Goal: Transaction & Acquisition: Purchase product/service

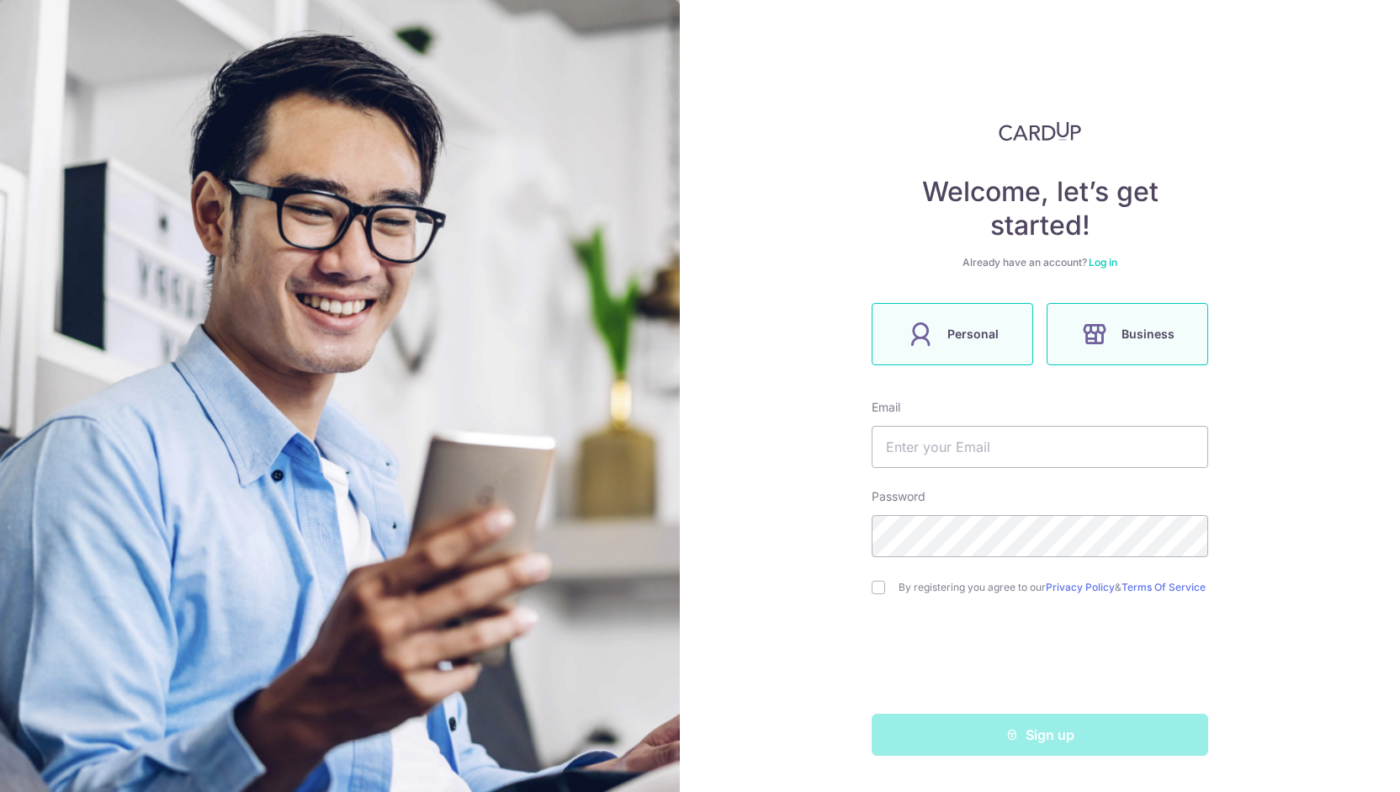
click at [966, 353] on label "Personal" at bounding box center [953, 334] width 162 height 62
click at [983, 444] on input "text" at bounding box center [1040, 447] width 337 height 42
type input "t"
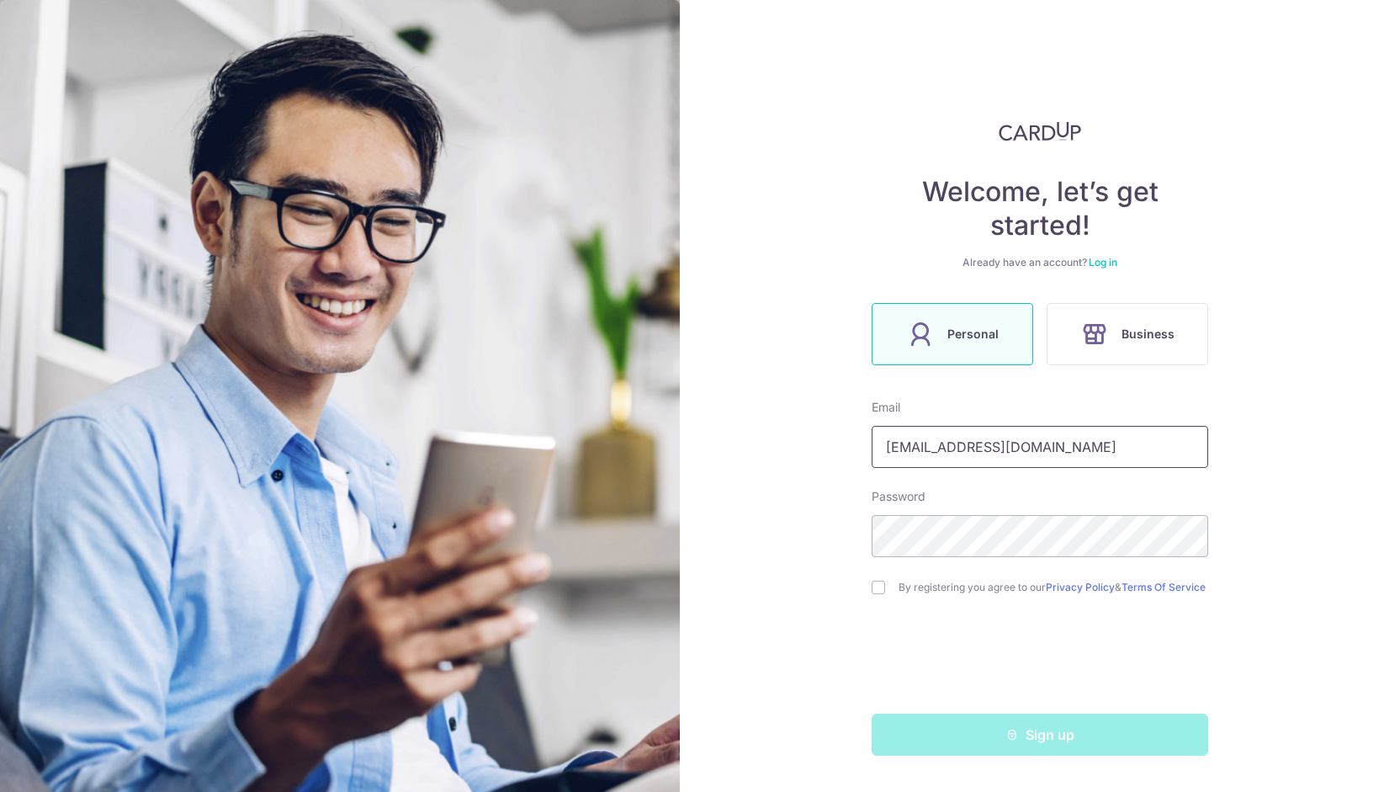
type input "timothytay03@gmail.com"
click at [887, 587] on div "By registering you agree to our Privacy Policy & Terms Of Service" at bounding box center [1040, 587] width 337 height 20
click at [877, 592] on input "checkbox" at bounding box center [878, 587] width 13 height 13
checkbox input "true"
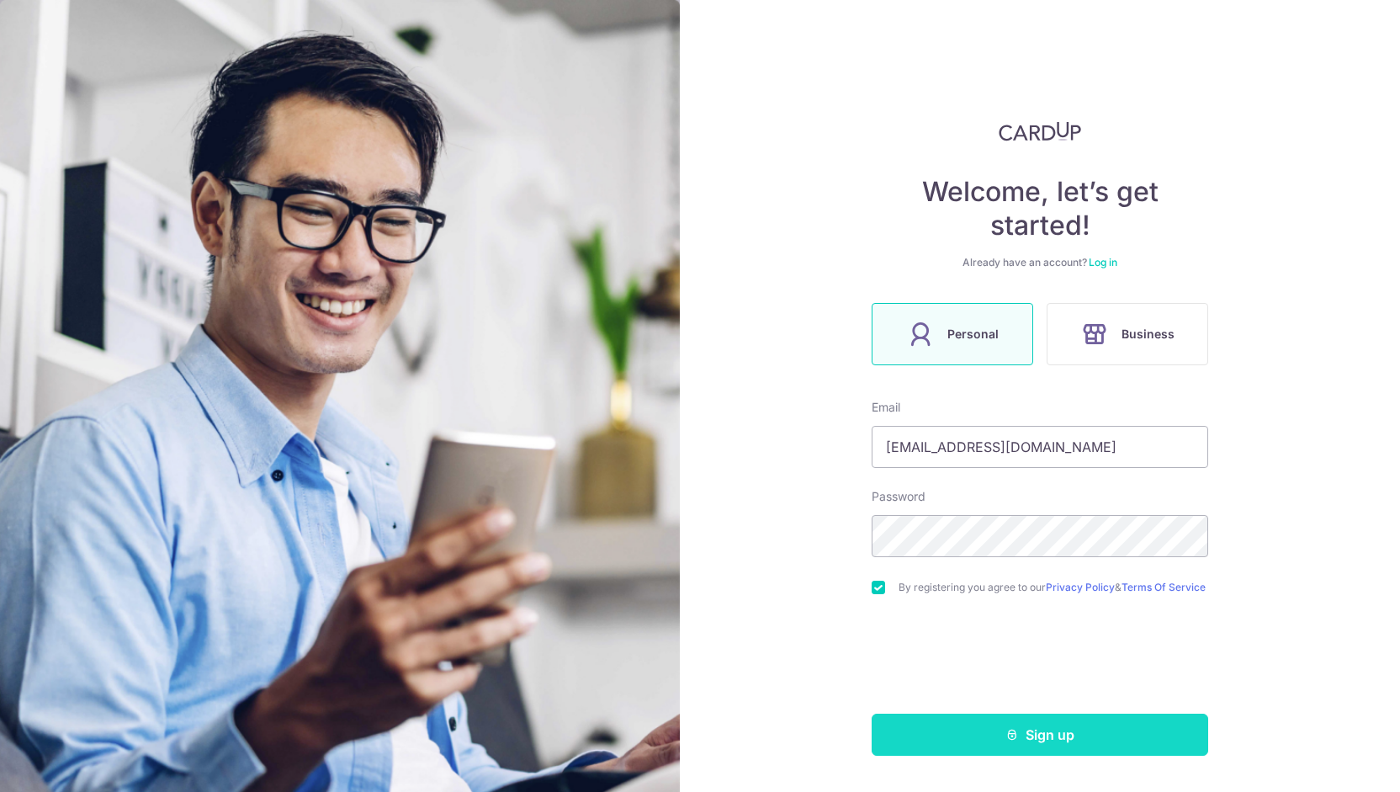
click at [979, 734] on button "Sign up" at bounding box center [1040, 735] width 337 height 42
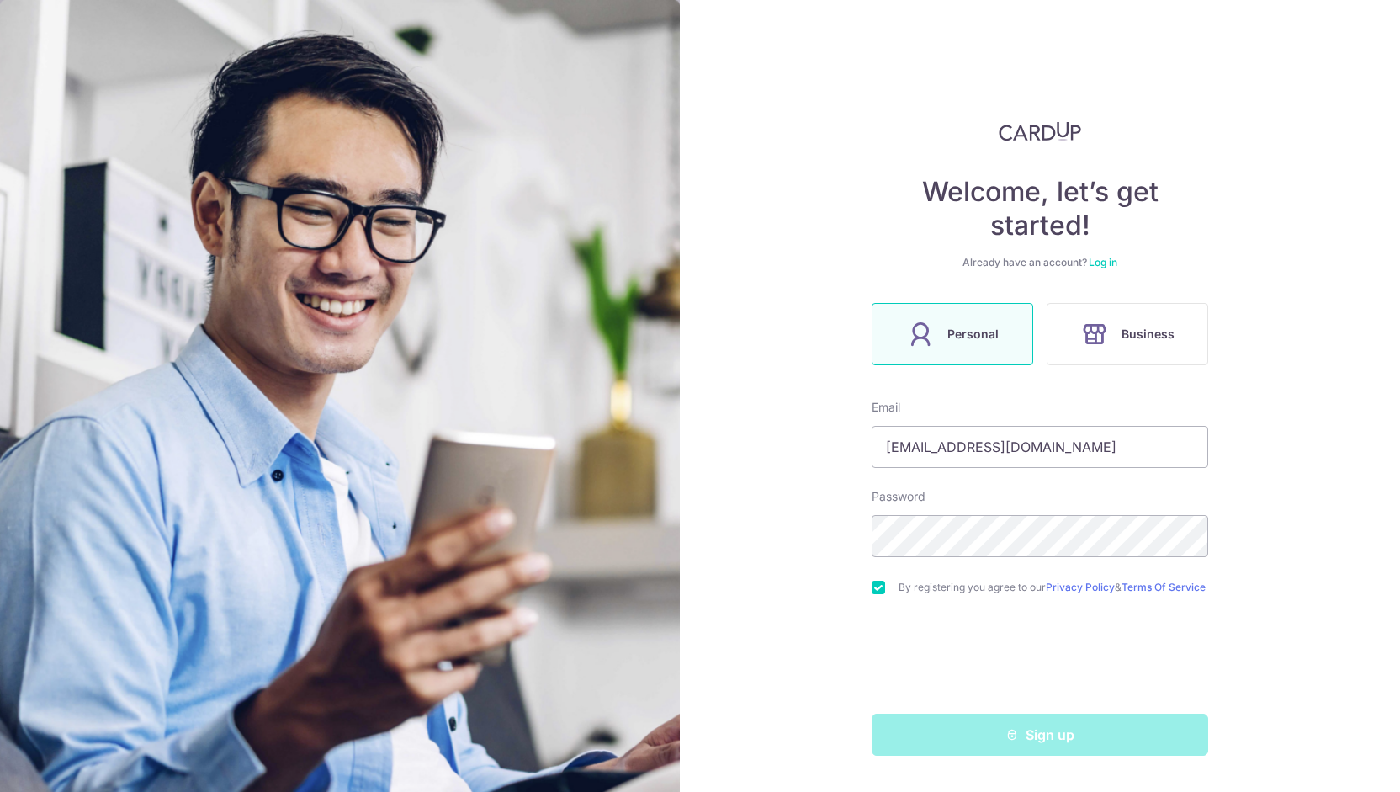
click at [808, 674] on div "Welcome, let’s get started! Already have an account? Log in Personal Business E…" at bounding box center [1040, 396] width 720 height 792
click at [1006, 740] on div "Sign up" at bounding box center [1040, 735] width 357 height 42
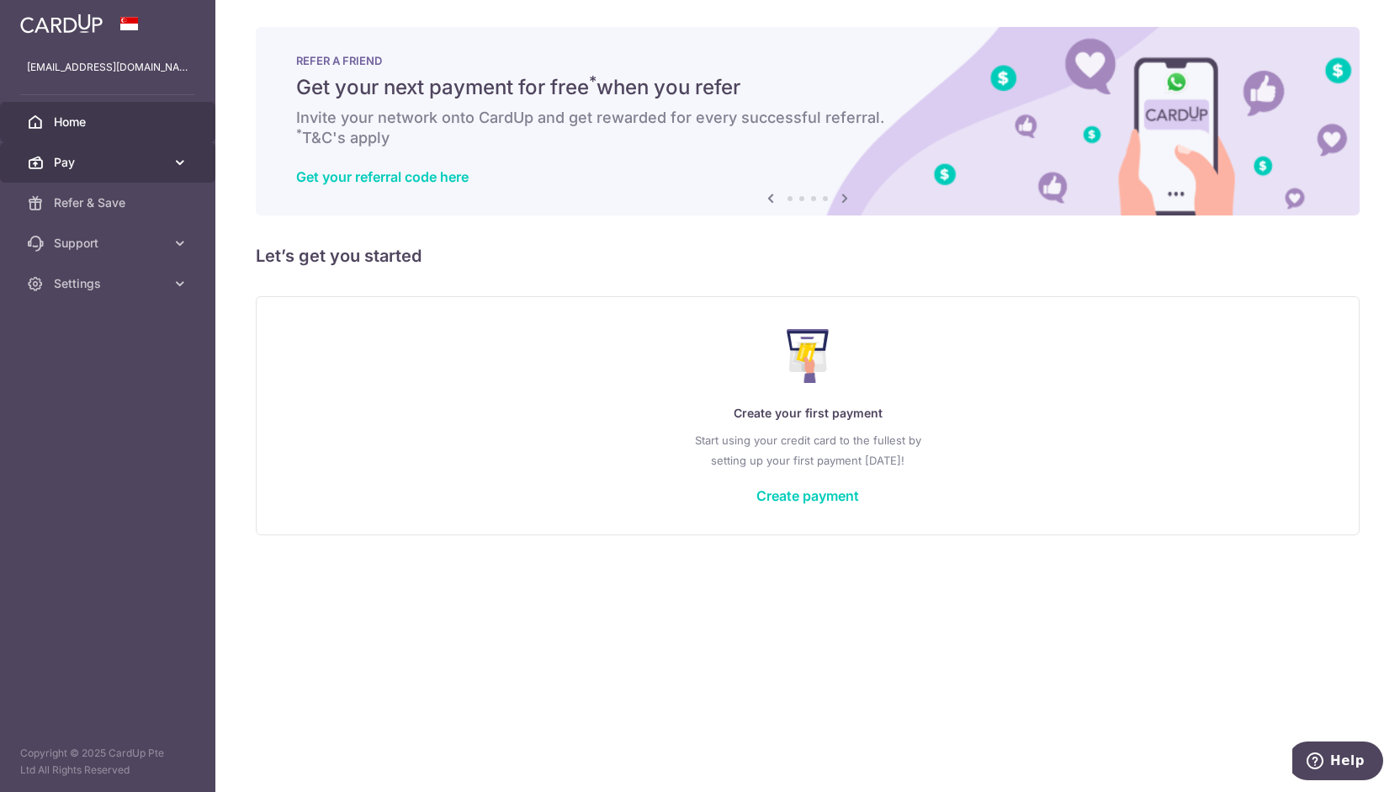
click at [98, 173] on link "Pay" at bounding box center [107, 162] width 215 height 40
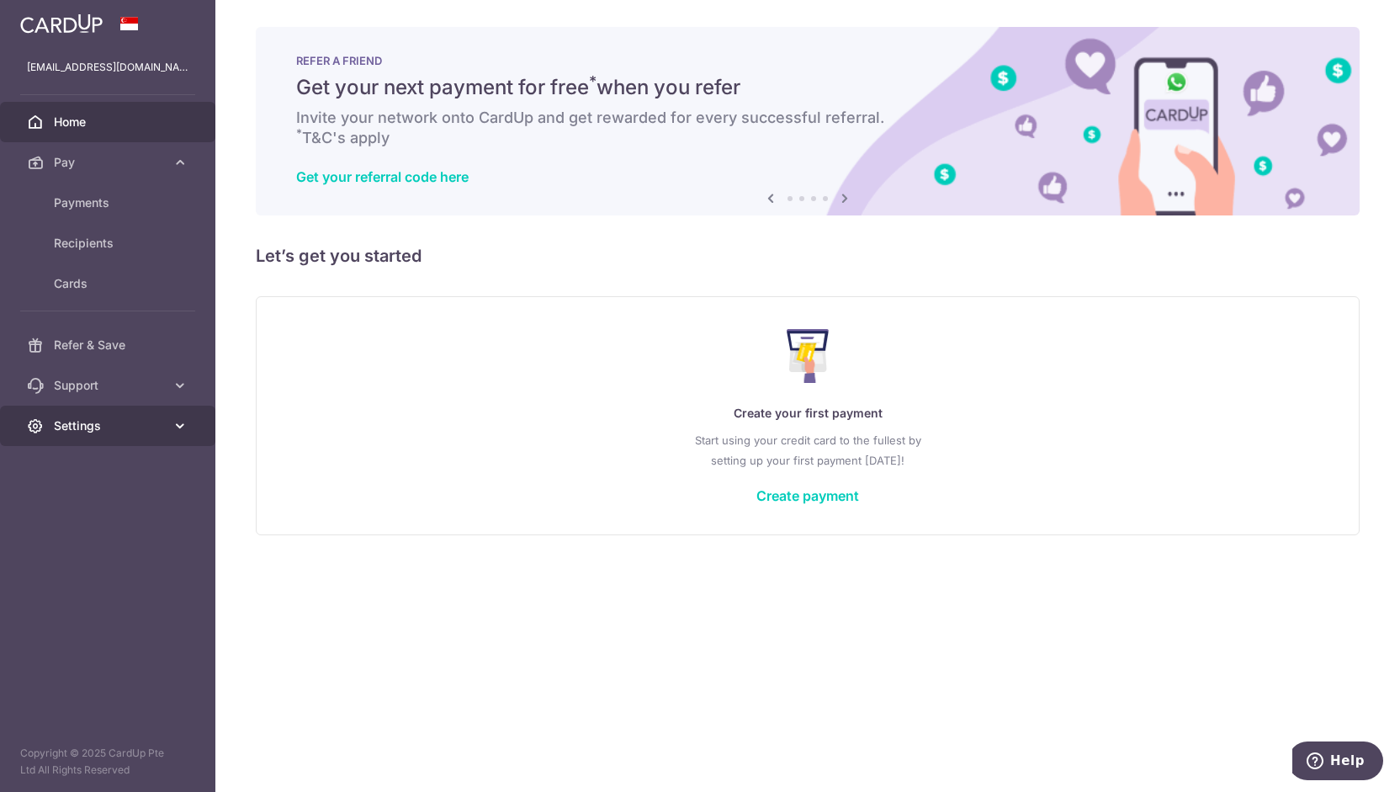
click at [105, 421] on span "Settings" at bounding box center [109, 425] width 111 height 17
click at [109, 464] on span "Account" at bounding box center [109, 466] width 111 height 17
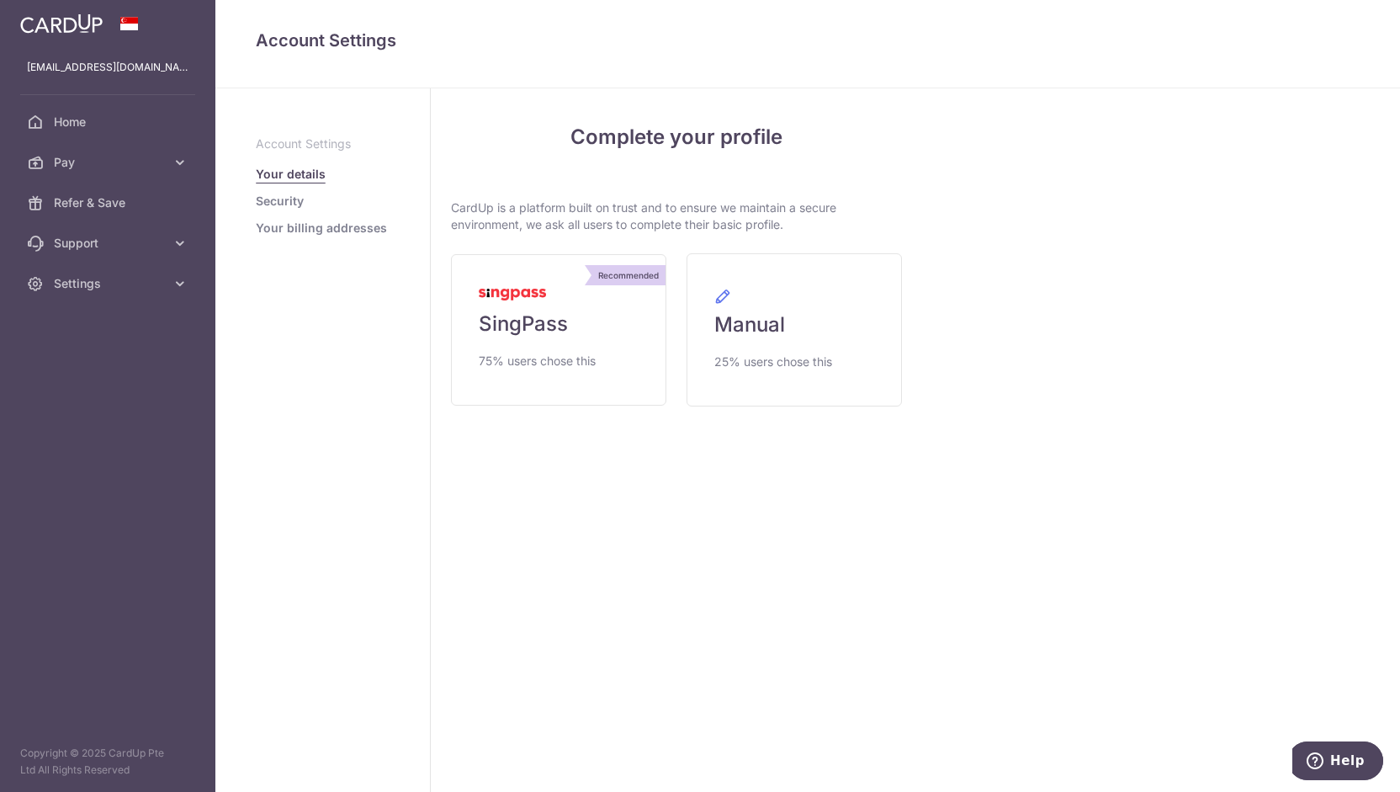
click at [296, 201] on link "Security" at bounding box center [280, 201] width 48 height 17
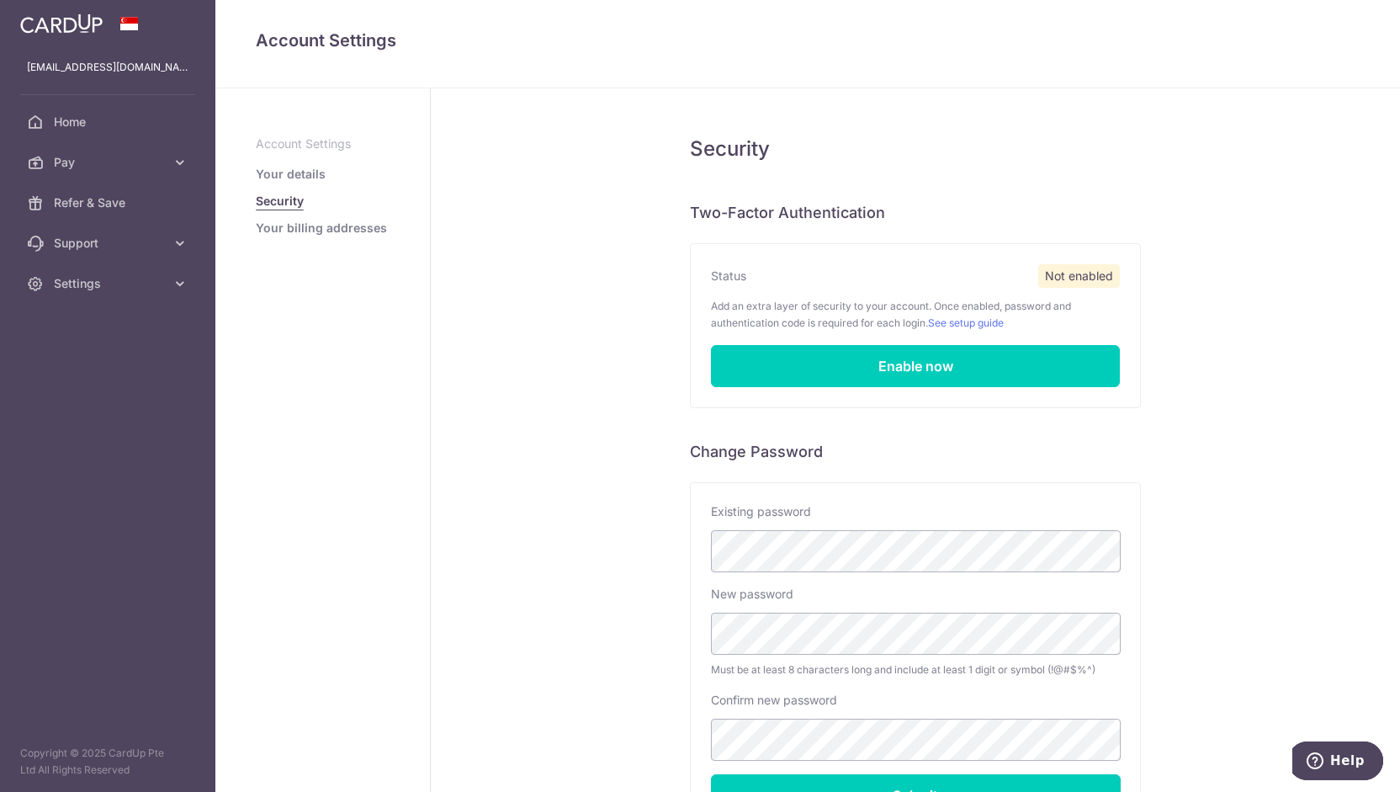
click at [294, 231] on link "Your billing addresses" at bounding box center [321, 228] width 131 height 17
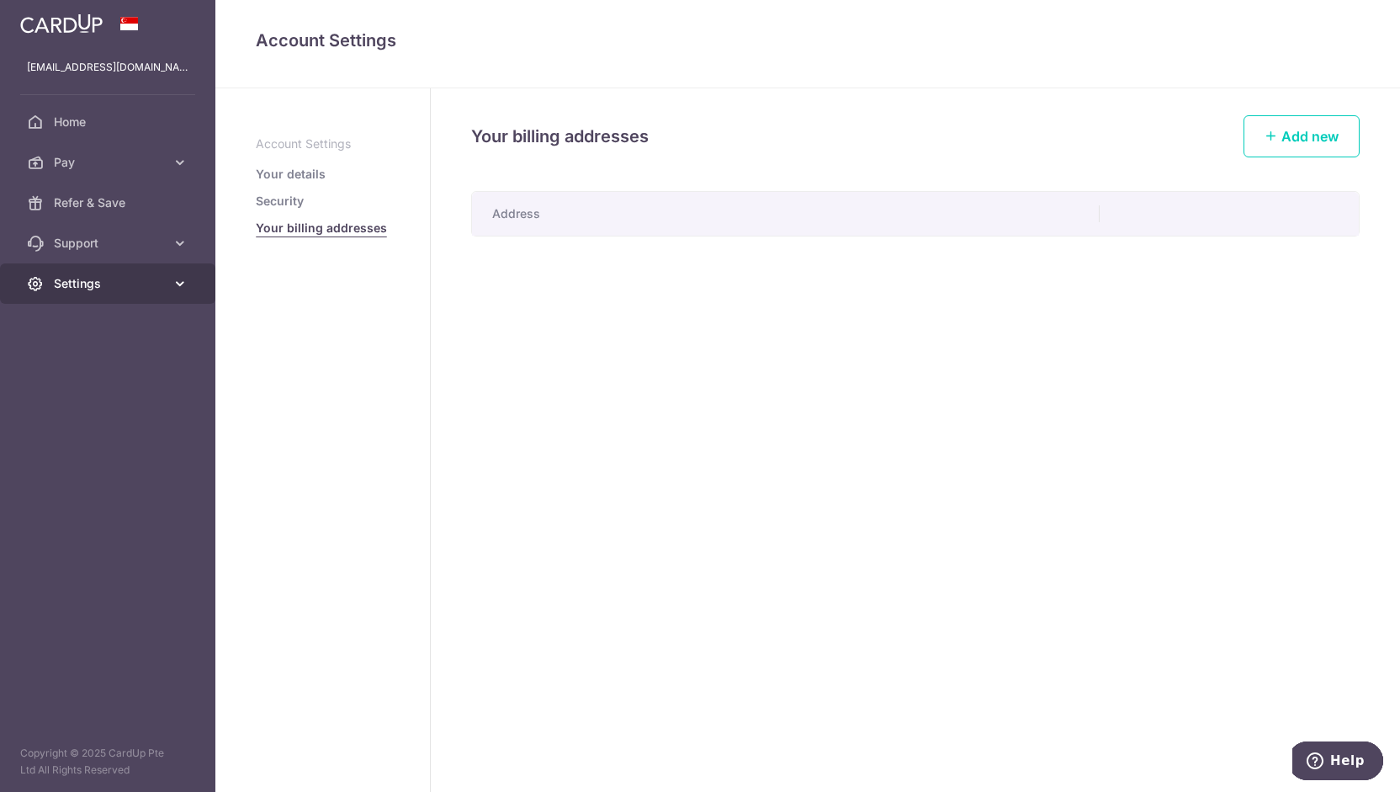
click at [137, 280] on span "Settings" at bounding box center [109, 283] width 111 height 17
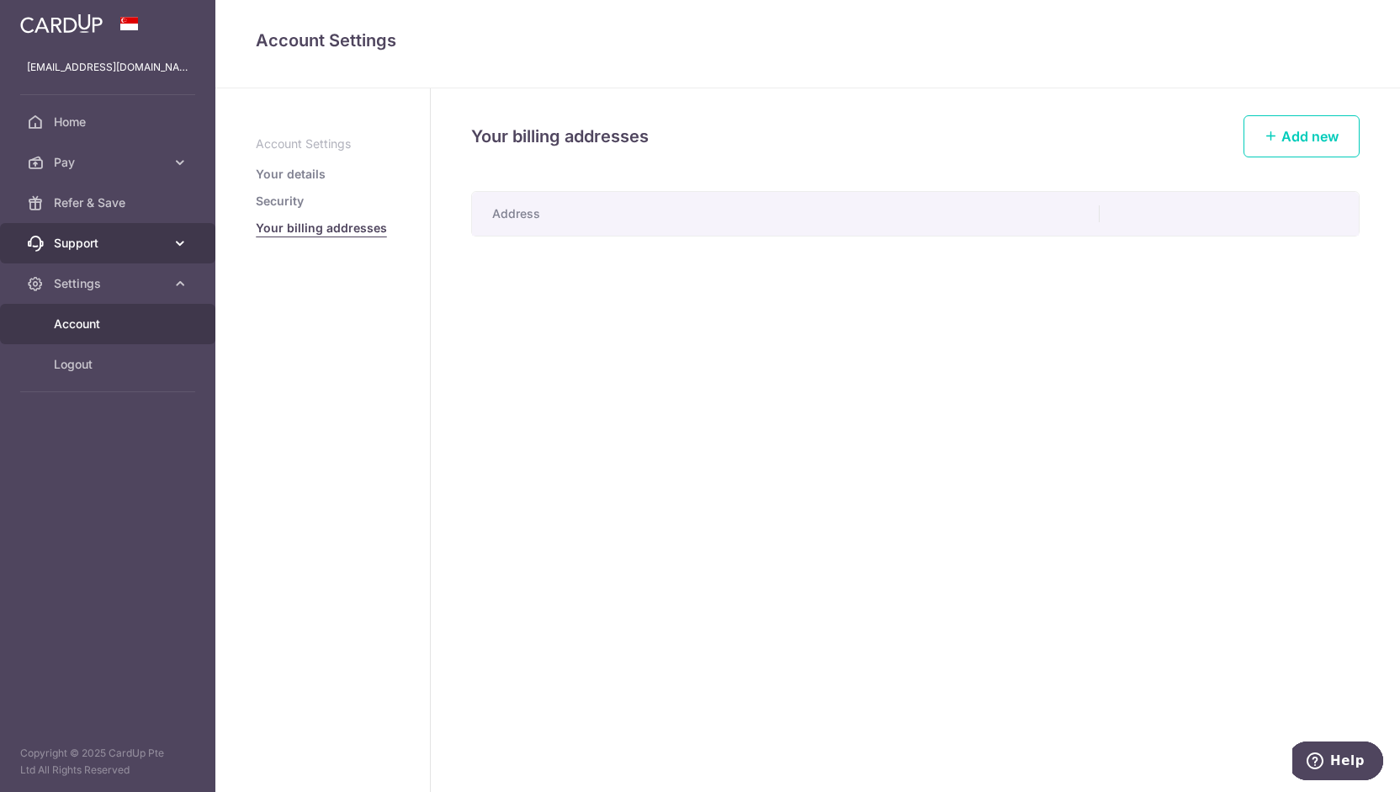
click at [116, 238] on span "Support" at bounding box center [109, 243] width 111 height 17
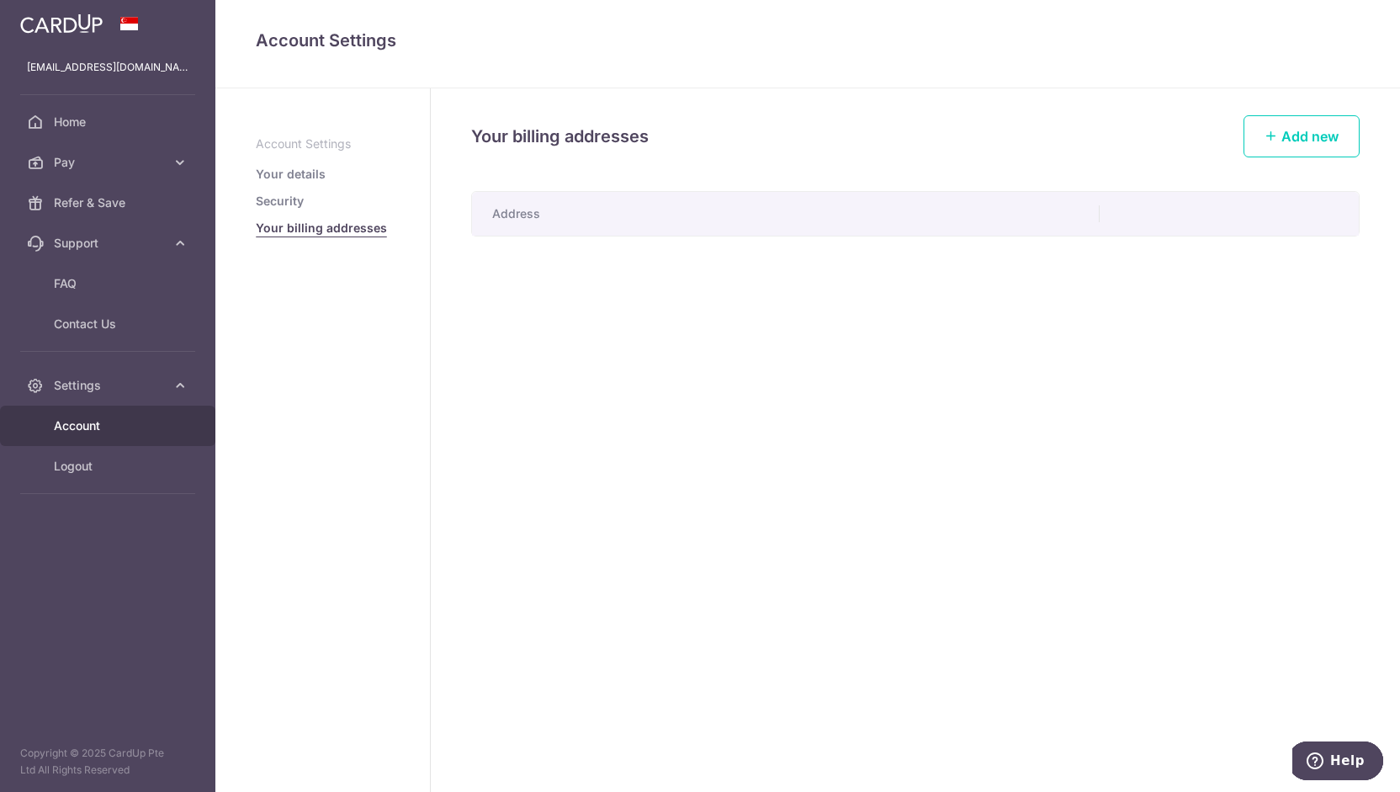
click at [530, 448] on div "Your billing addresses Add new Address" at bounding box center [915, 439] width 969 height 703
click at [85, 158] on span "Pay" at bounding box center [109, 162] width 111 height 17
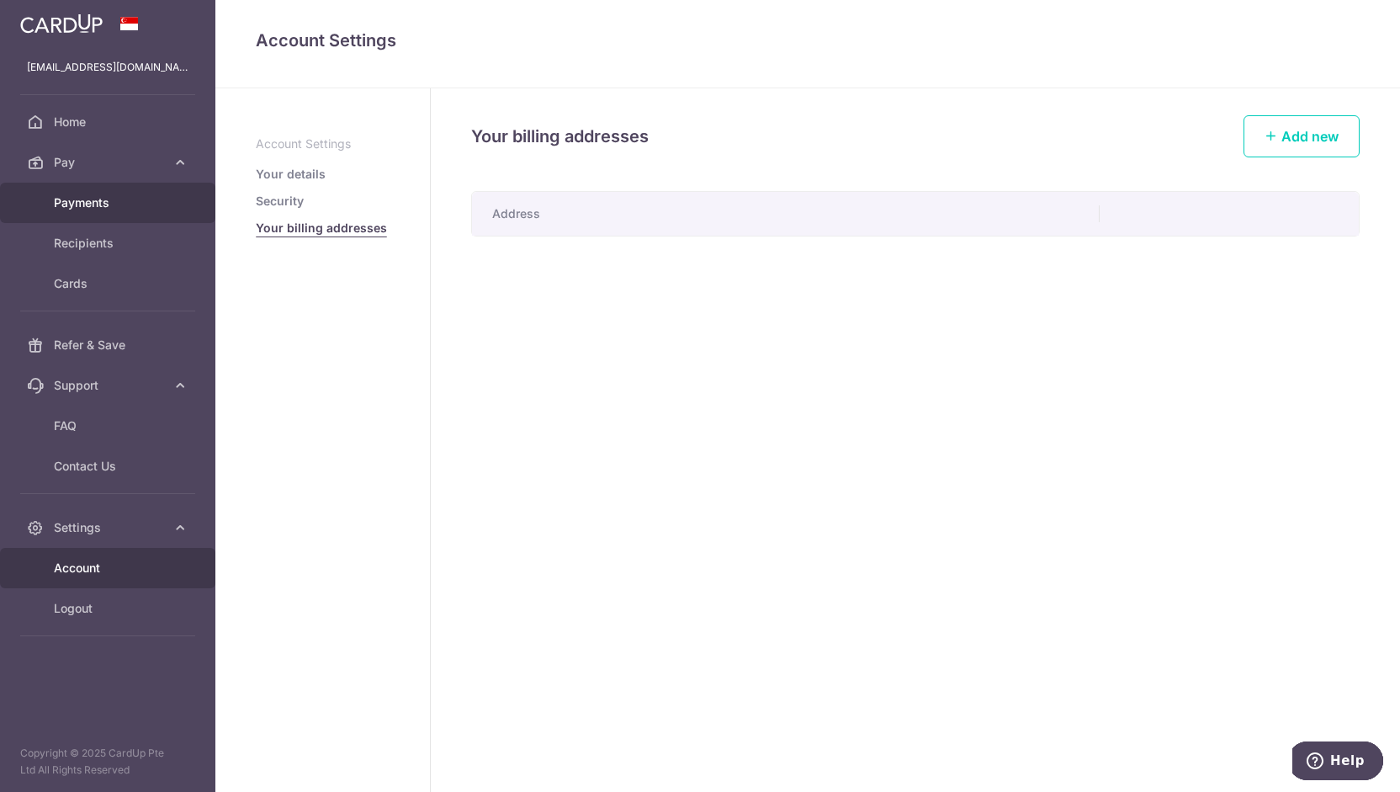
click at [119, 215] on link "Payments" at bounding box center [107, 203] width 215 height 40
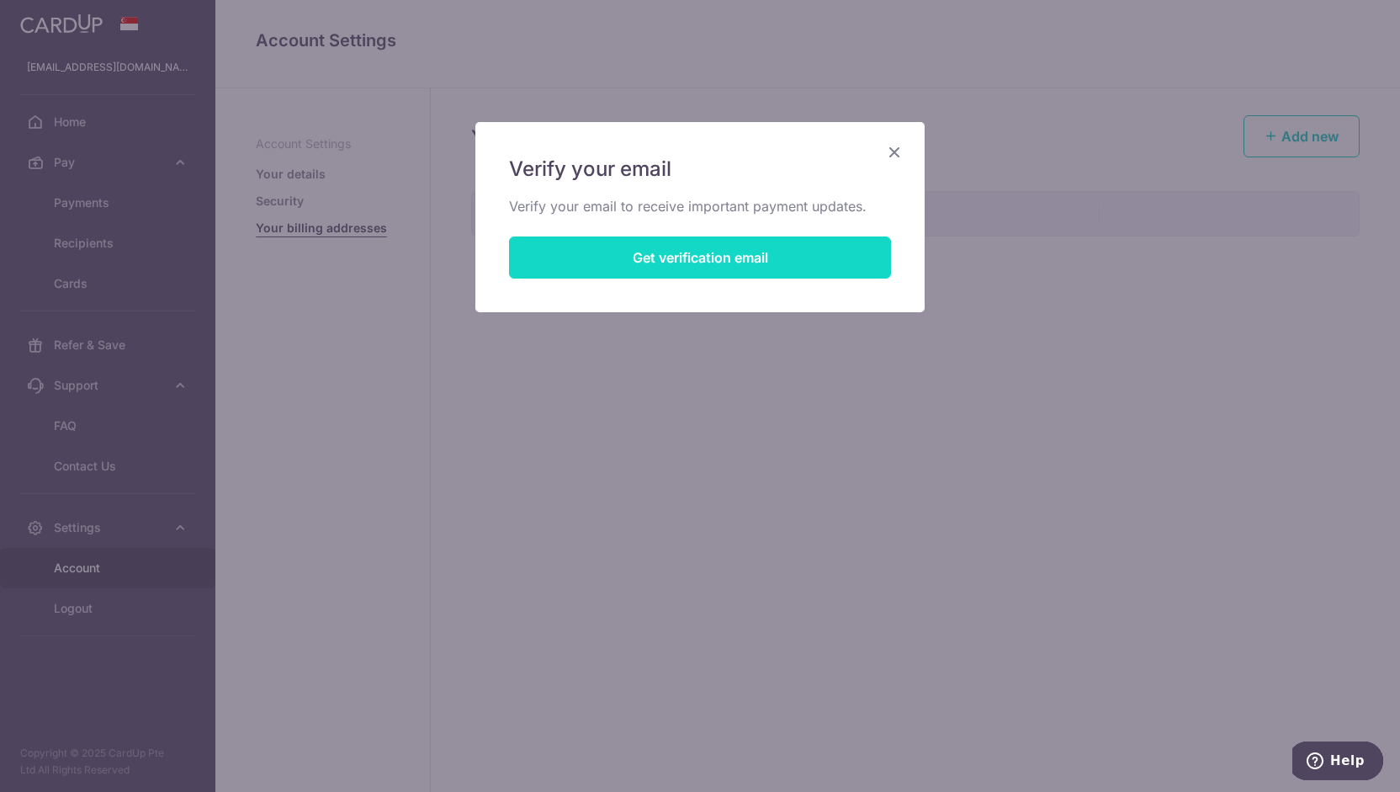
click at [653, 251] on button "Get verification email" at bounding box center [700, 257] width 382 height 42
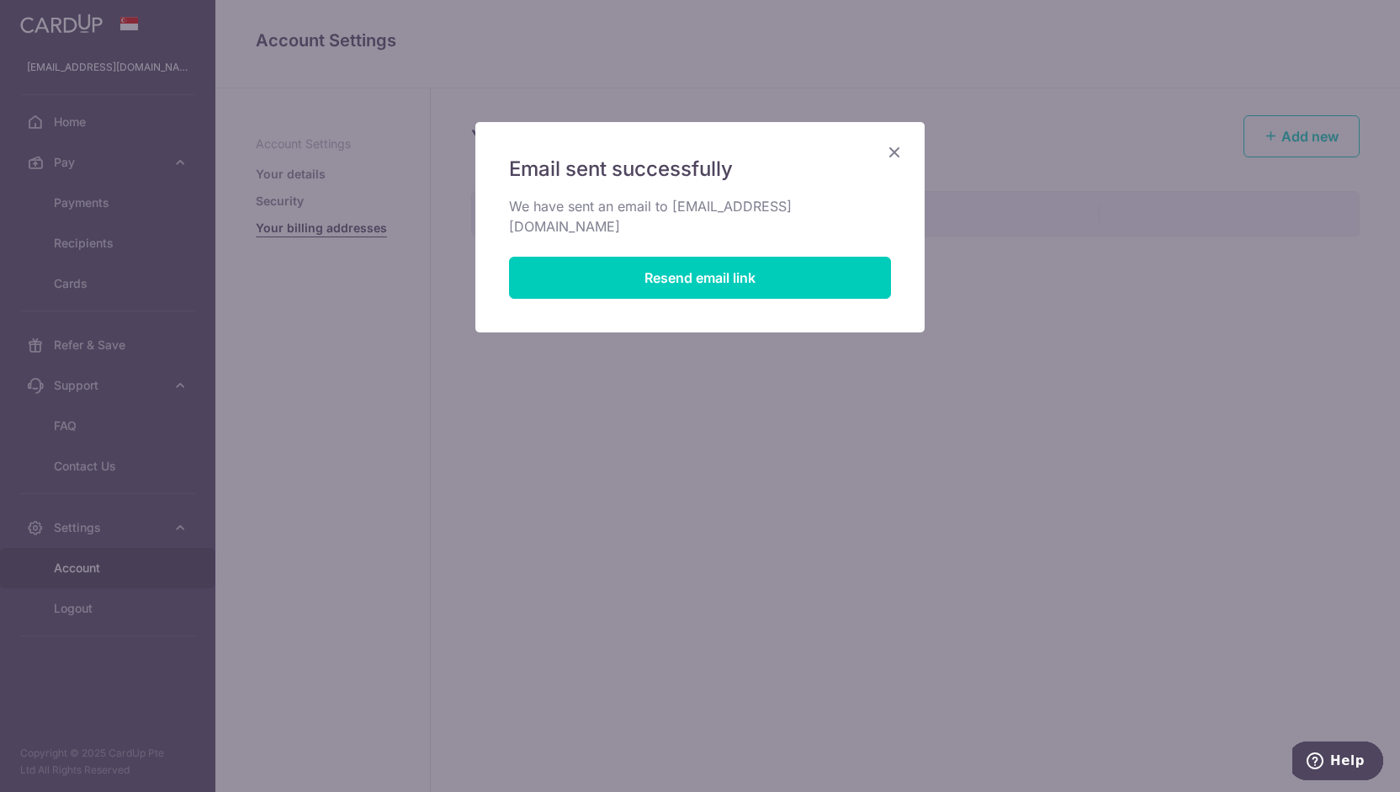
click at [979, 346] on div "Email sent successfully We have sent an email to timothytay03@gmail.com Resend …" at bounding box center [700, 396] width 1400 height 792
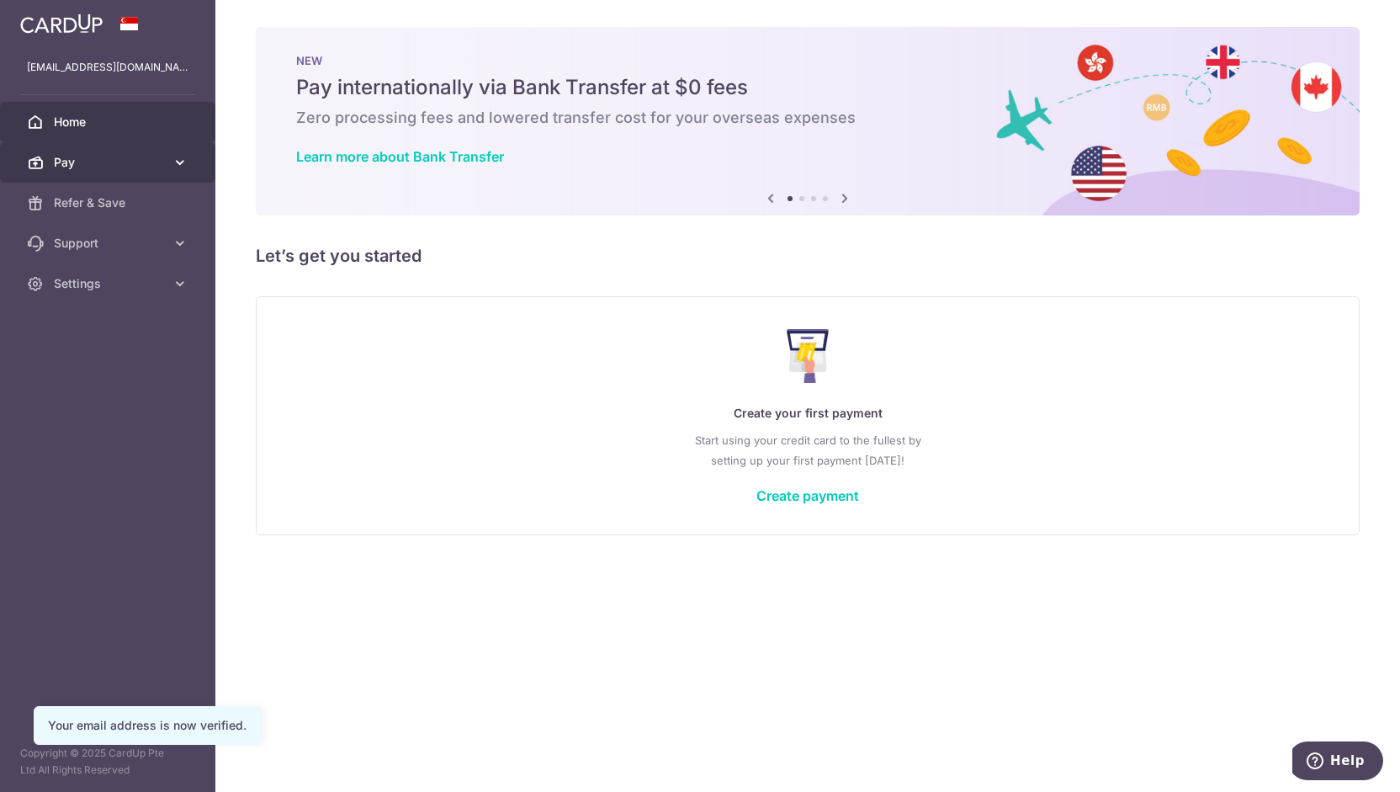
click at [90, 168] on span "Pay" at bounding box center [109, 162] width 111 height 17
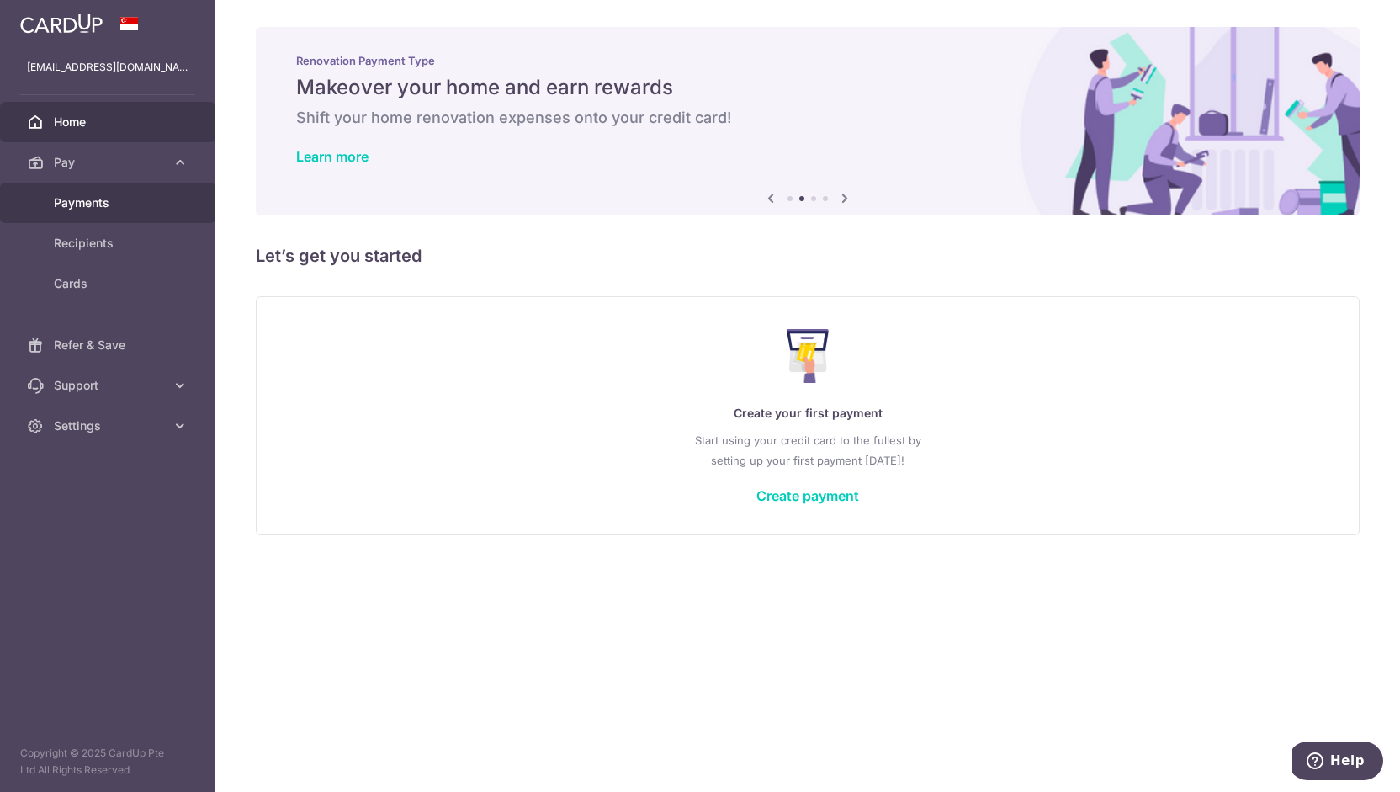
click at [89, 199] on span "Payments" at bounding box center [109, 202] width 111 height 17
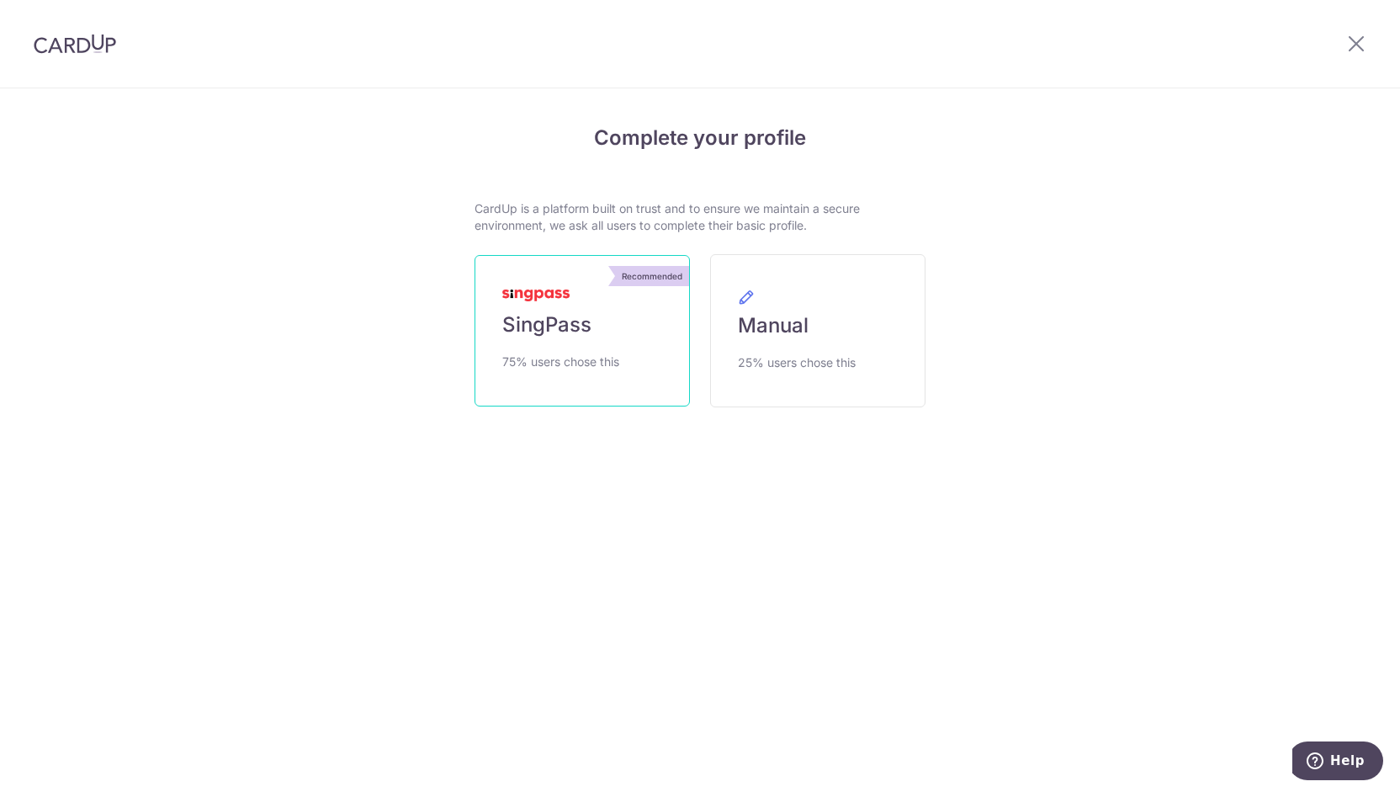
click at [536, 300] on img at bounding box center [535, 295] width 67 height 12
click at [554, 312] on span "SingPass" at bounding box center [546, 324] width 89 height 27
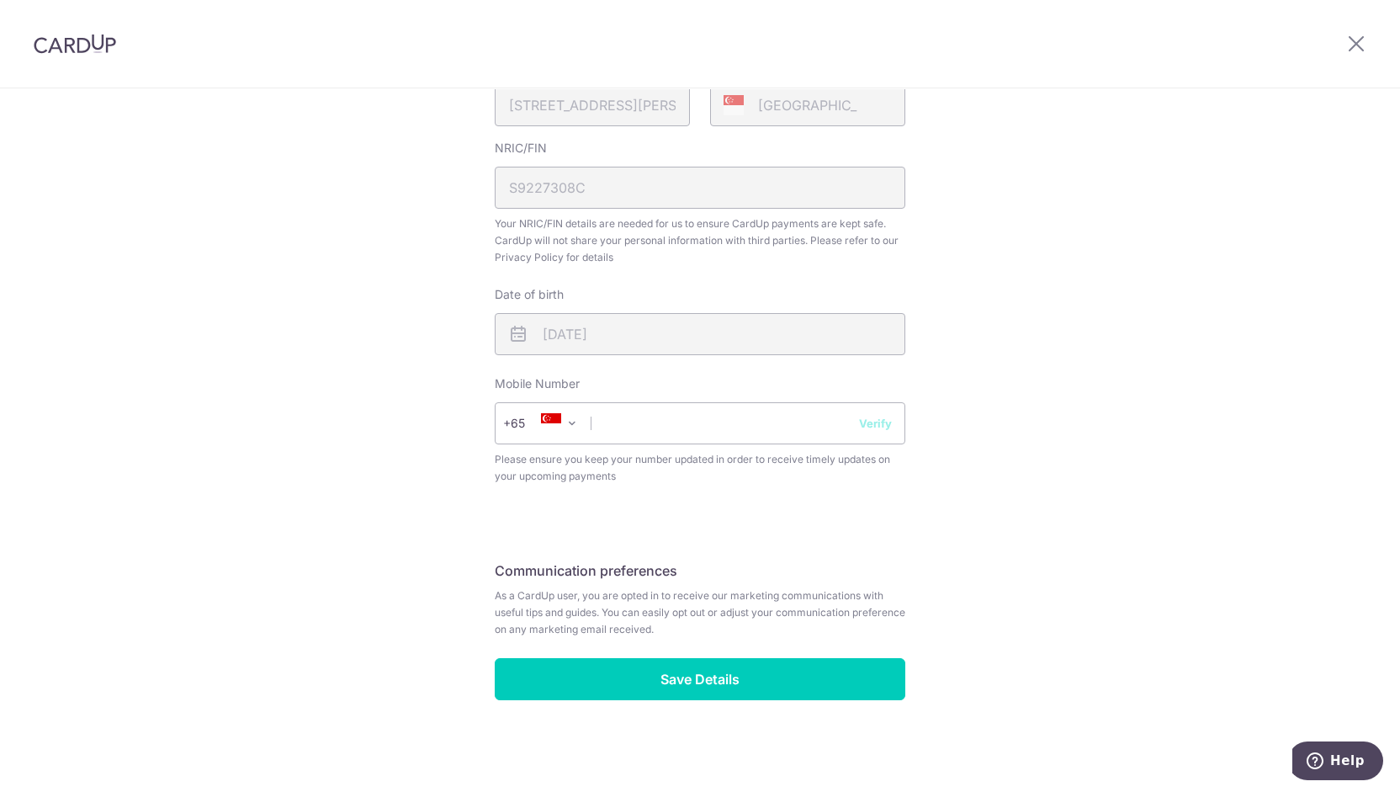
scroll to position [453, 0]
click at [683, 434] on input "text" at bounding box center [700, 424] width 411 height 42
type input "9"
type input "90013921"
click at [907, 487] on div "Review your details Your Details Please provide your full name as per your NRIC…" at bounding box center [700, 219] width 451 height 1123
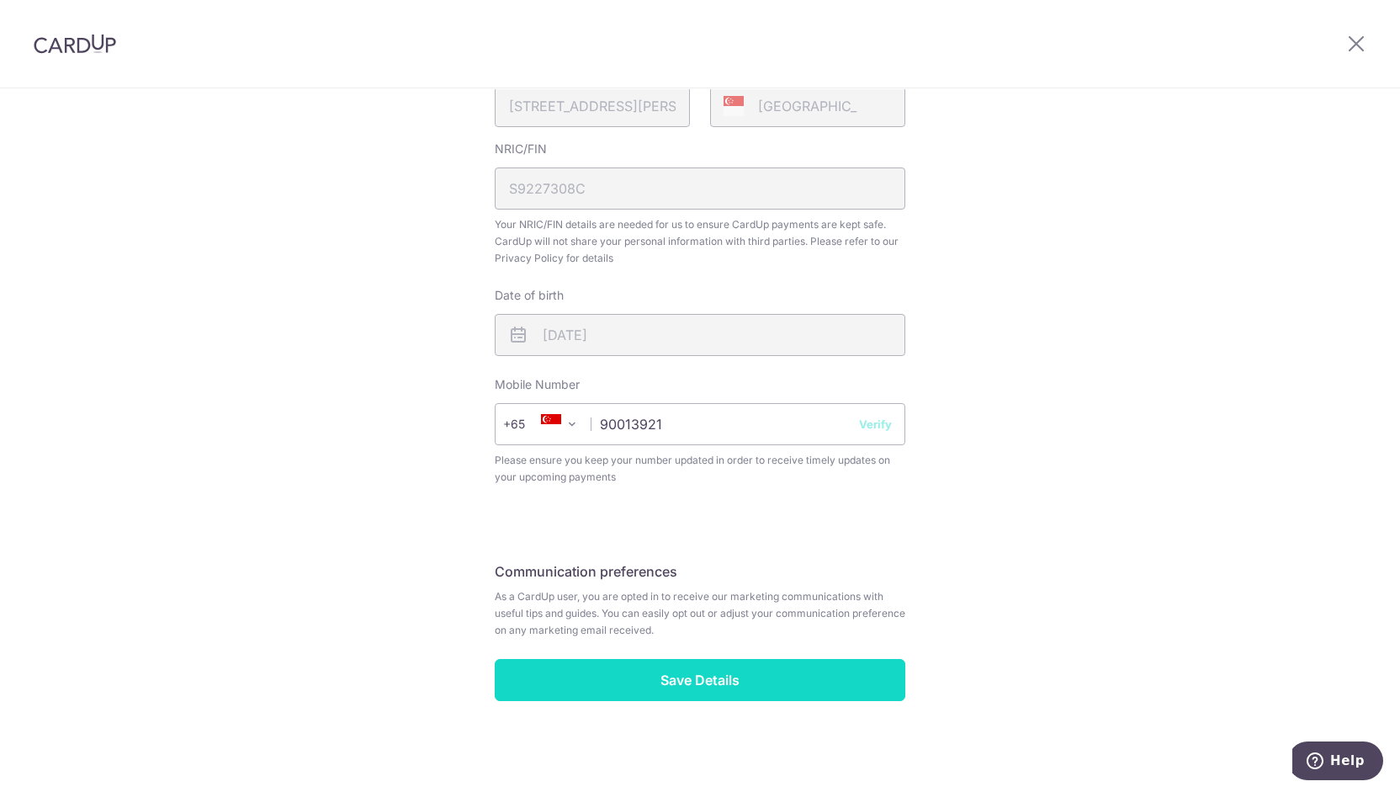
click at [734, 669] on input "Save Details" at bounding box center [700, 680] width 411 height 42
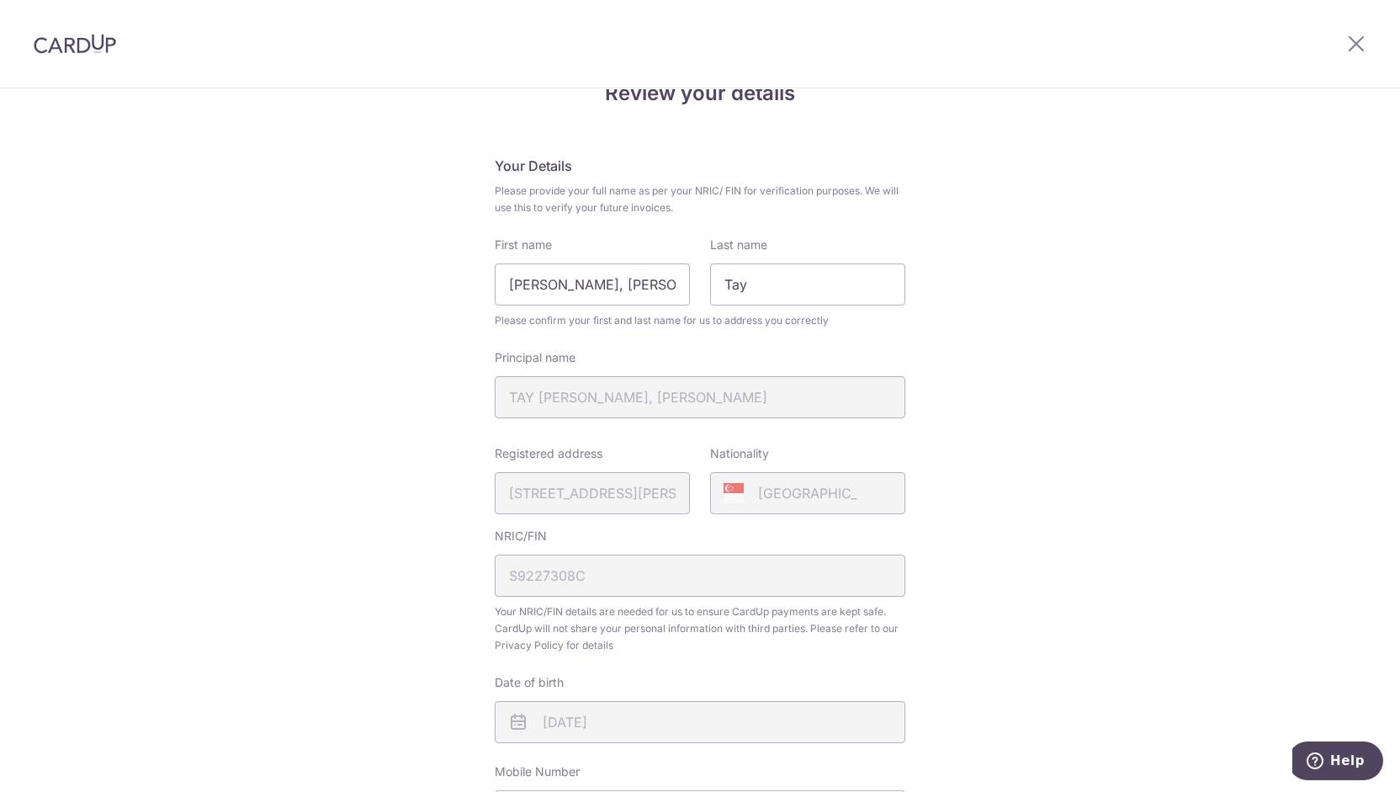
scroll to position [0, 0]
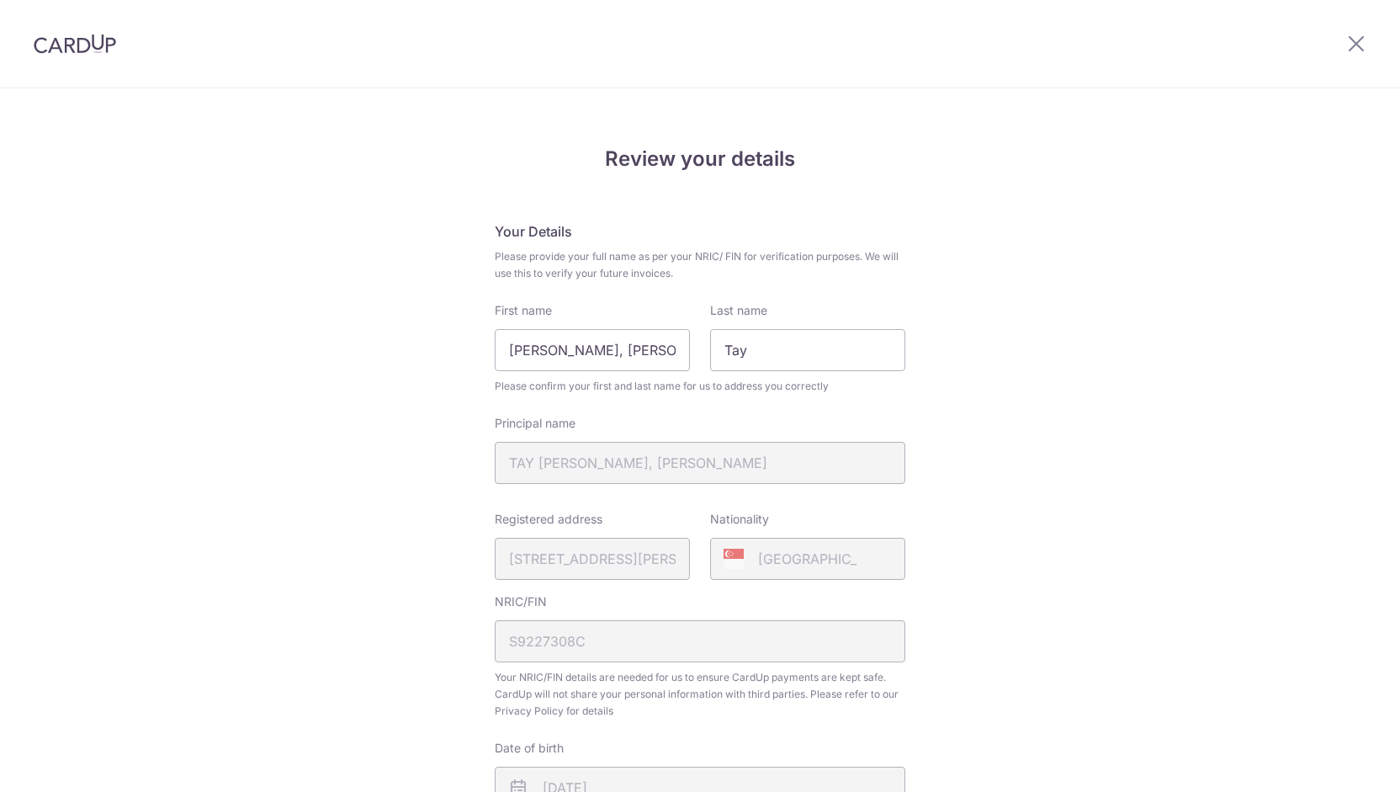
scroll to position [477, 0]
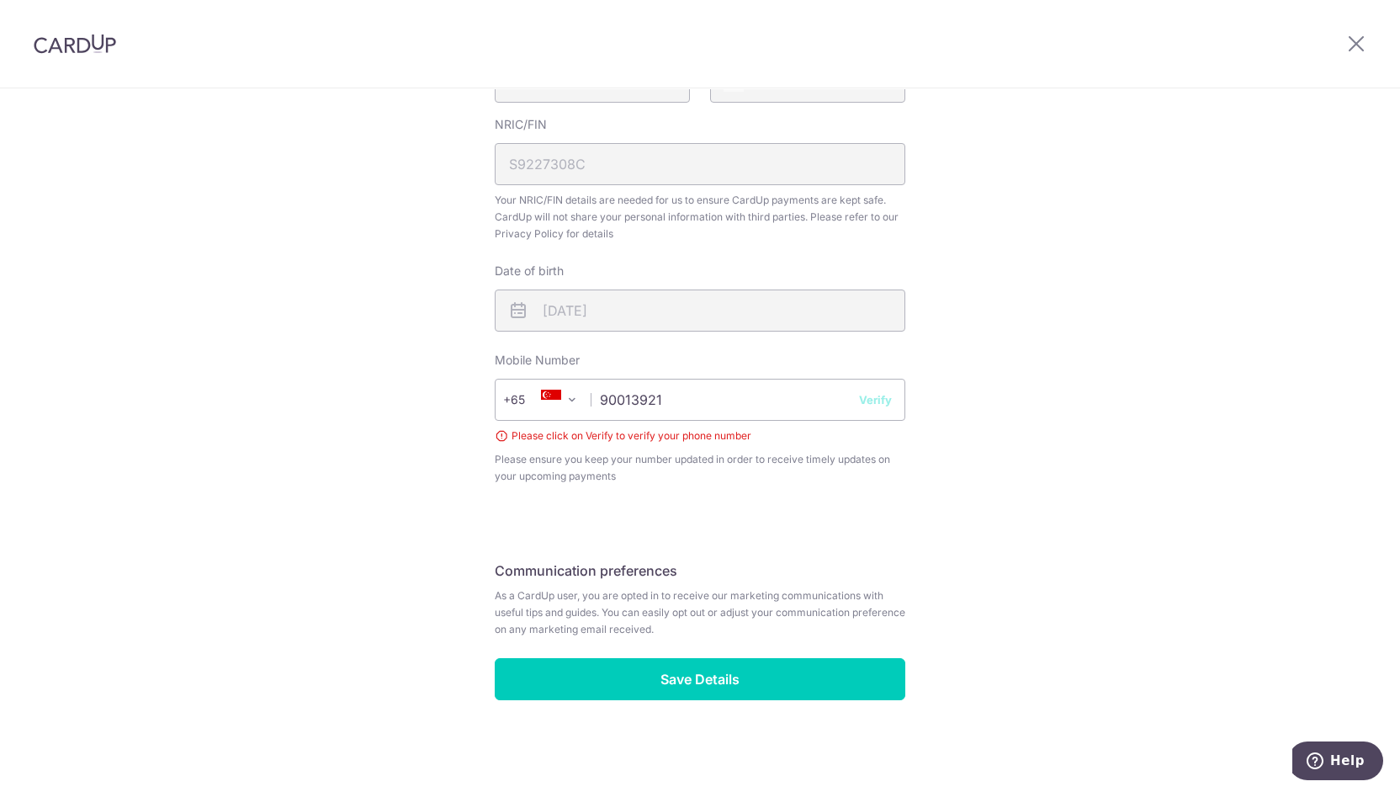
click at [863, 401] on button "Verify" at bounding box center [875, 399] width 33 height 17
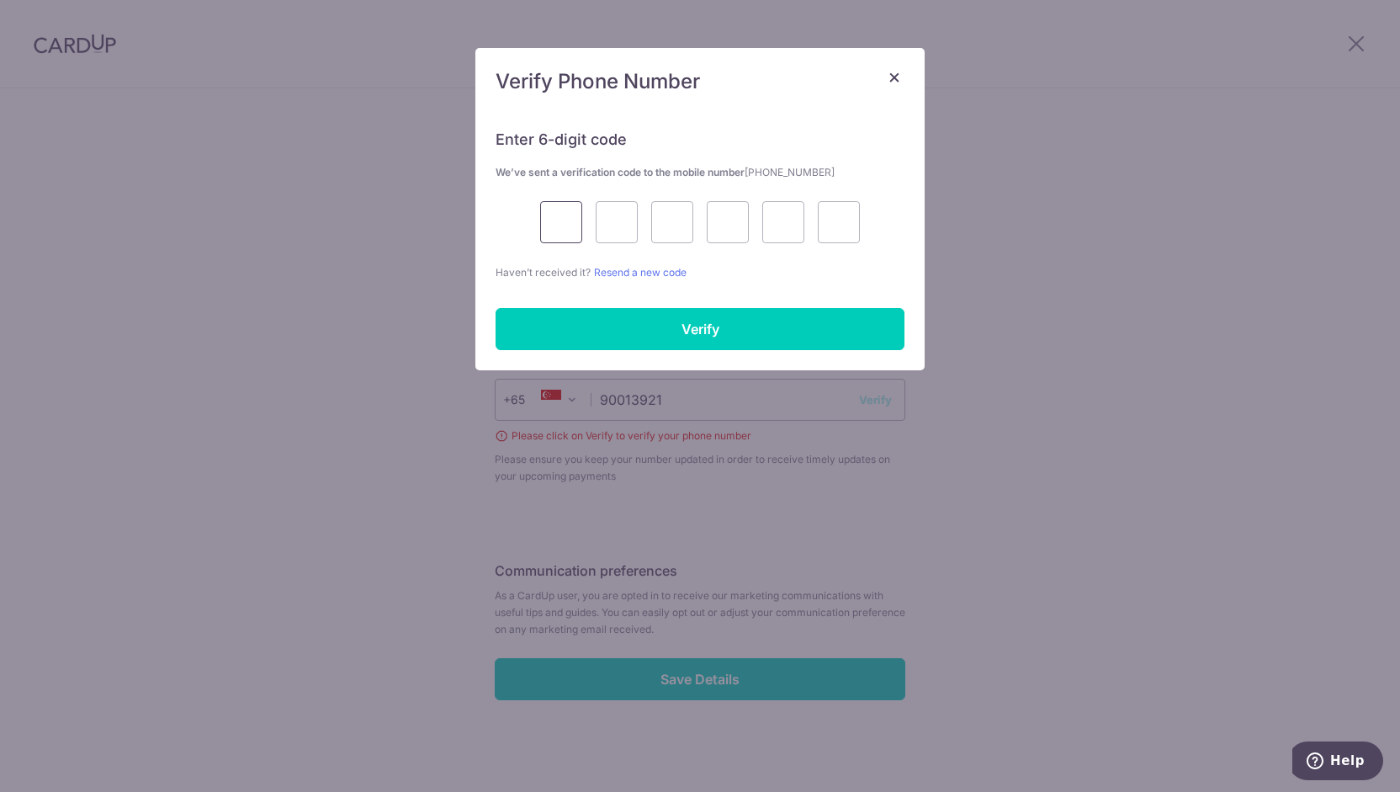
click at [560, 210] on input "text" at bounding box center [561, 222] width 42 height 42
type input "9"
type input "2"
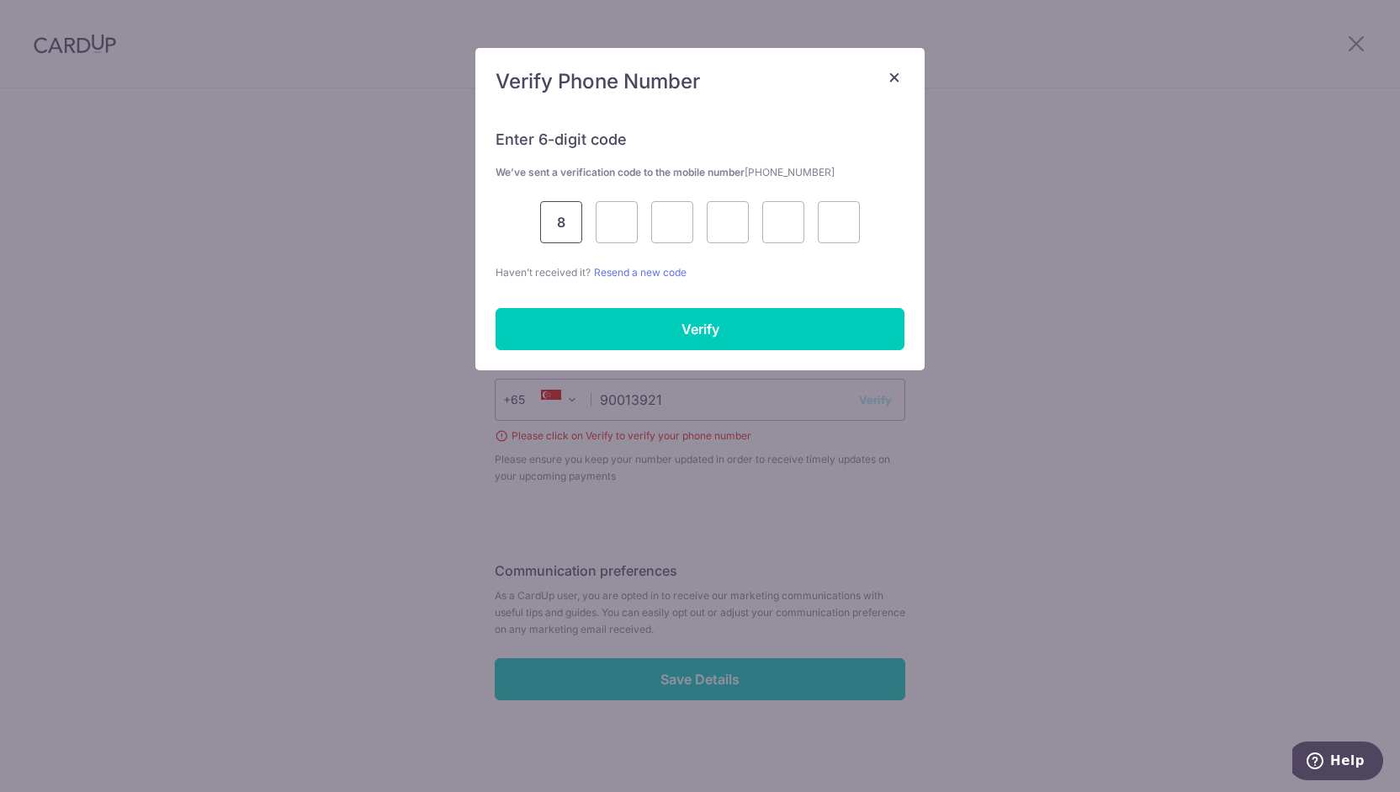
type input "8"
type input "2"
type input "3"
type input "2"
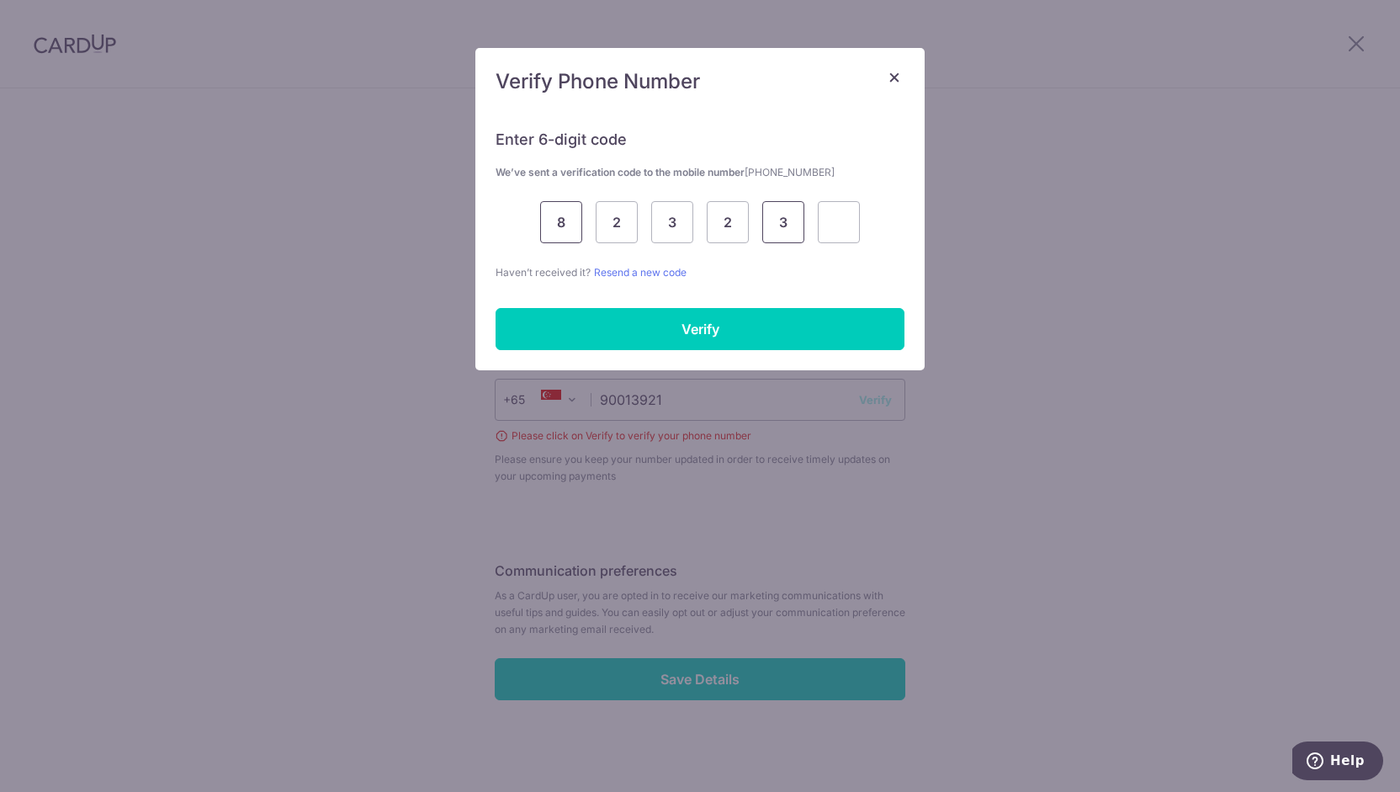
type input "3"
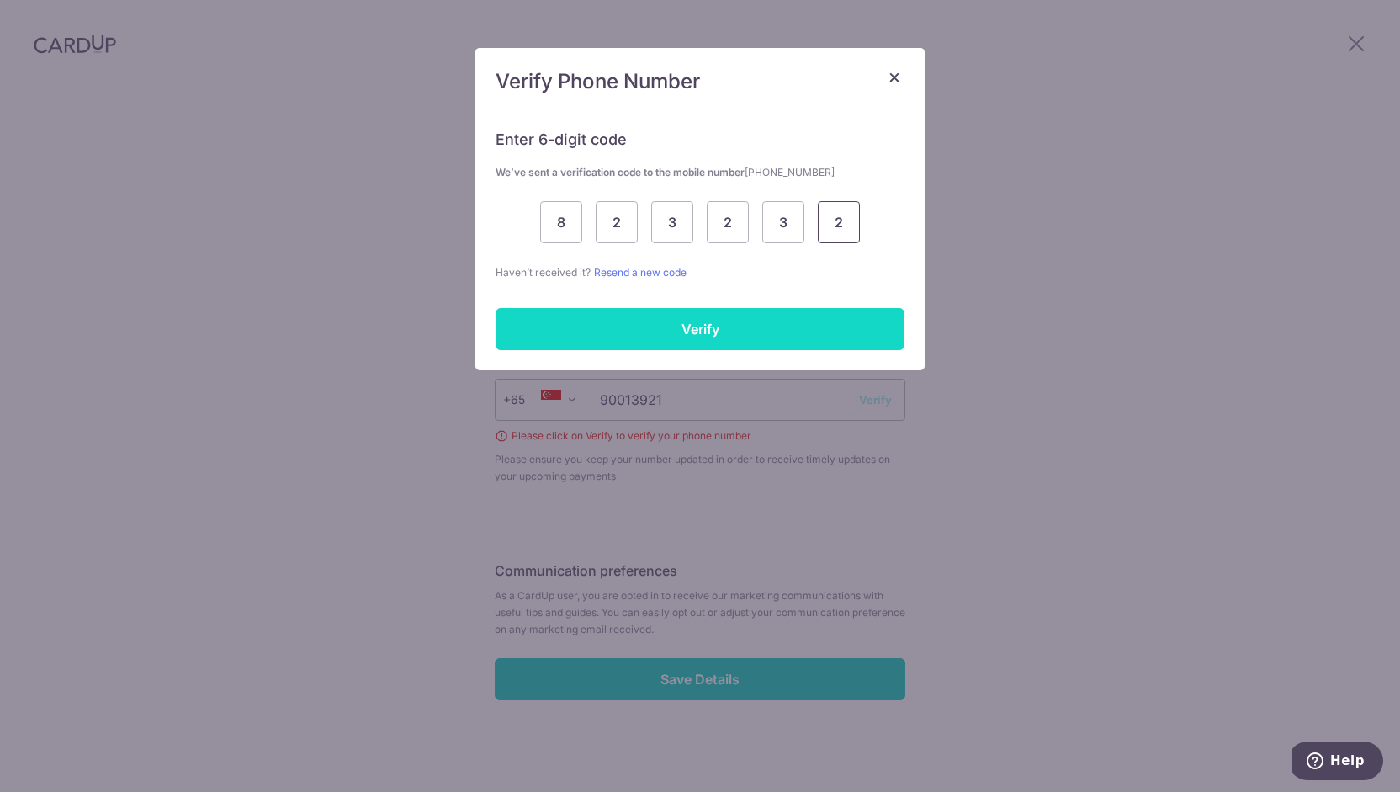
type input "2"
click at [709, 327] on input "Verify" at bounding box center [700, 329] width 409 height 42
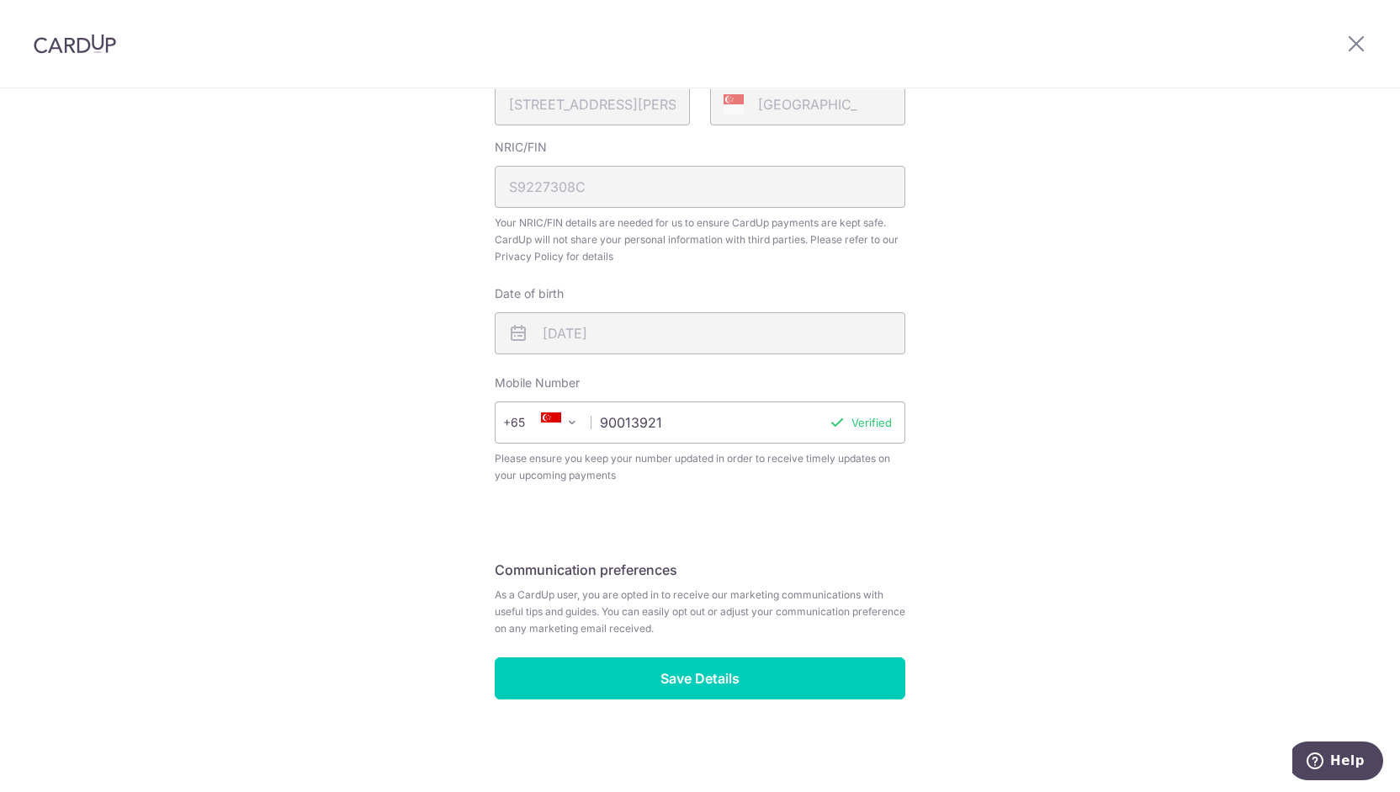
scroll to position [454, 0]
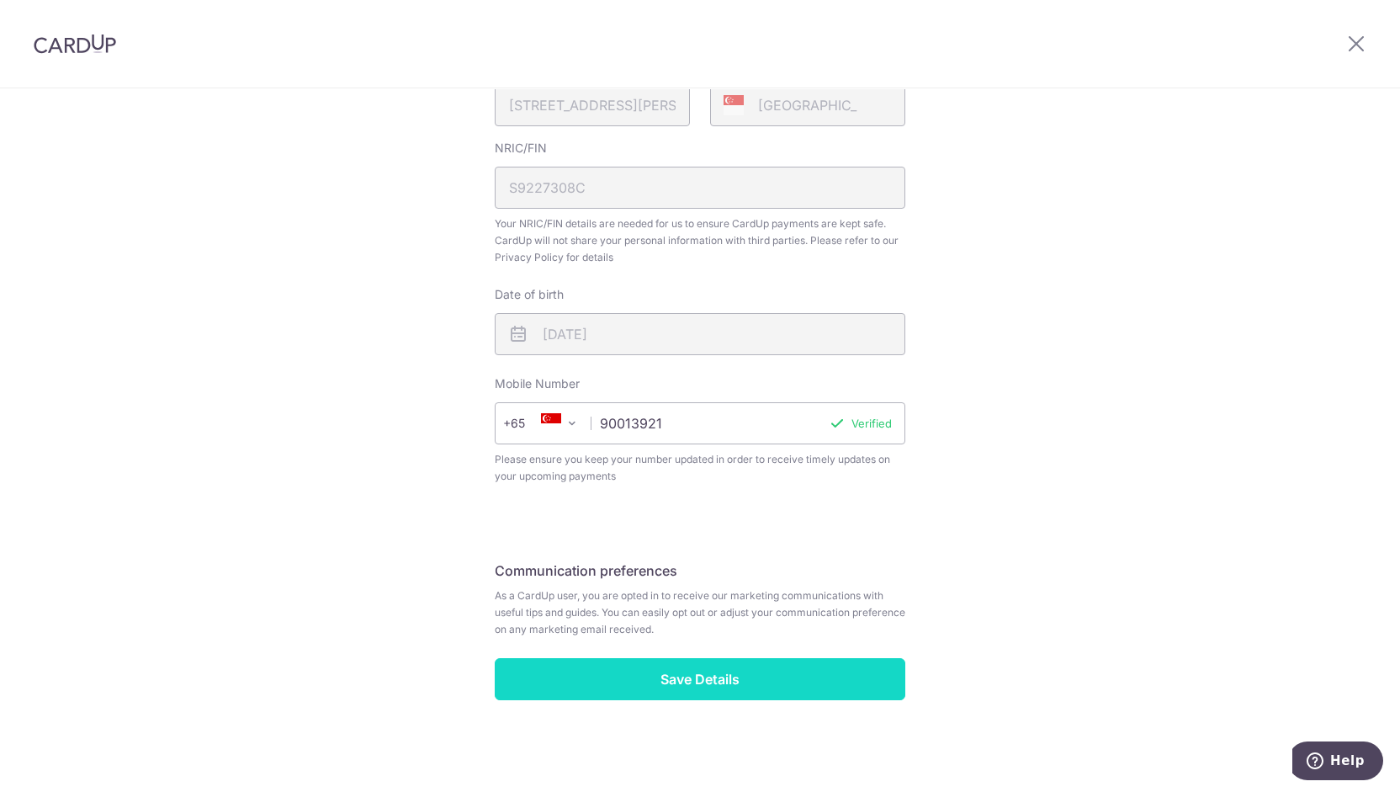
click at [709, 667] on input "Save Details" at bounding box center [700, 679] width 411 height 42
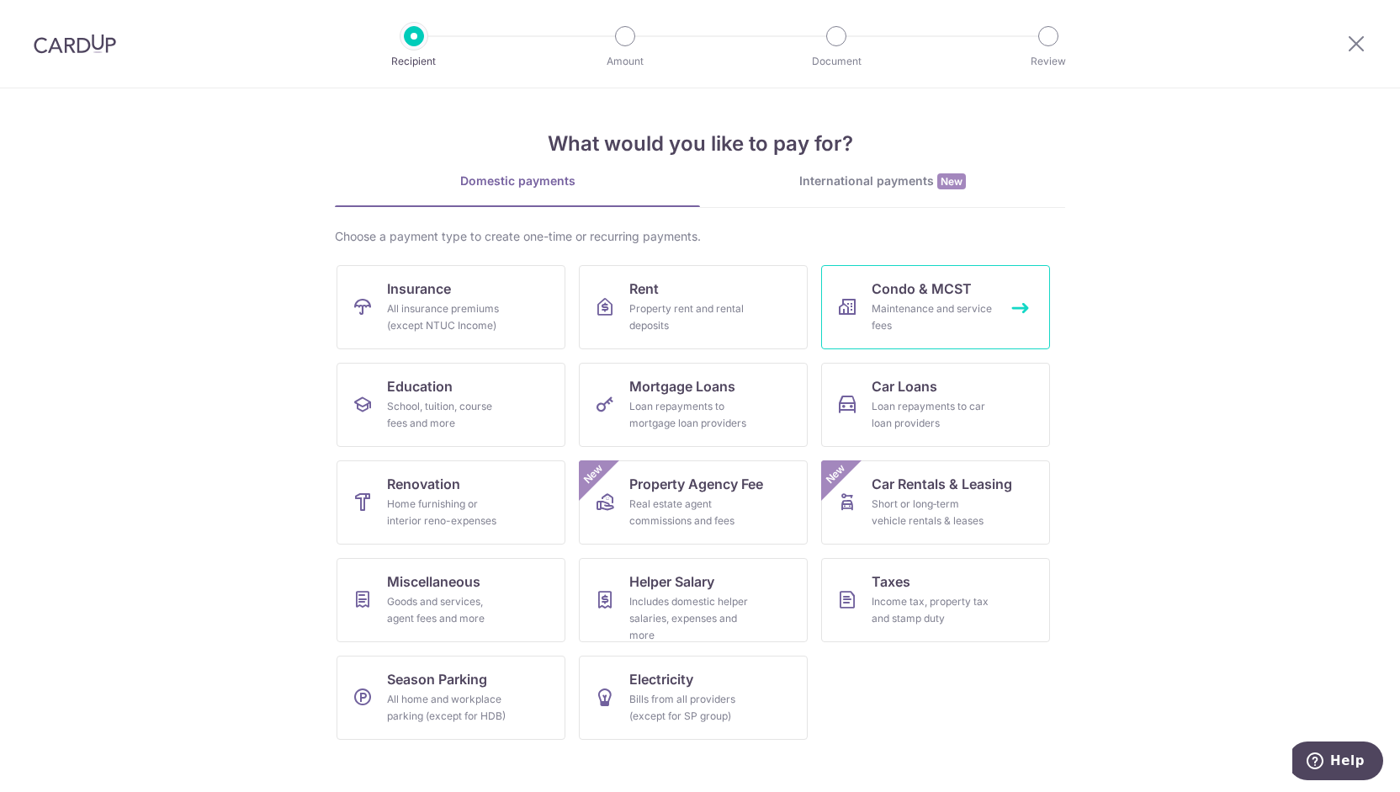
click at [899, 289] on span "Condo & MCST" at bounding box center [922, 289] width 100 height 20
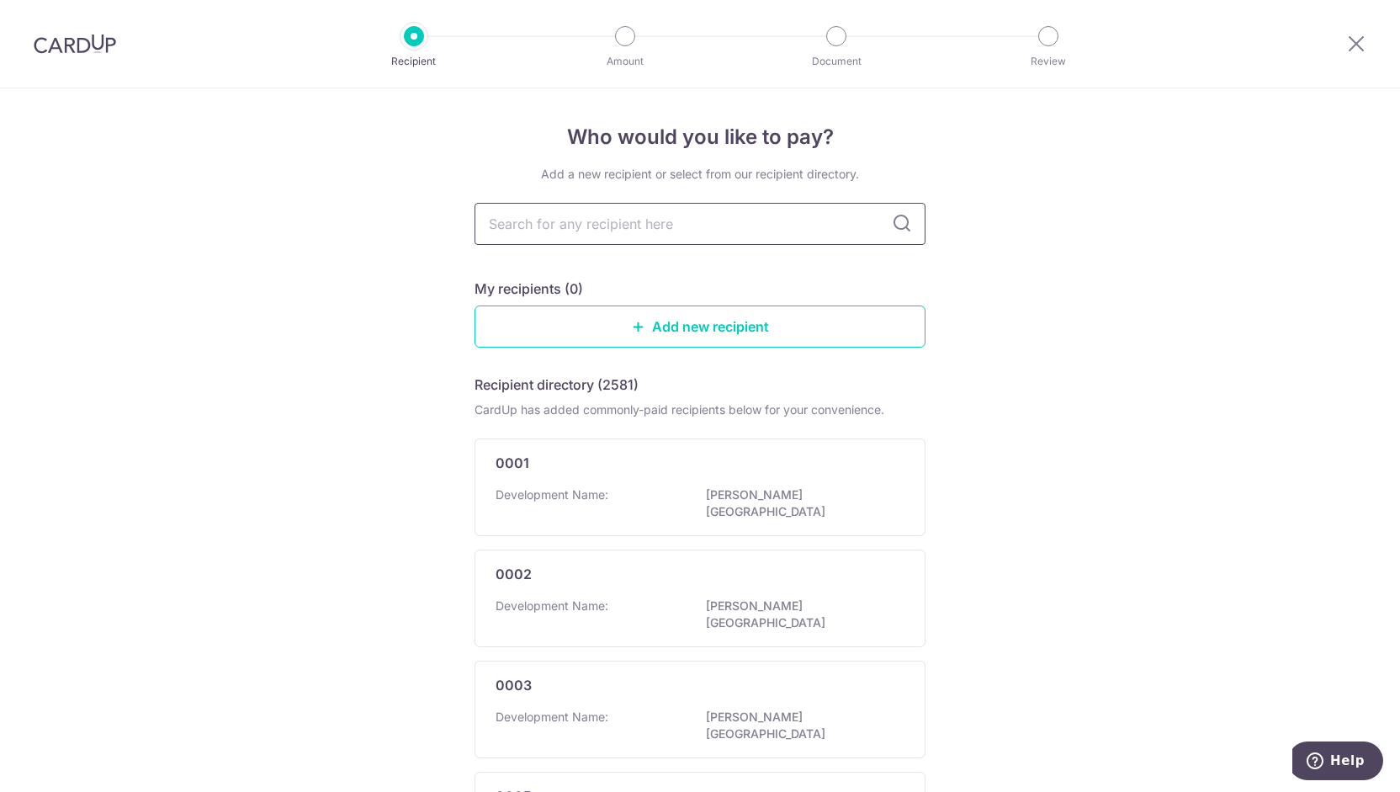
click at [578, 223] on input "text" at bounding box center [700, 224] width 451 height 42
type input "irwel"
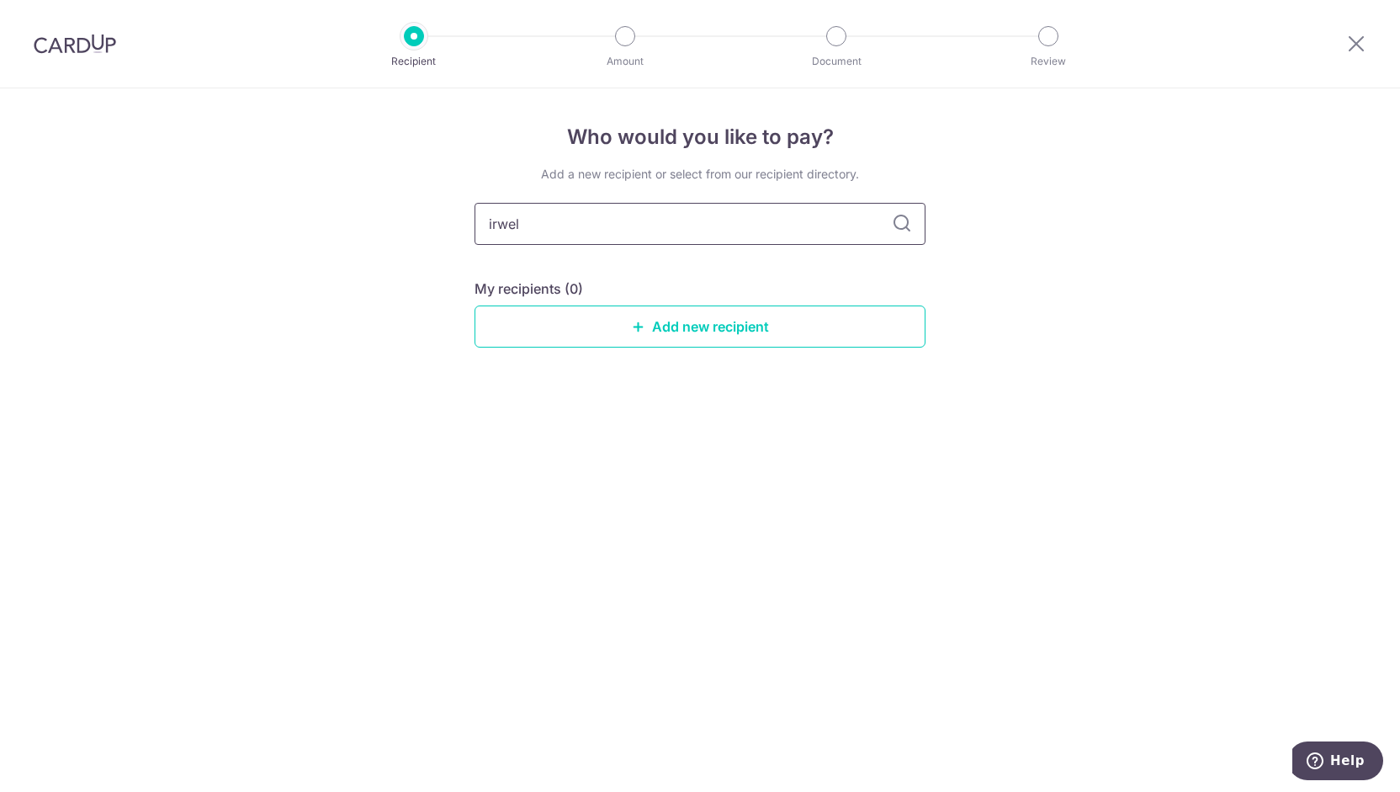
type input "irwell"
type input "i"
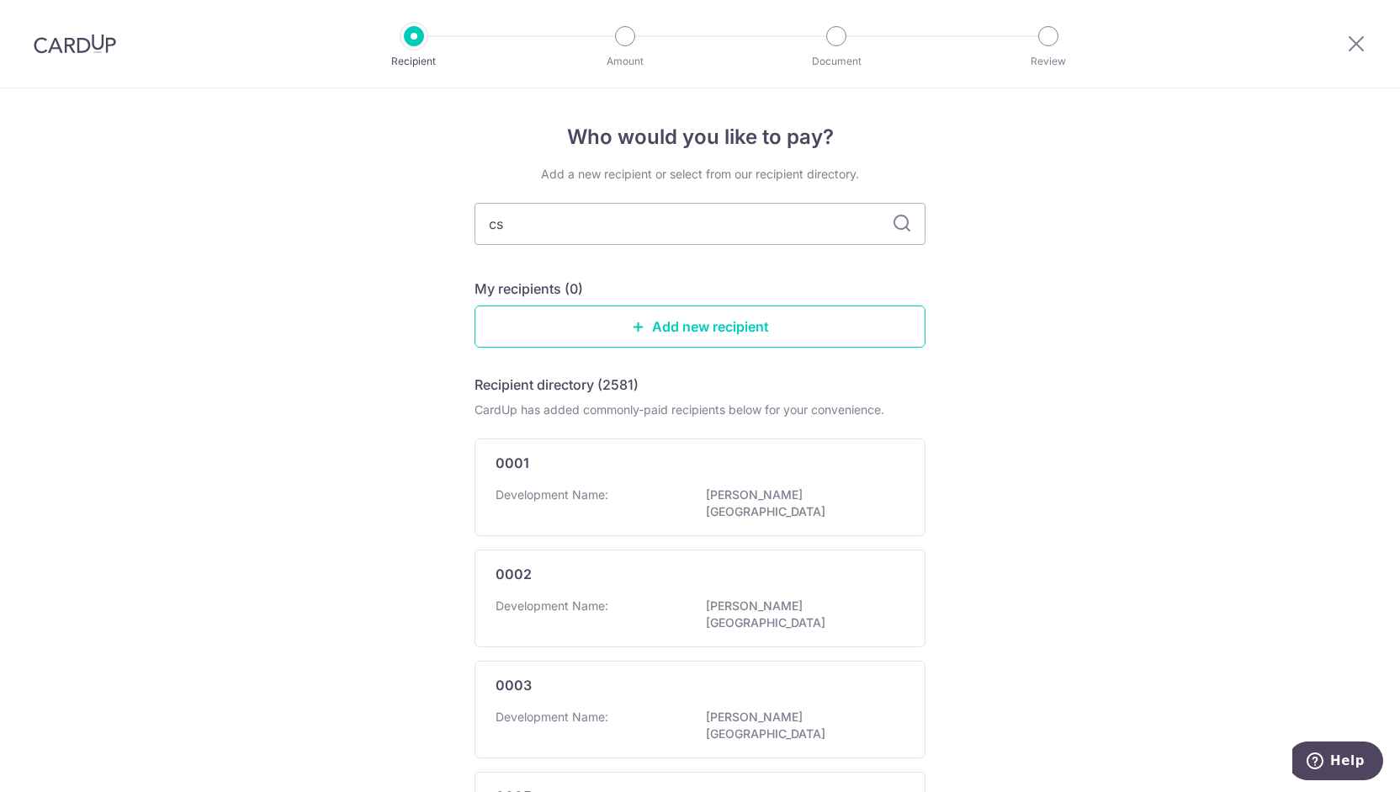
type input "c"
type input "mcst"
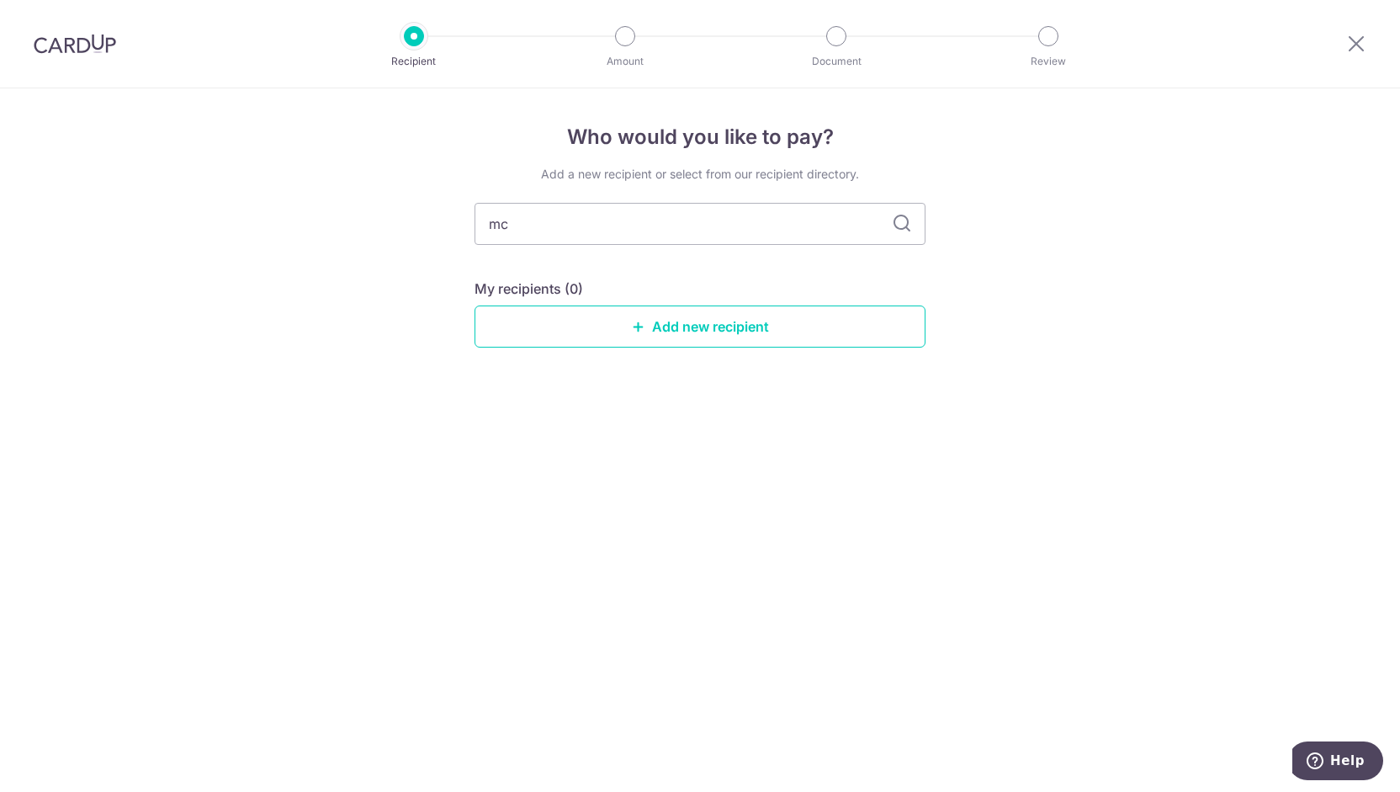
type input "m"
click at [615, 189] on div "Add a new recipient or select from our recipient directory. My recipients (0) A…" at bounding box center [700, 270] width 451 height 209
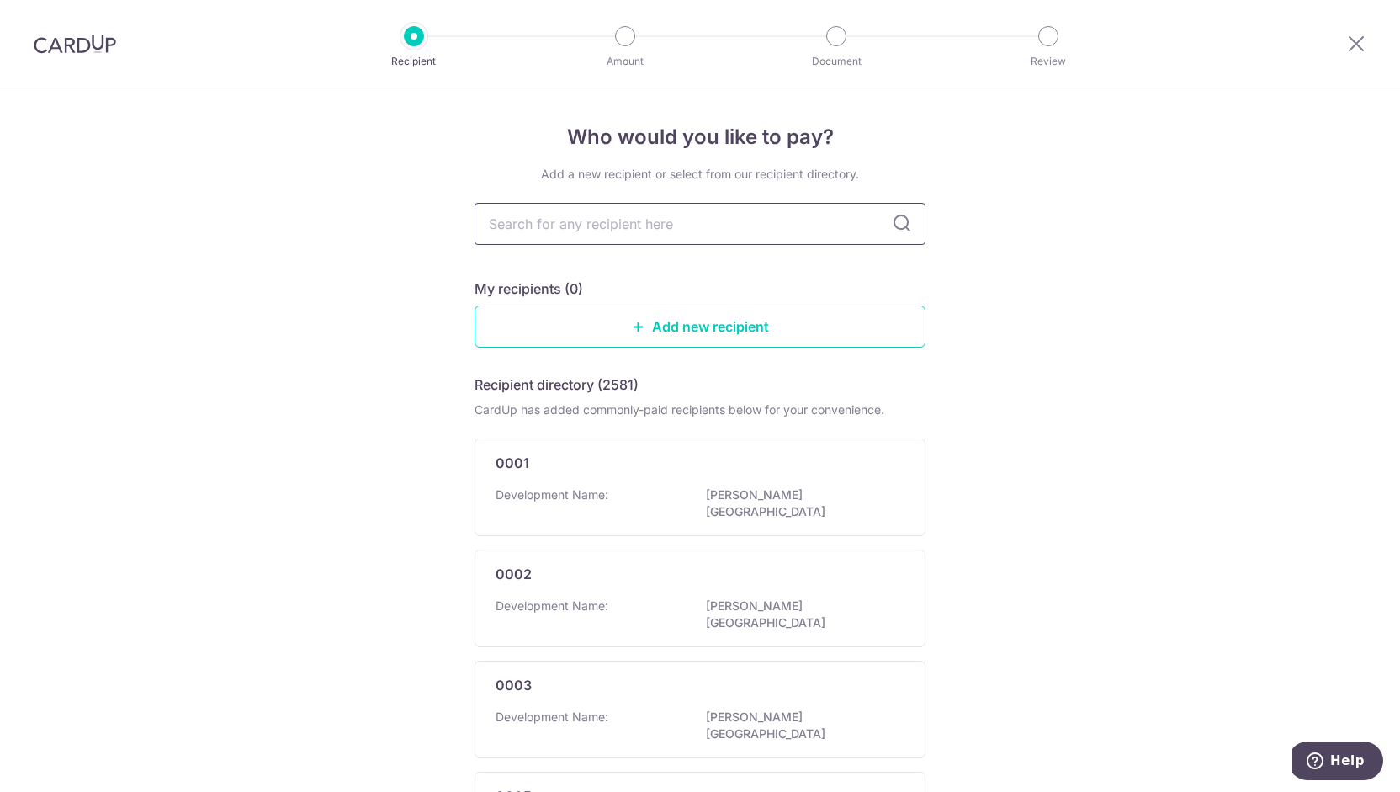
click at [624, 238] on input "text" at bounding box center [700, 224] width 451 height 42
type input "city development"
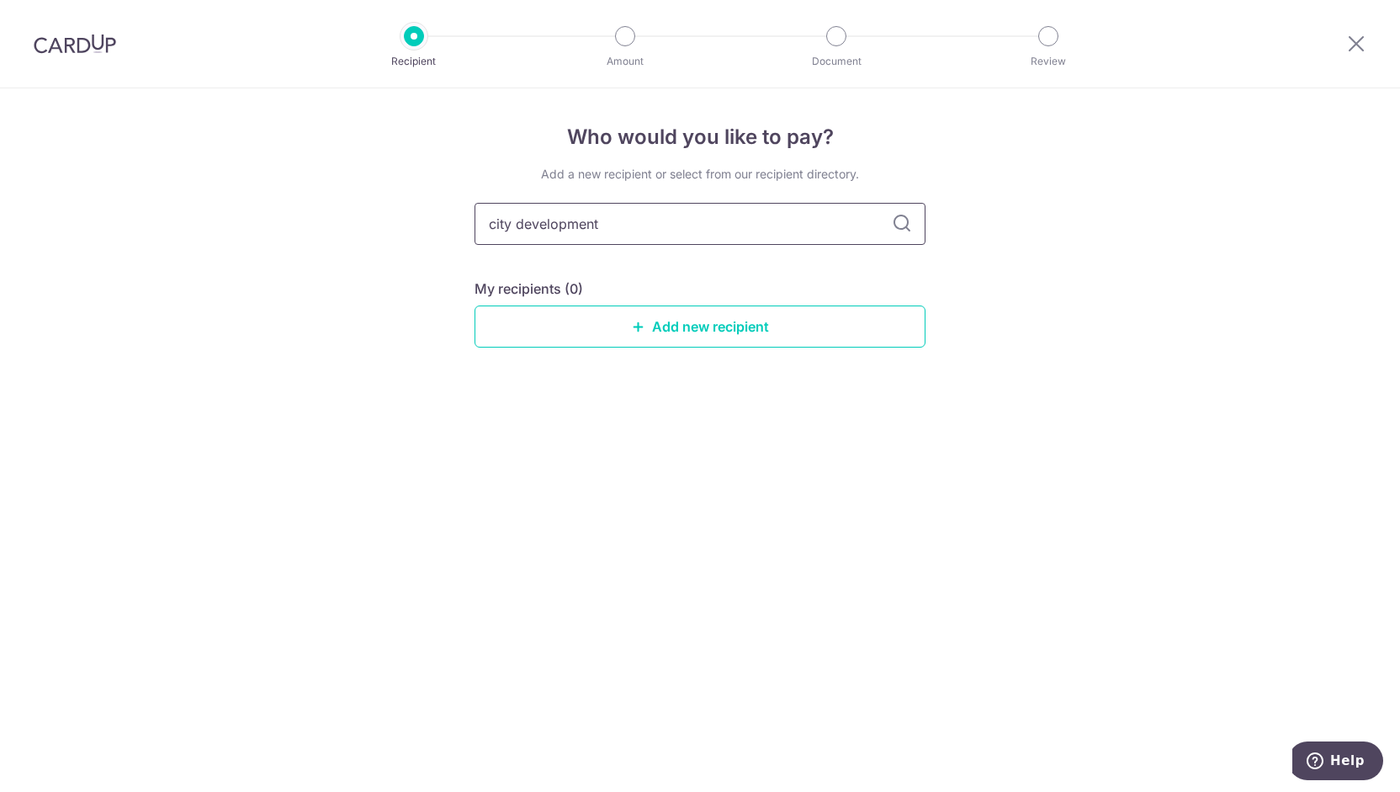
click at [687, 216] on input "city development" at bounding box center [700, 224] width 451 height 42
type input "c"
click at [687, 216] on input "text" at bounding box center [700, 224] width 451 height 42
type input "cbre"
click at [687, 216] on input "cbre" at bounding box center [700, 224] width 451 height 42
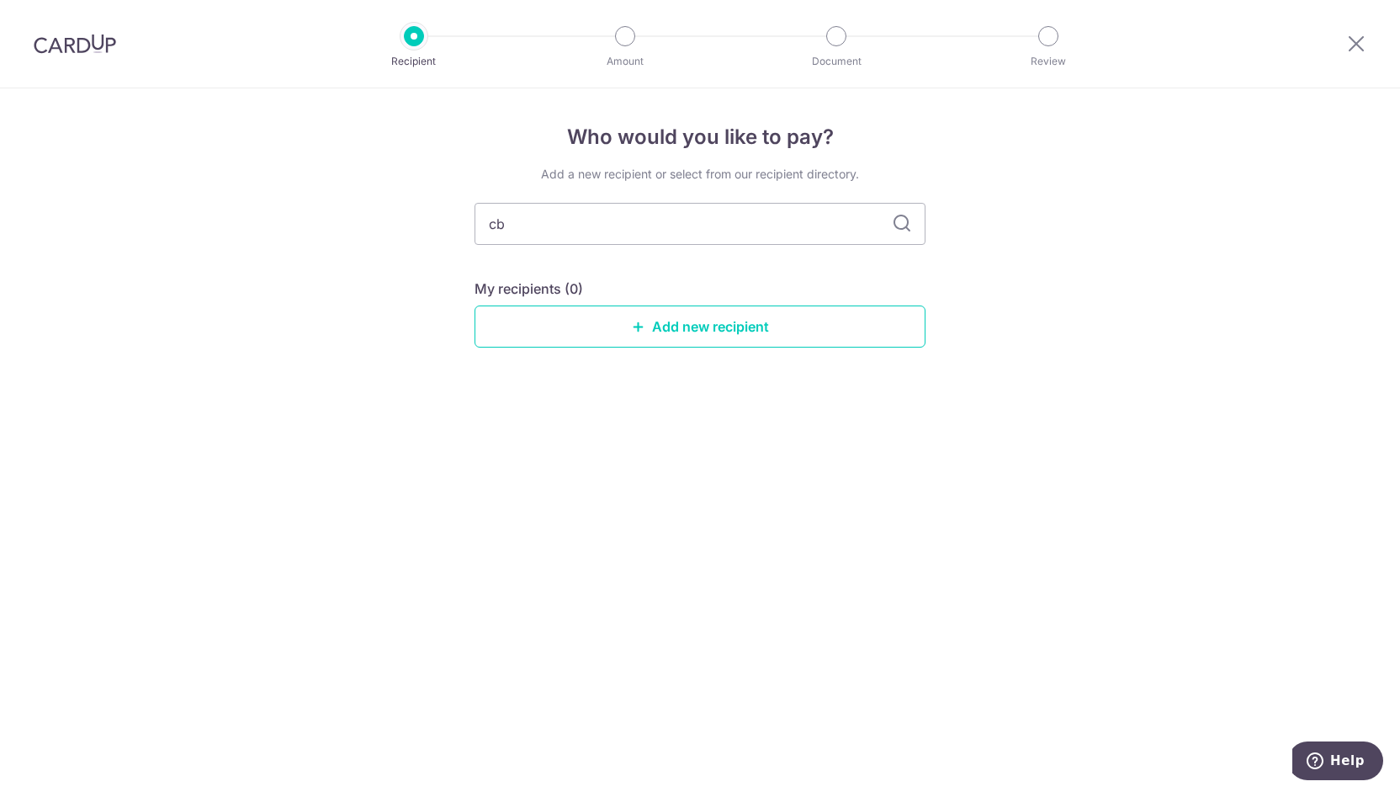
type input "c"
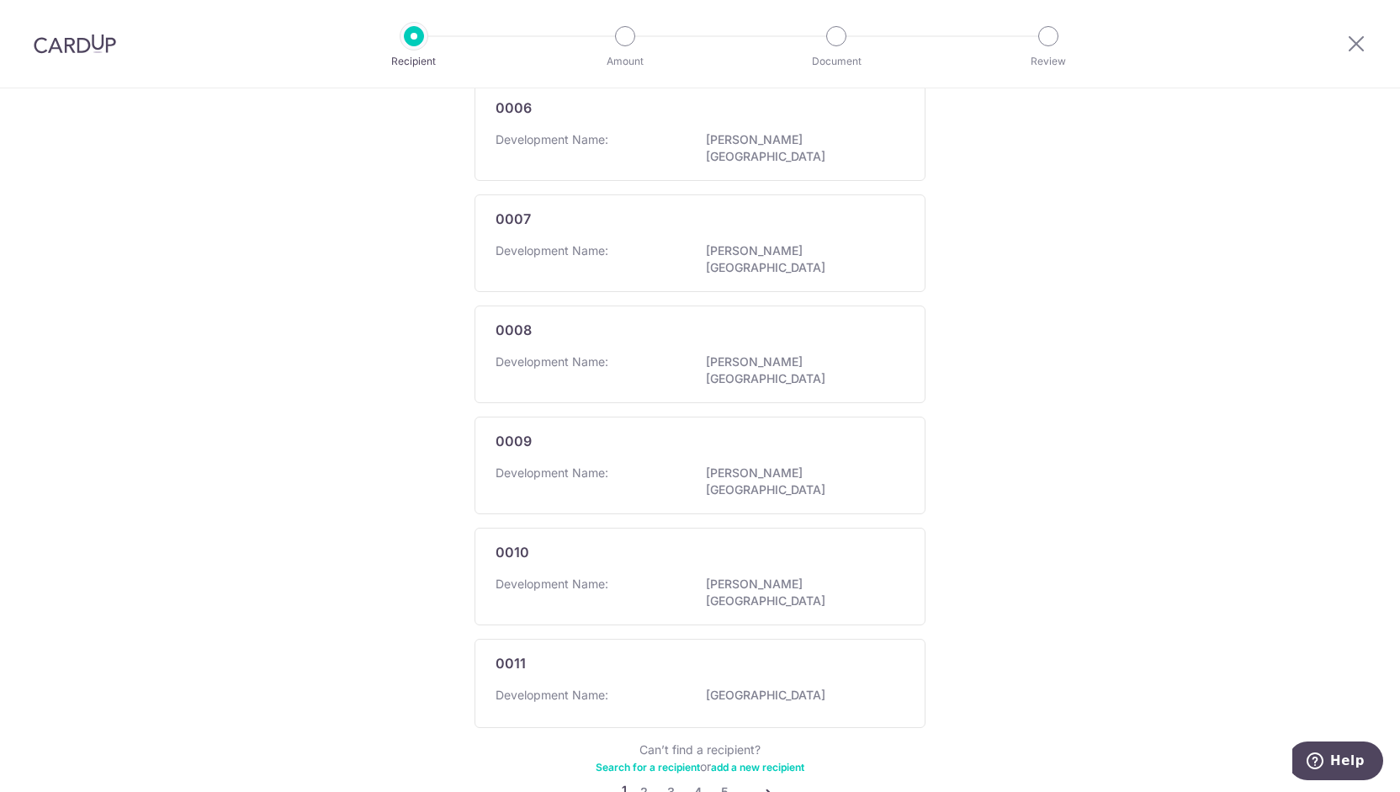
scroll to position [826, 0]
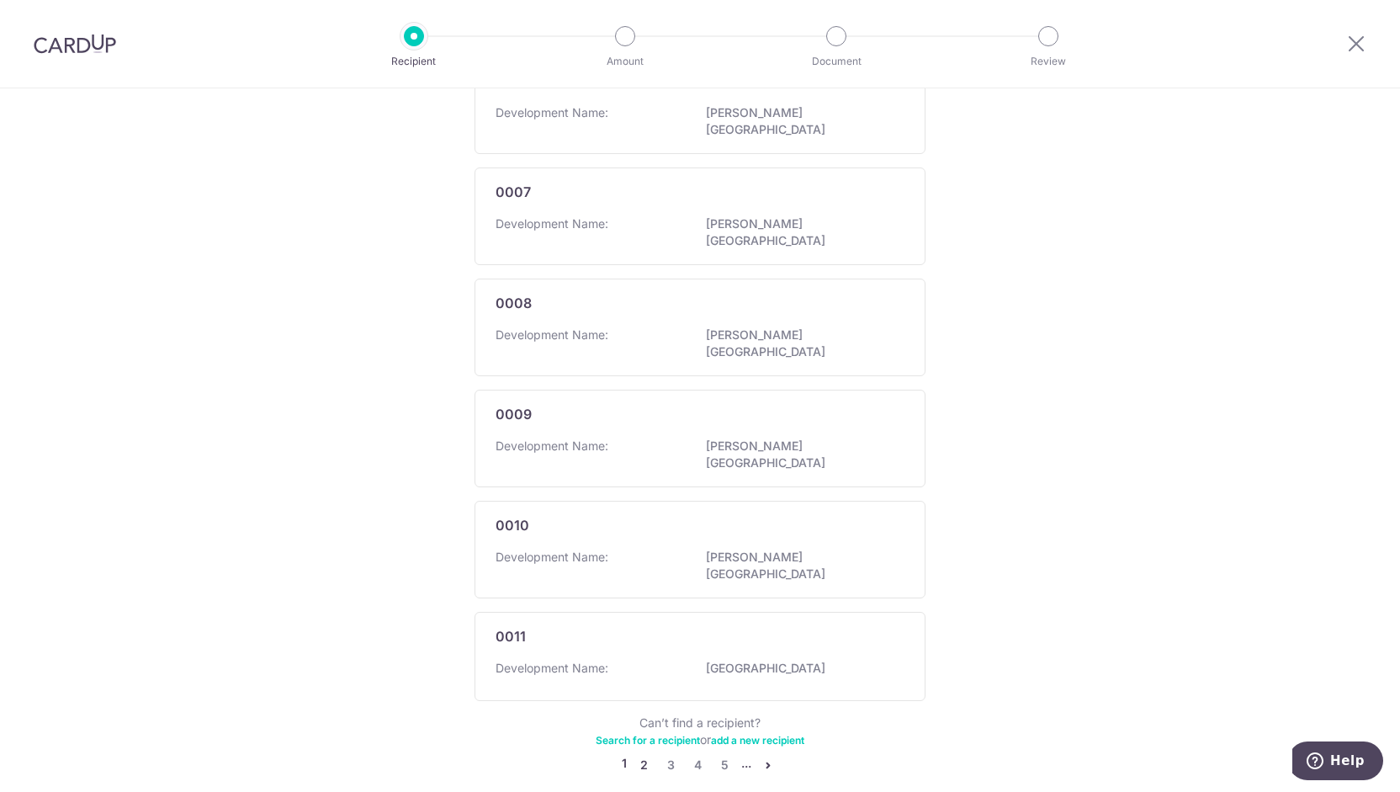
click at [640, 755] on link "2" at bounding box center [644, 765] width 20 height 20
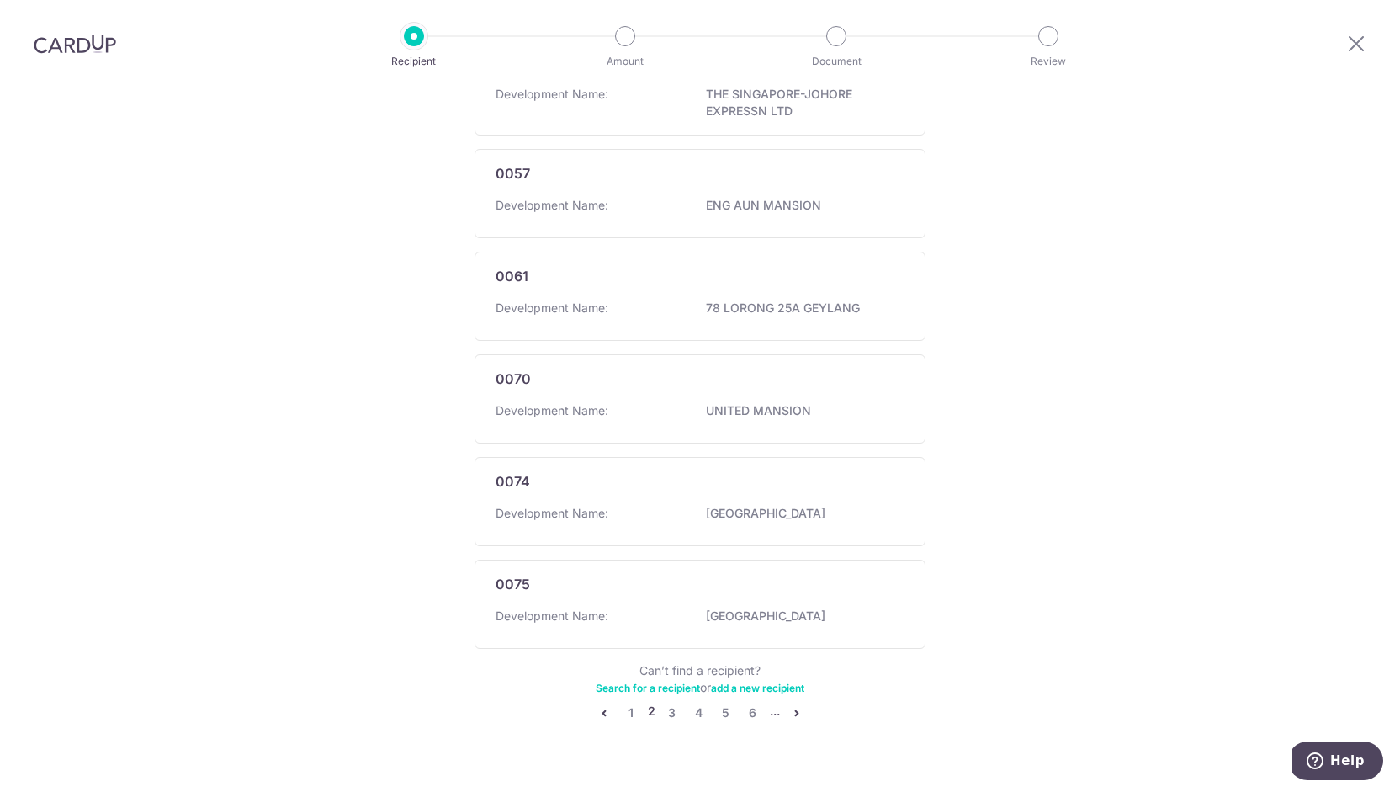
scroll to position [835, 0]
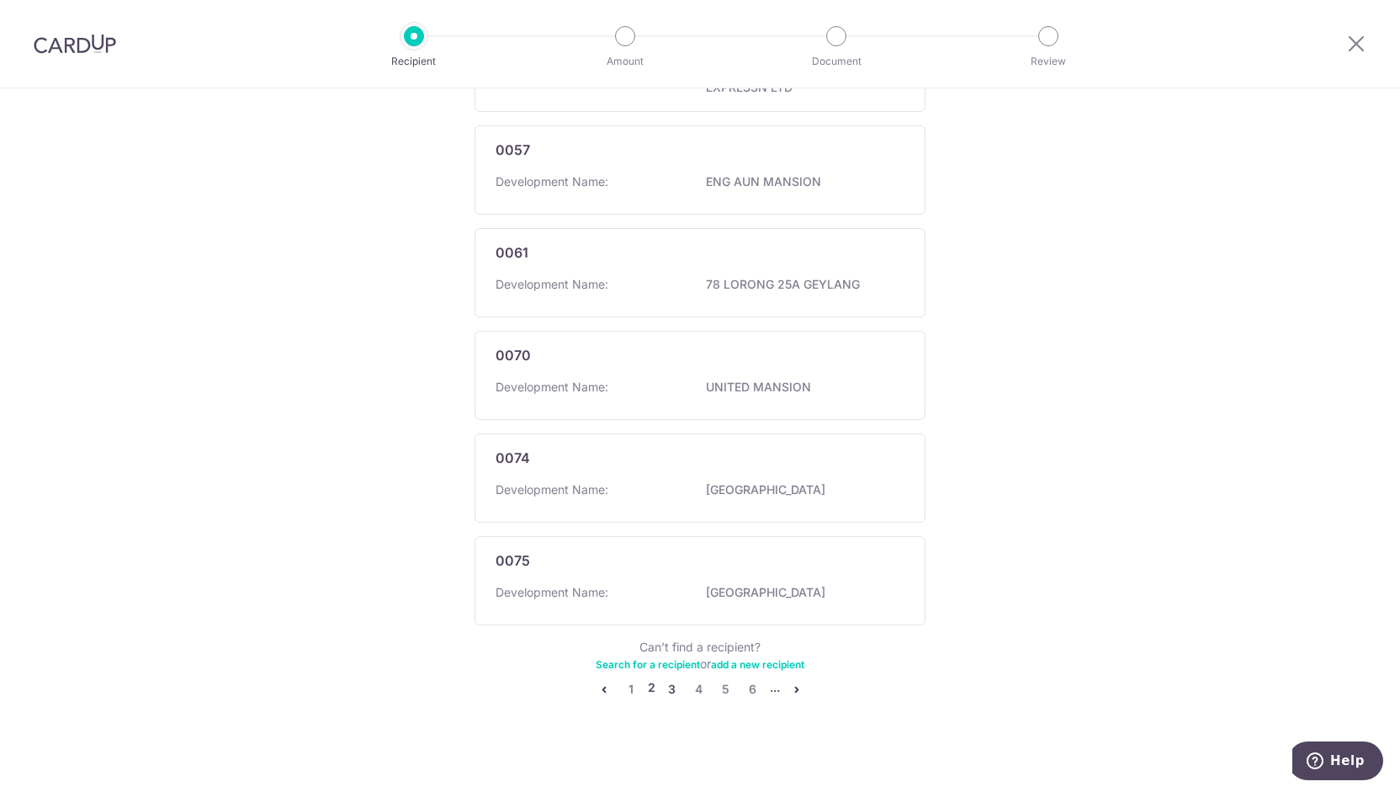
click at [664, 682] on link "3" at bounding box center [672, 689] width 20 height 20
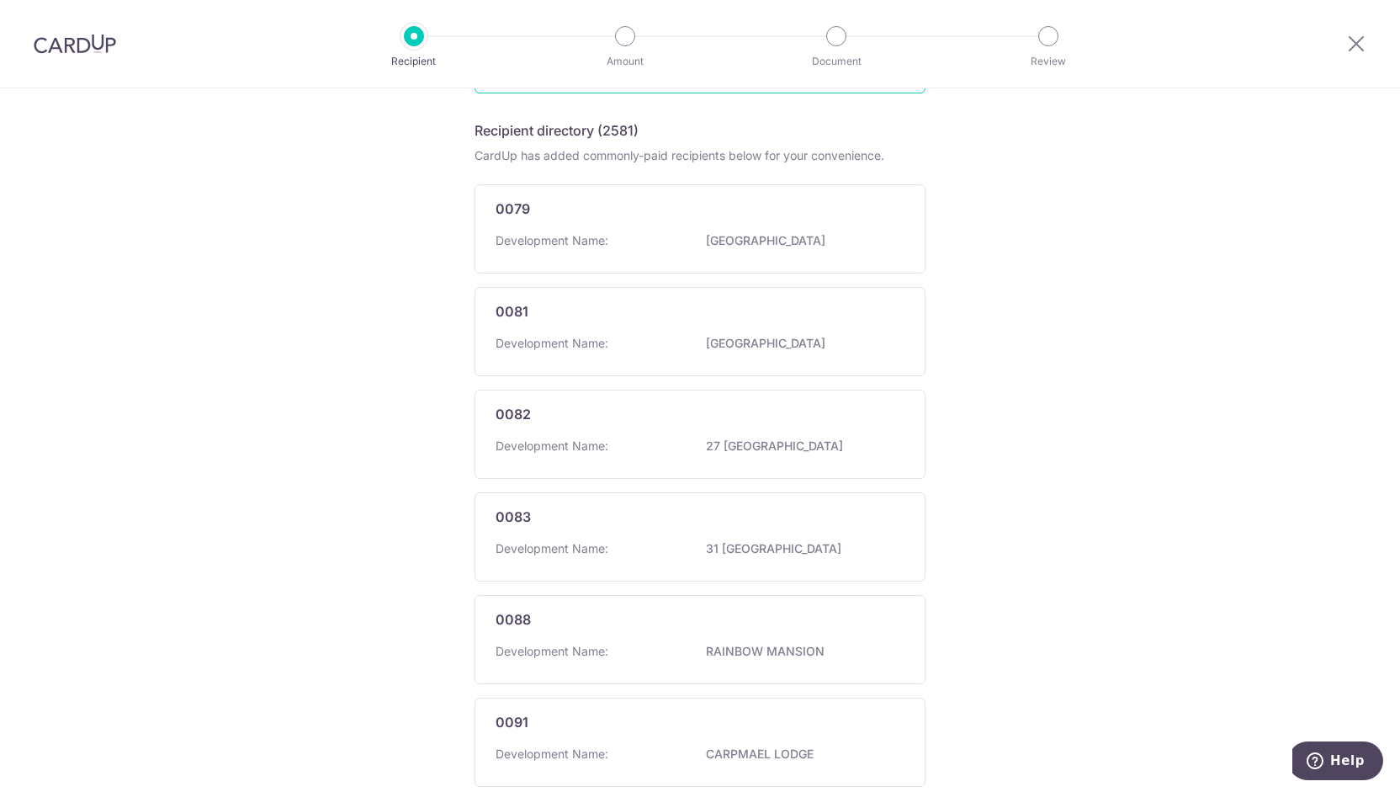
scroll to position [0, 0]
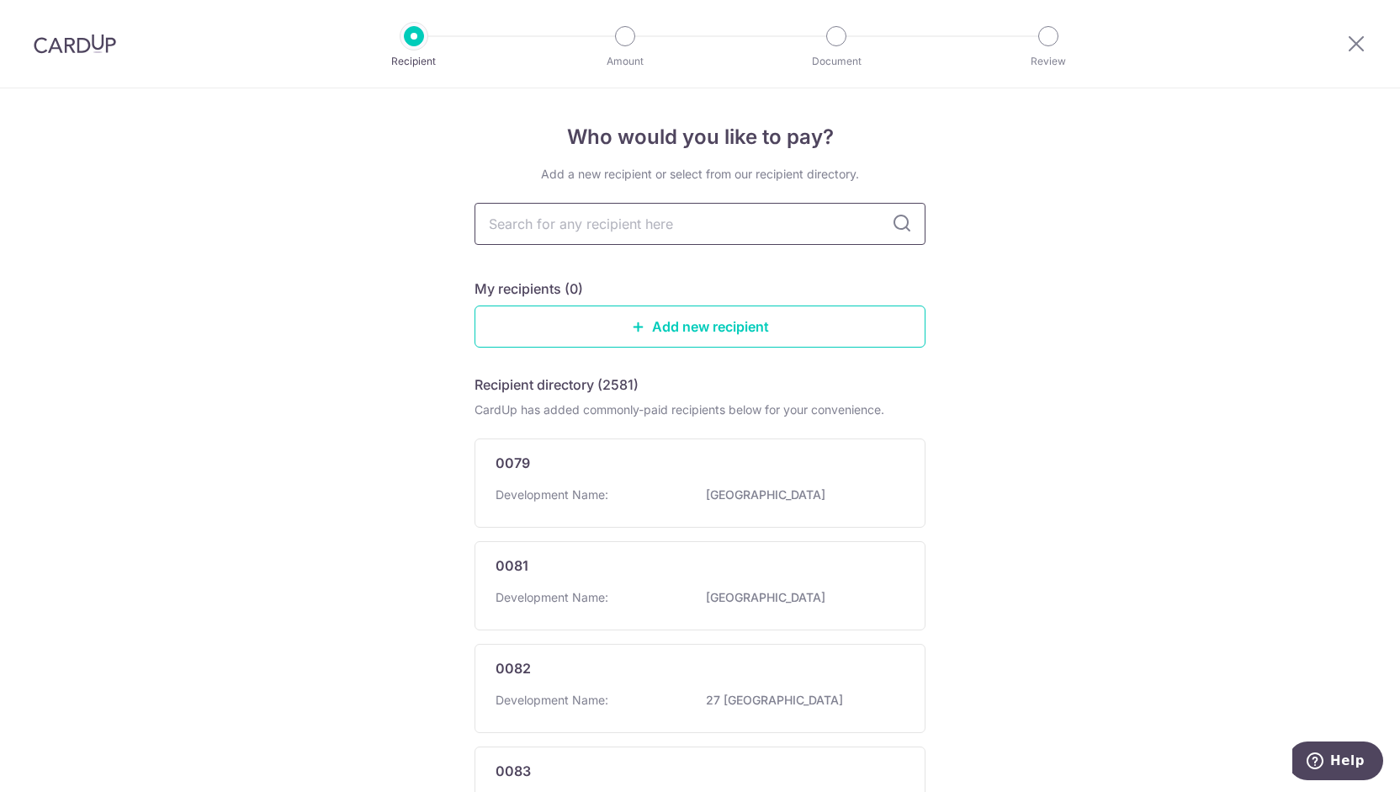
click at [575, 229] on input "text" at bounding box center [700, 224] width 451 height 42
type input "irwel hill residences"
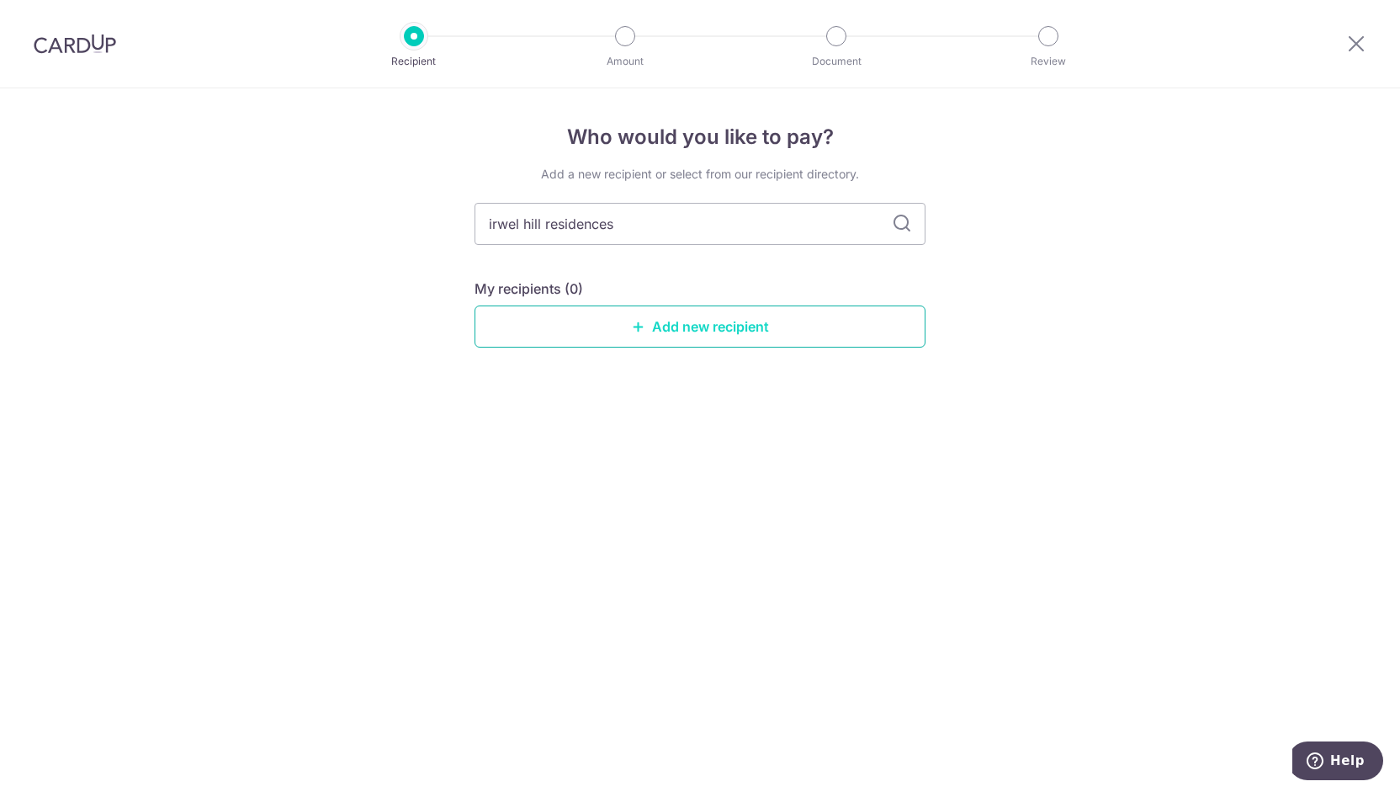
click at [729, 336] on link "Add new recipient" at bounding box center [700, 326] width 451 height 42
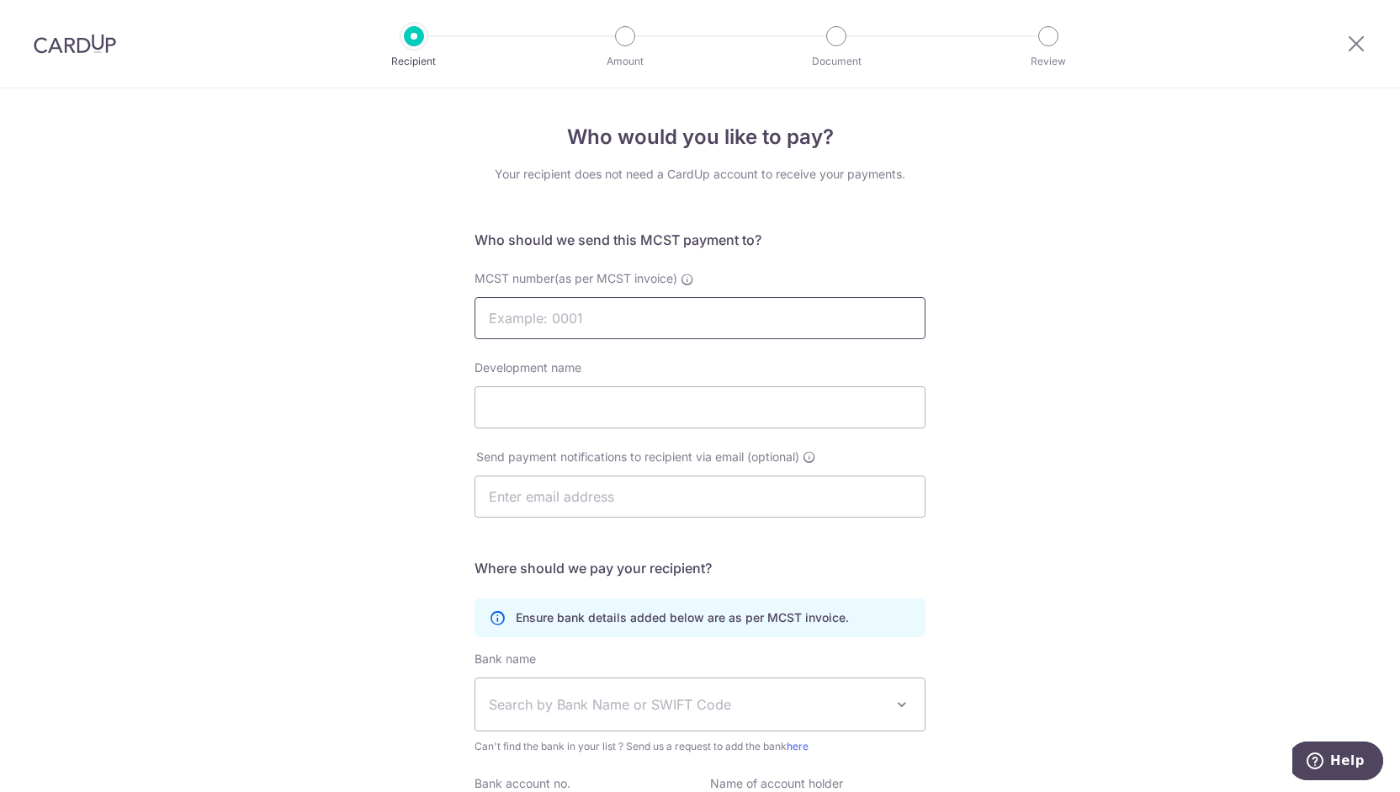
click at [577, 327] on input "MCST number(as per MCST invoice)" at bounding box center [700, 318] width 451 height 42
click at [571, 398] on input "Development name" at bounding box center [700, 407] width 451 height 42
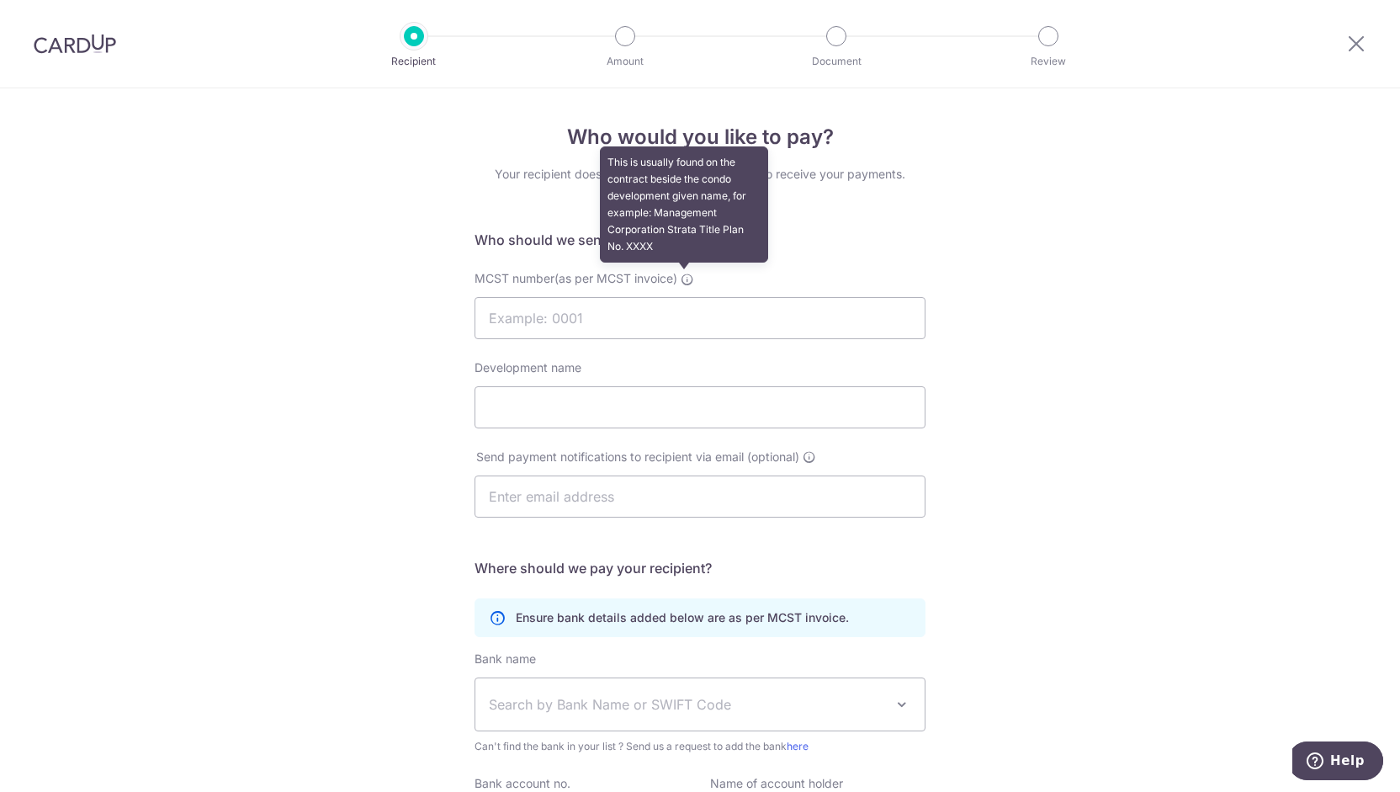
click at [681, 277] on icon at bounding box center [687, 279] width 13 height 13
click at [679, 297] on input "MCST number(as per MCST invoice) This is usually found on the contract beside t…" at bounding box center [700, 318] width 451 height 42
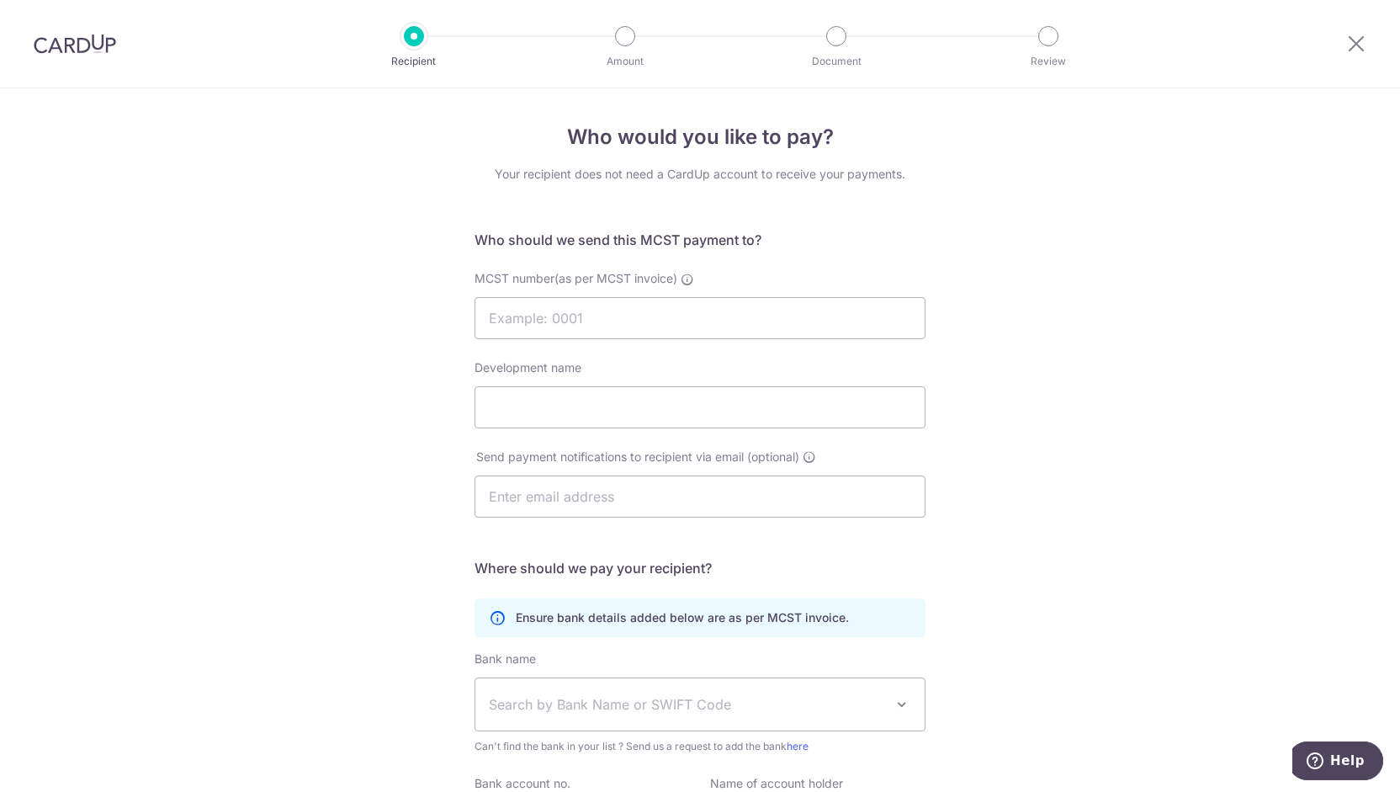
click at [1102, 267] on div "Who would you like to pay? Your recipient does not need a CardUp account to rec…" at bounding box center [700, 533] width 1400 height 890
click at [584, 395] on input "Development name" at bounding box center [700, 407] width 451 height 42
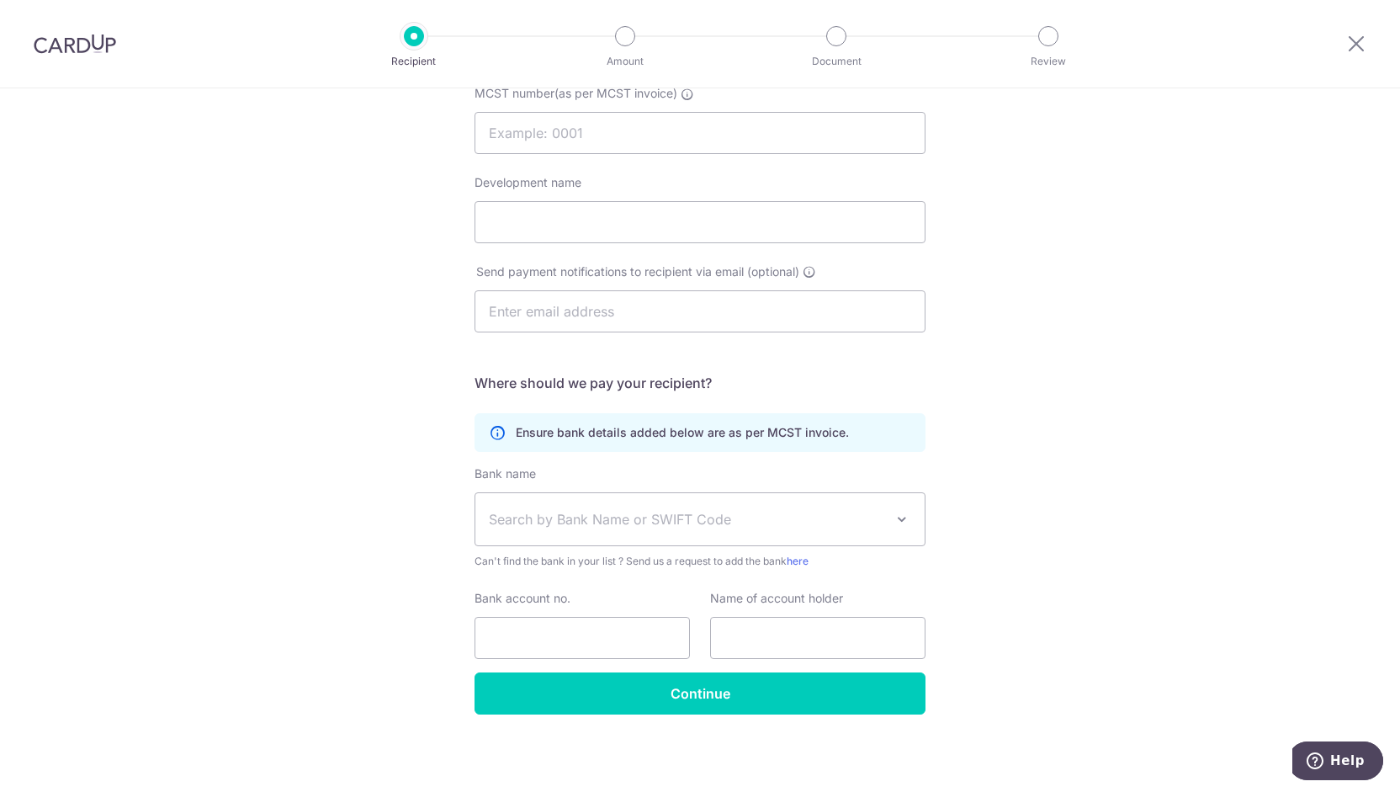
click at [653, 540] on span "Search by Bank Name or SWIFT Code" at bounding box center [699, 519] width 449 height 52
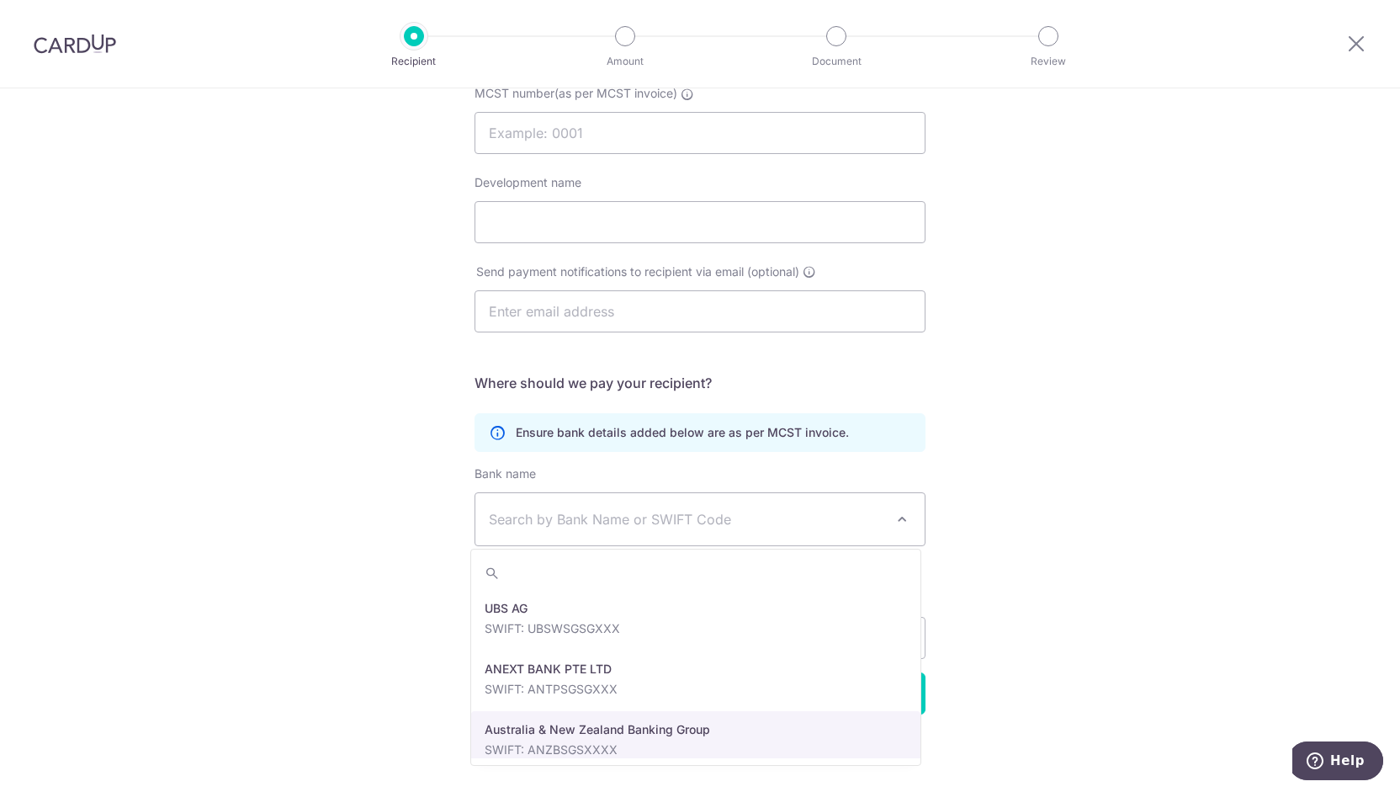
click at [353, 682] on div "Who would you like to pay? Your recipient does not need a CardUp account to rec…" at bounding box center [700, 348] width 1400 height 890
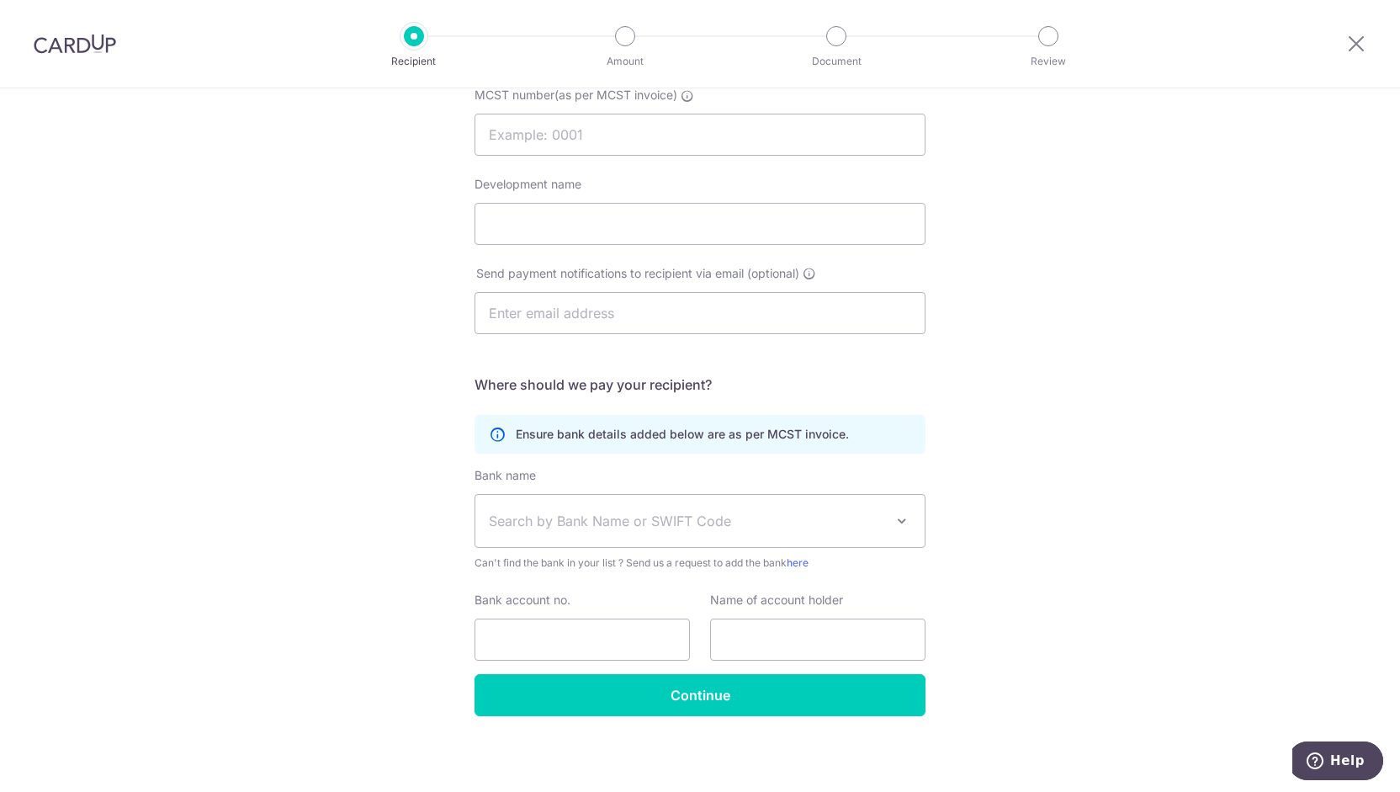
scroll to position [0, 0]
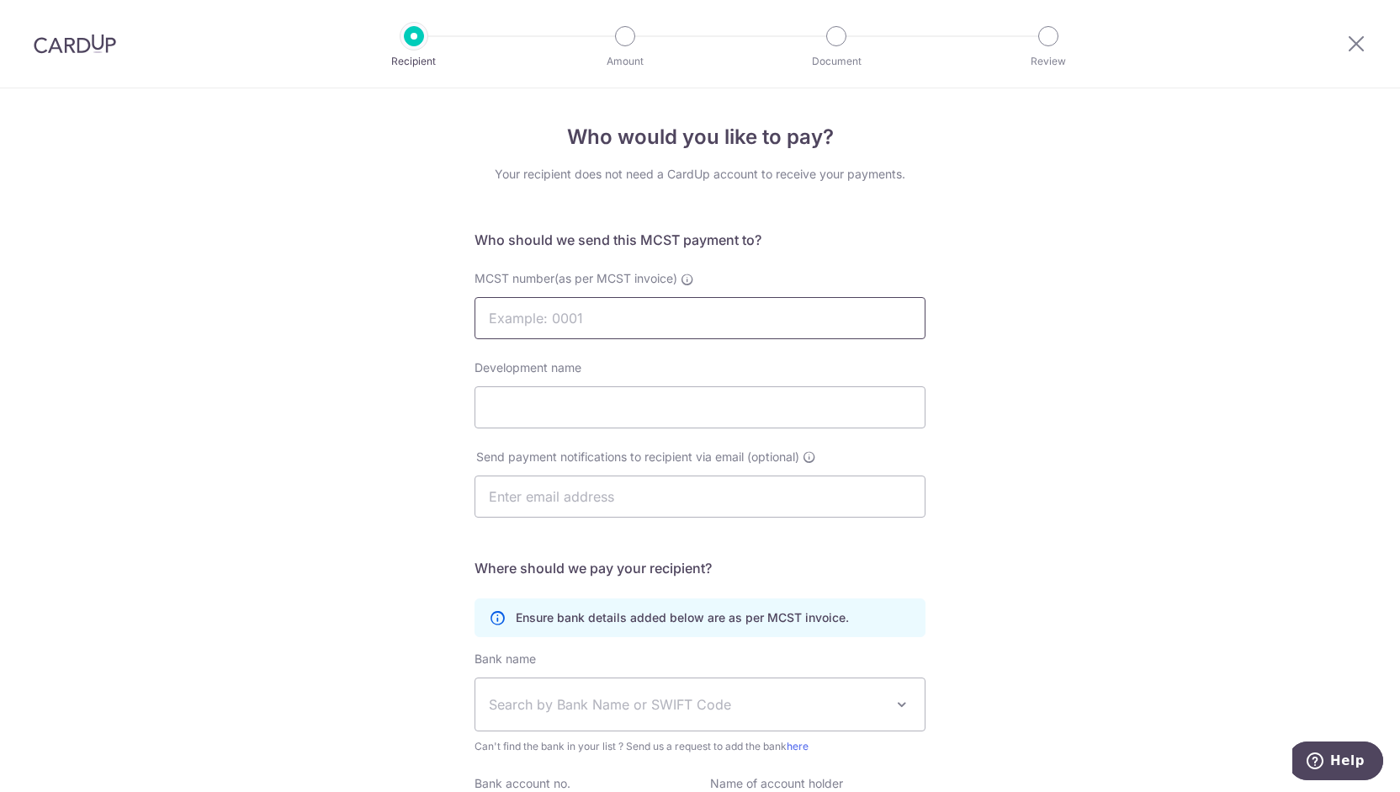
click at [594, 300] on input "MCST number(as per MCST invoice)" at bounding box center [700, 318] width 451 height 42
drag, startPoint x: 57, startPoint y: 40, endPoint x: 773, endPoint y: 78, distance: 717.2
click at [57, 40] on img at bounding box center [75, 44] width 82 height 20
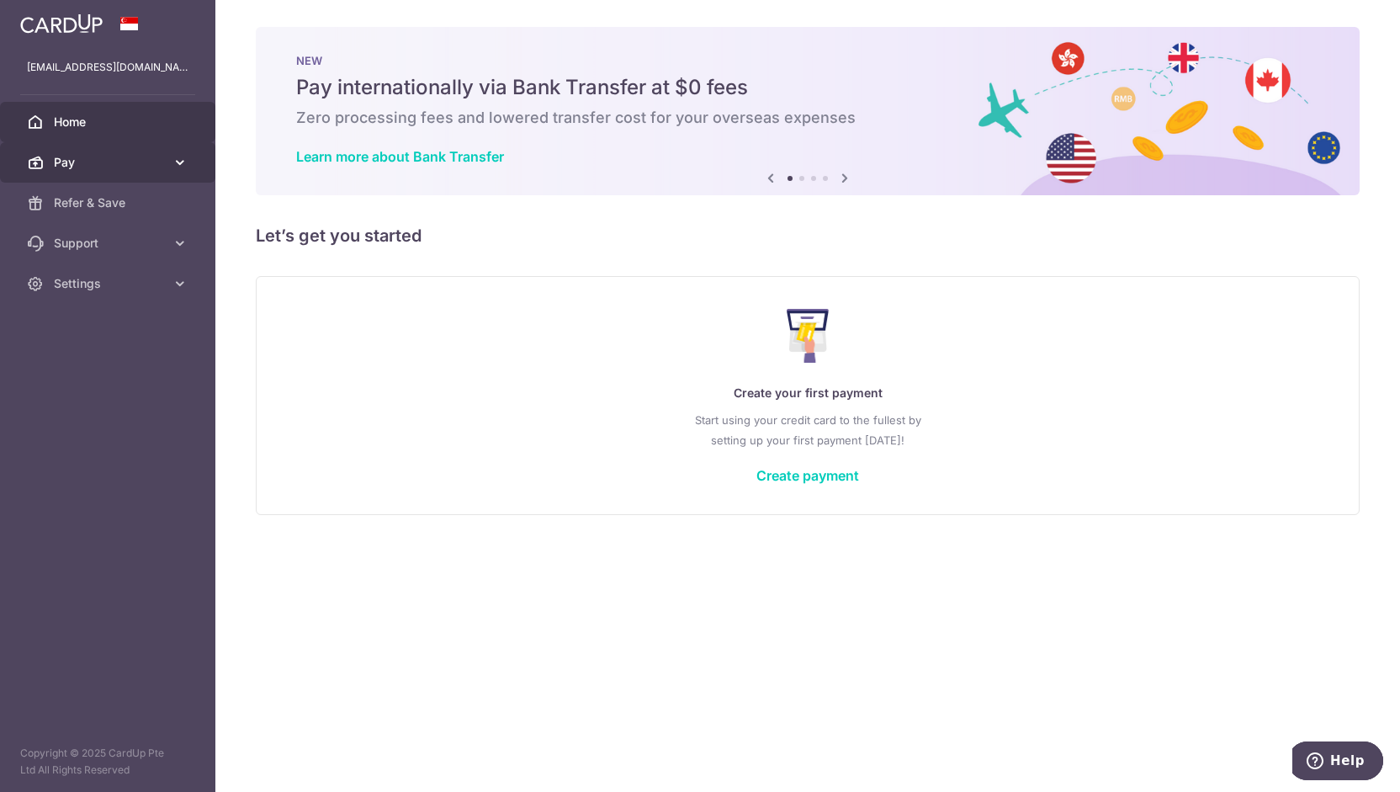
click at [88, 177] on link "Pay" at bounding box center [107, 162] width 215 height 40
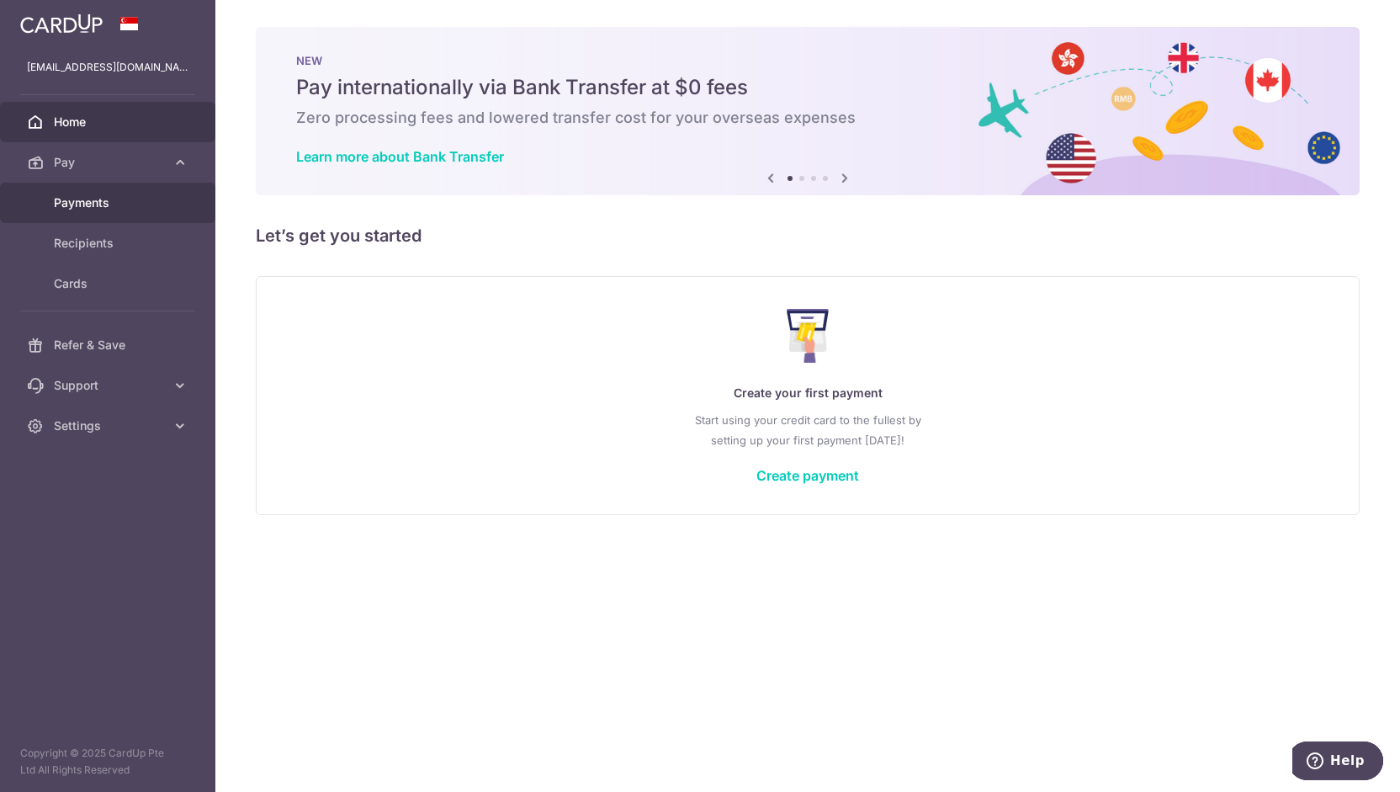
click at [99, 210] on span "Payments" at bounding box center [109, 202] width 111 height 17
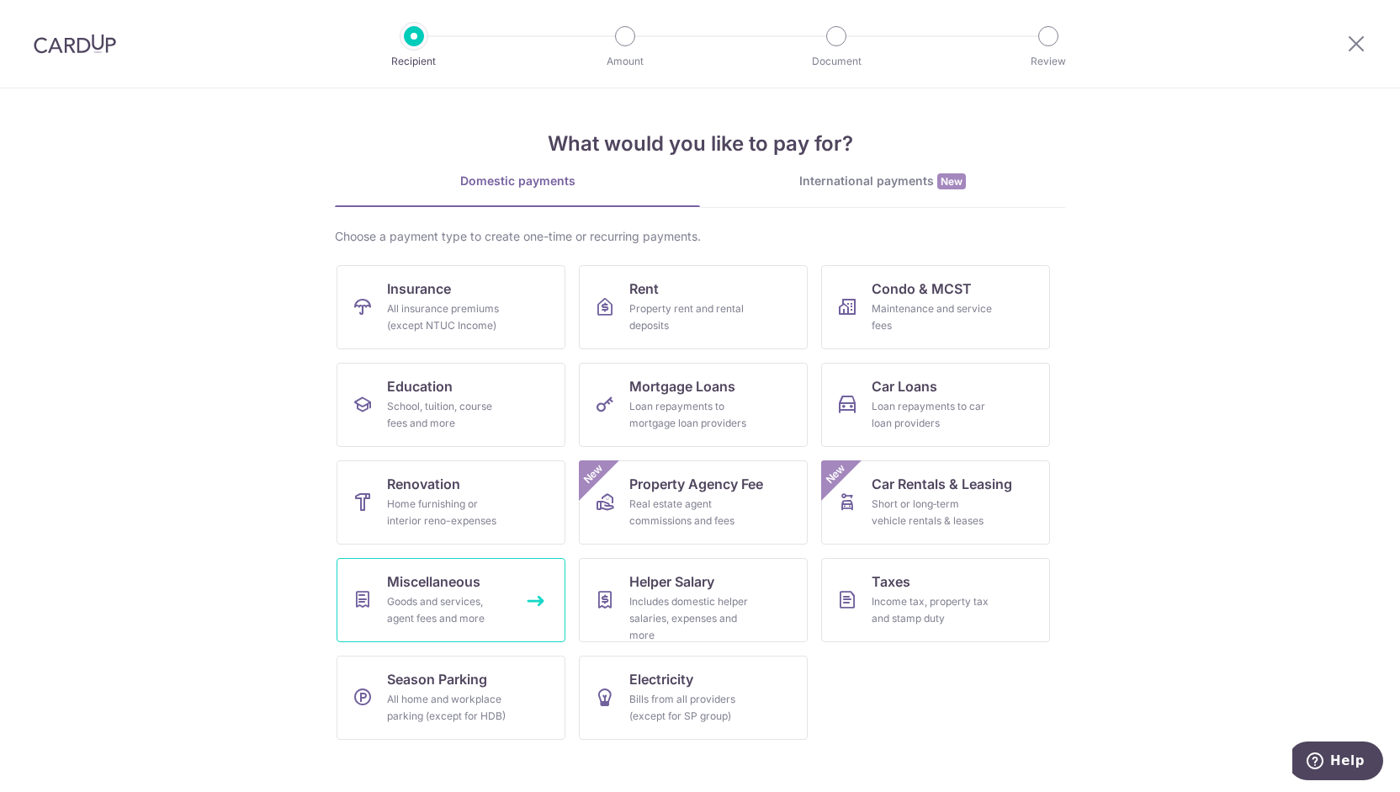
click at [478, 583] on span "Miscellaneous" at bounding box center [433, 581] width 93 height 20
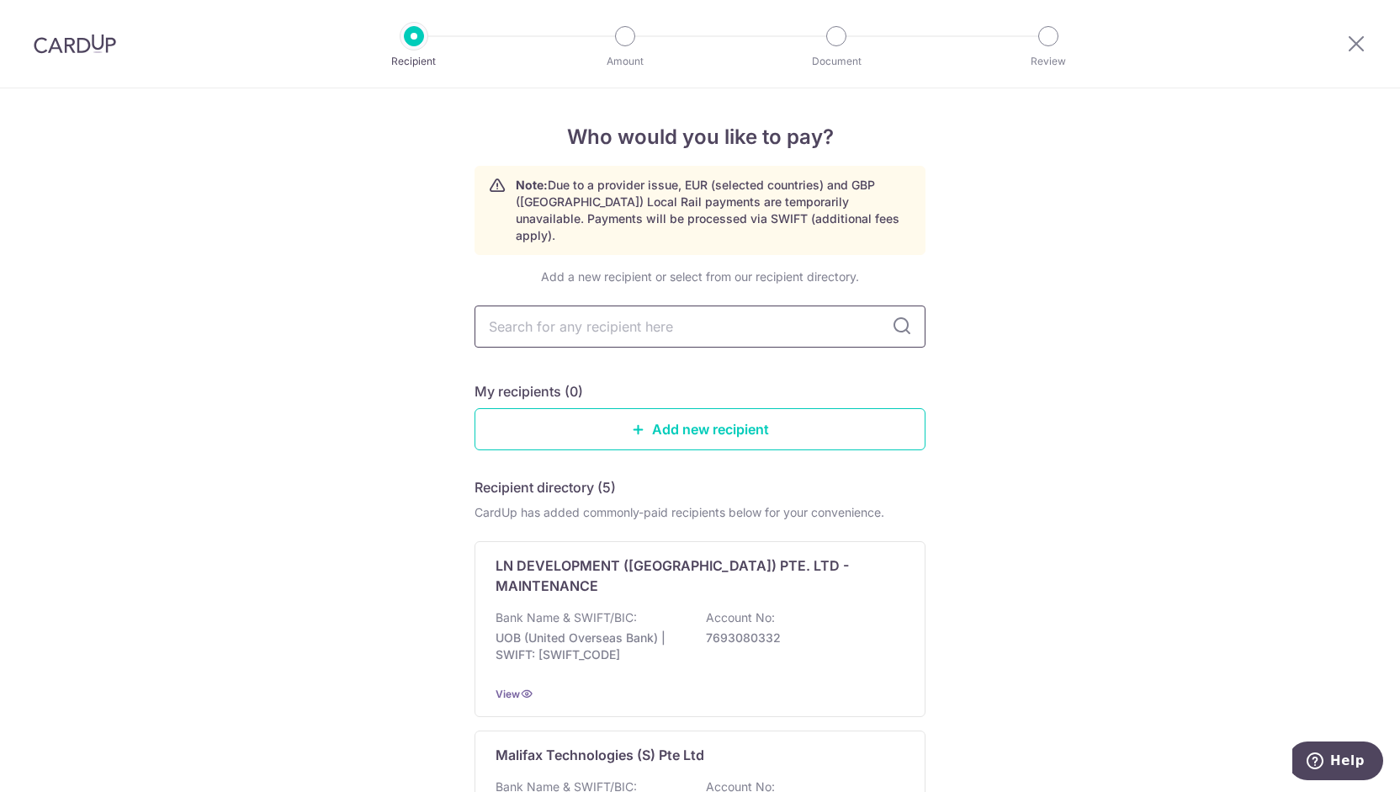
click at [575, 307] on input "text" at bounding box center [700, 326] width 451 height 42
type input "land transport"
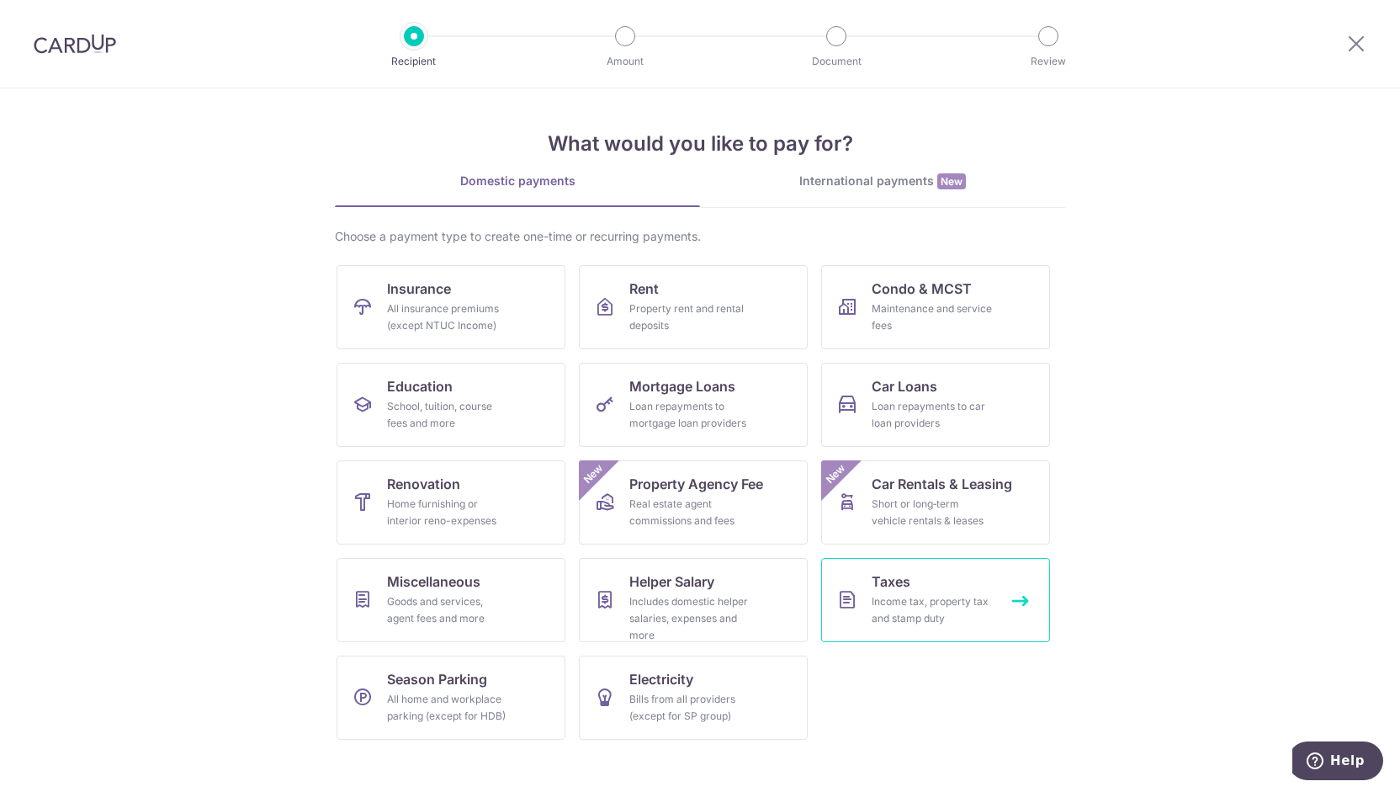
click at [899, 588] on span "Taxes" at bounding box center [891, 581] width 39 height 20
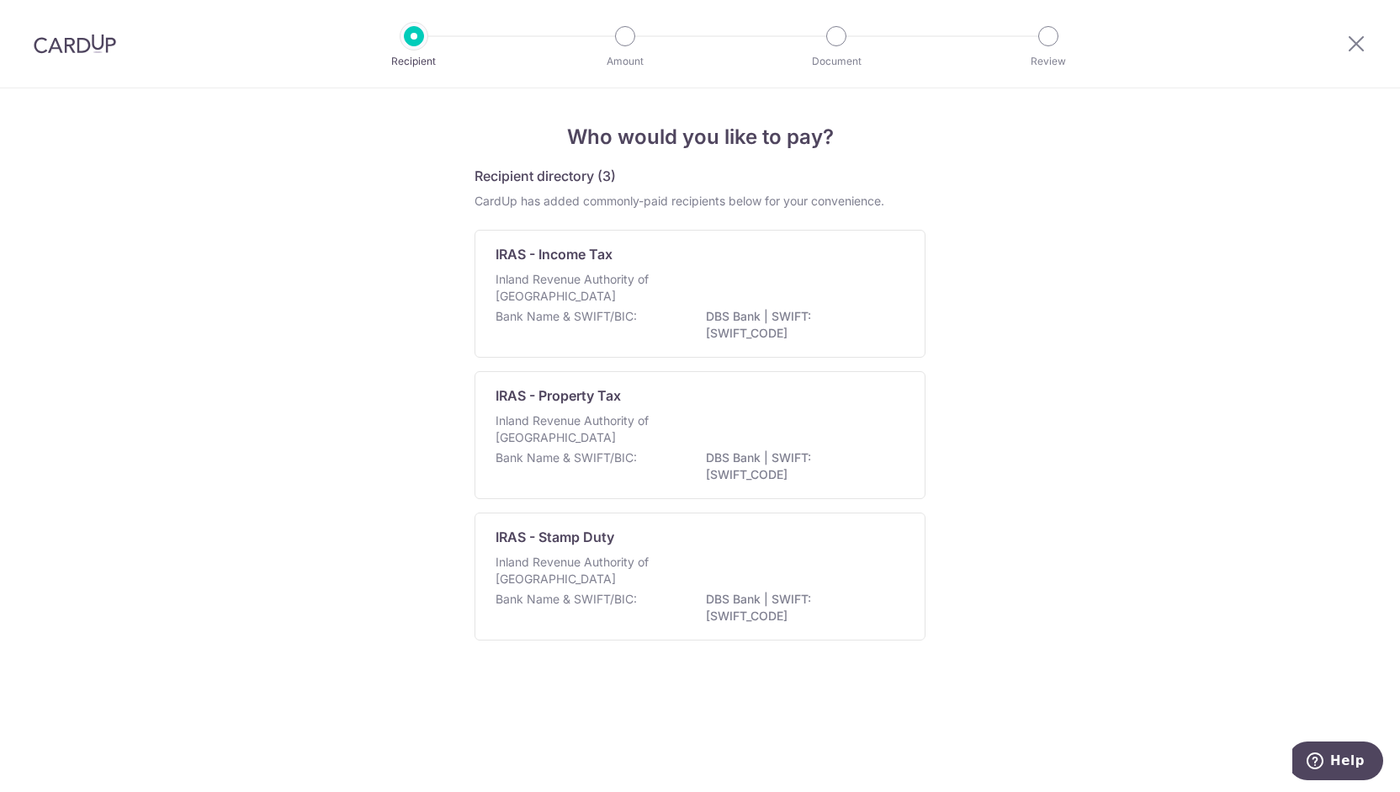
click at [1064, 568] on div "Who would you like to pay? Recipient directory (3) CardUp has added commonly-pa…" at bounding box center [700, 439] width 1400 height 703
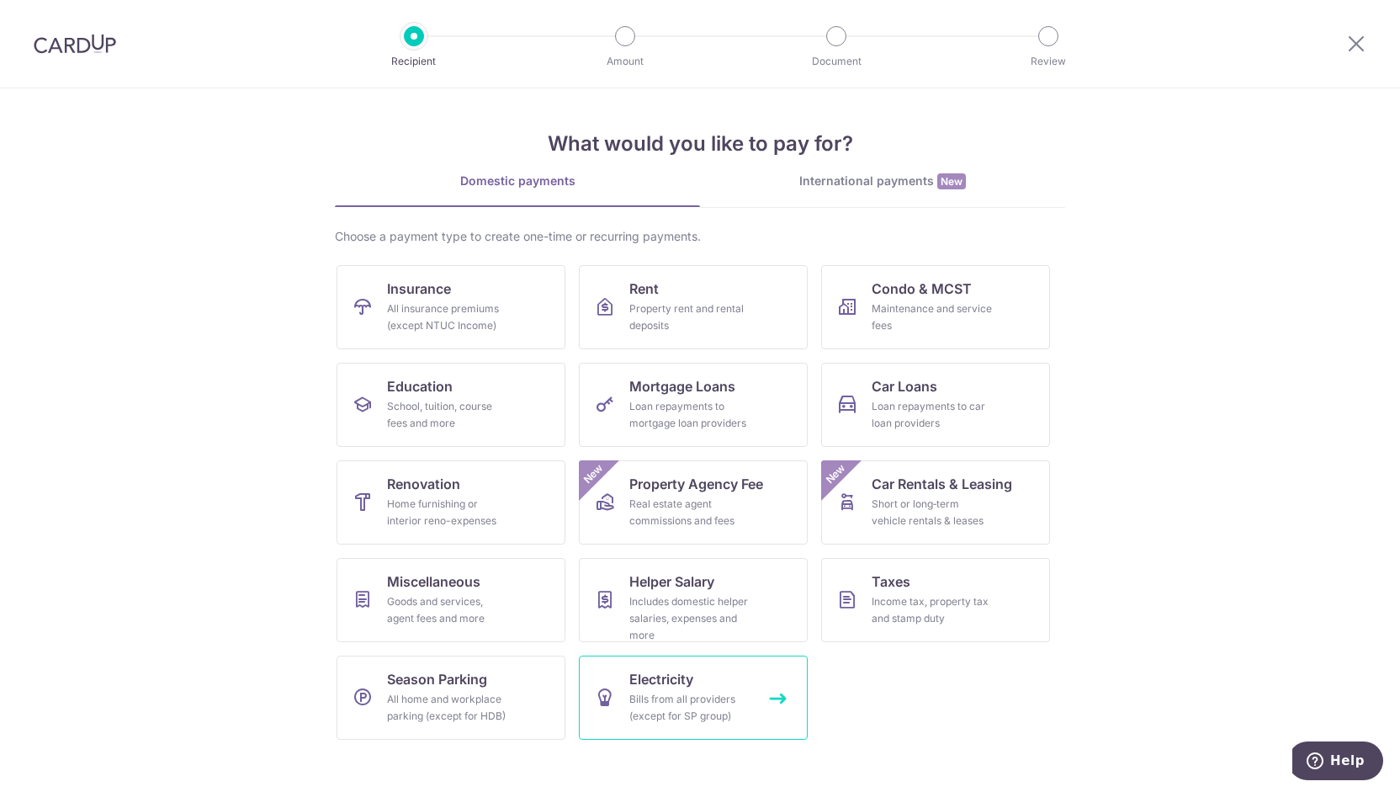
click at [691, 692] on div "Bills from all providers (except for SP group)" at bounding box center [689, 708] width 121 height 34
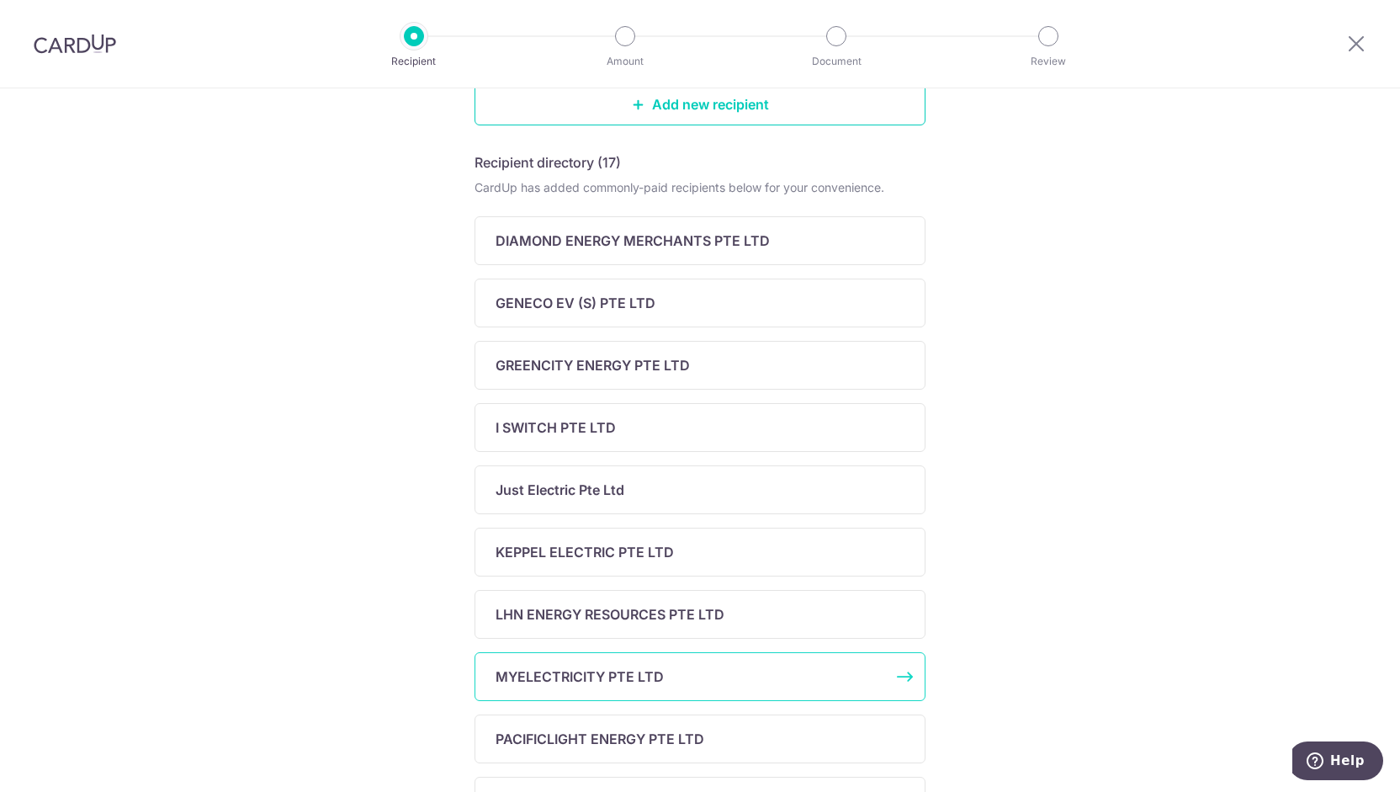
scroll to position [537, 0]
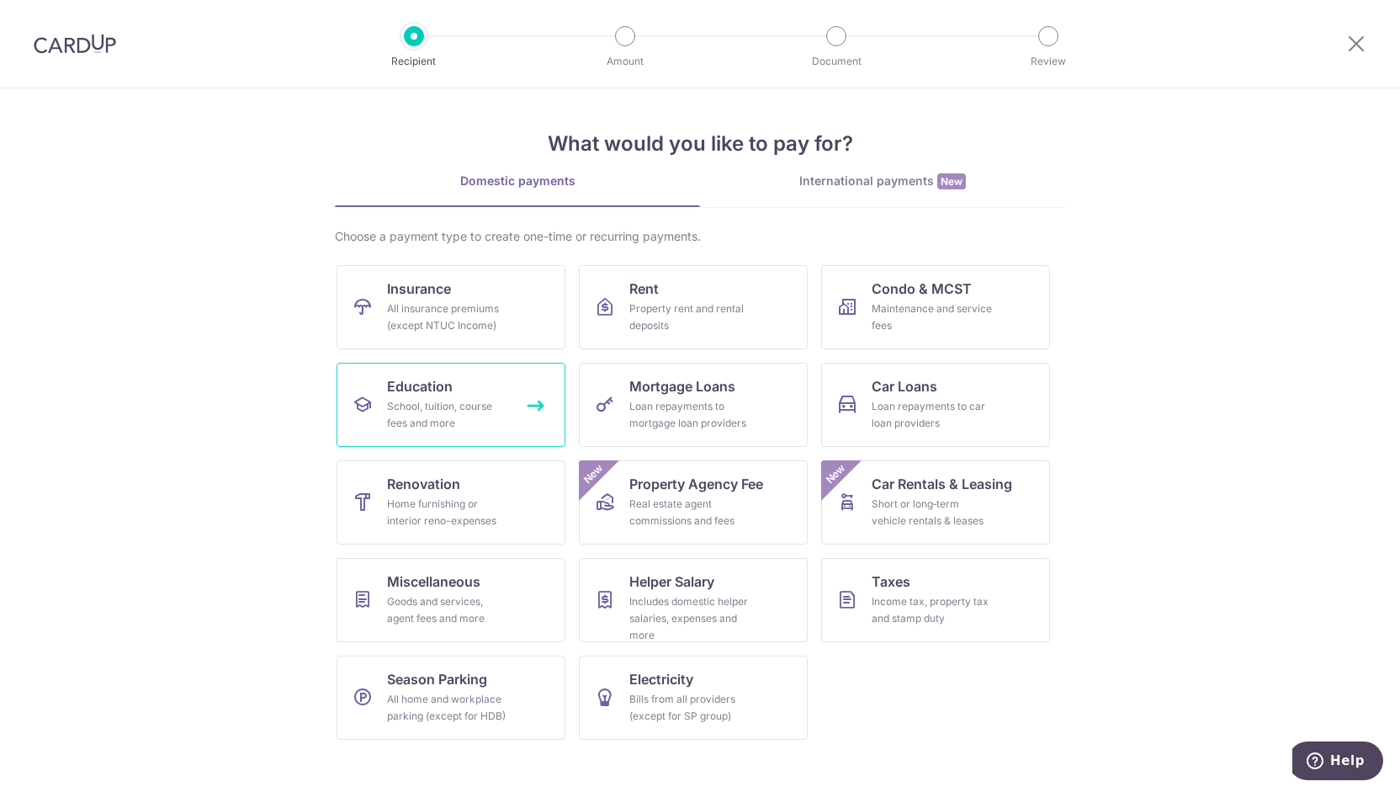
click at [470, 419] on div "School, tuition, course fees and more" at bounding box center [447, 415] width 121 height 34
click at [420, 605] on div "Goods and services, agent fees and more" at bounding box center [447, 610] width 121 height 34
click at [857, 174] on div "International payments New" at bounding box center [882, 182] width 365 height 18
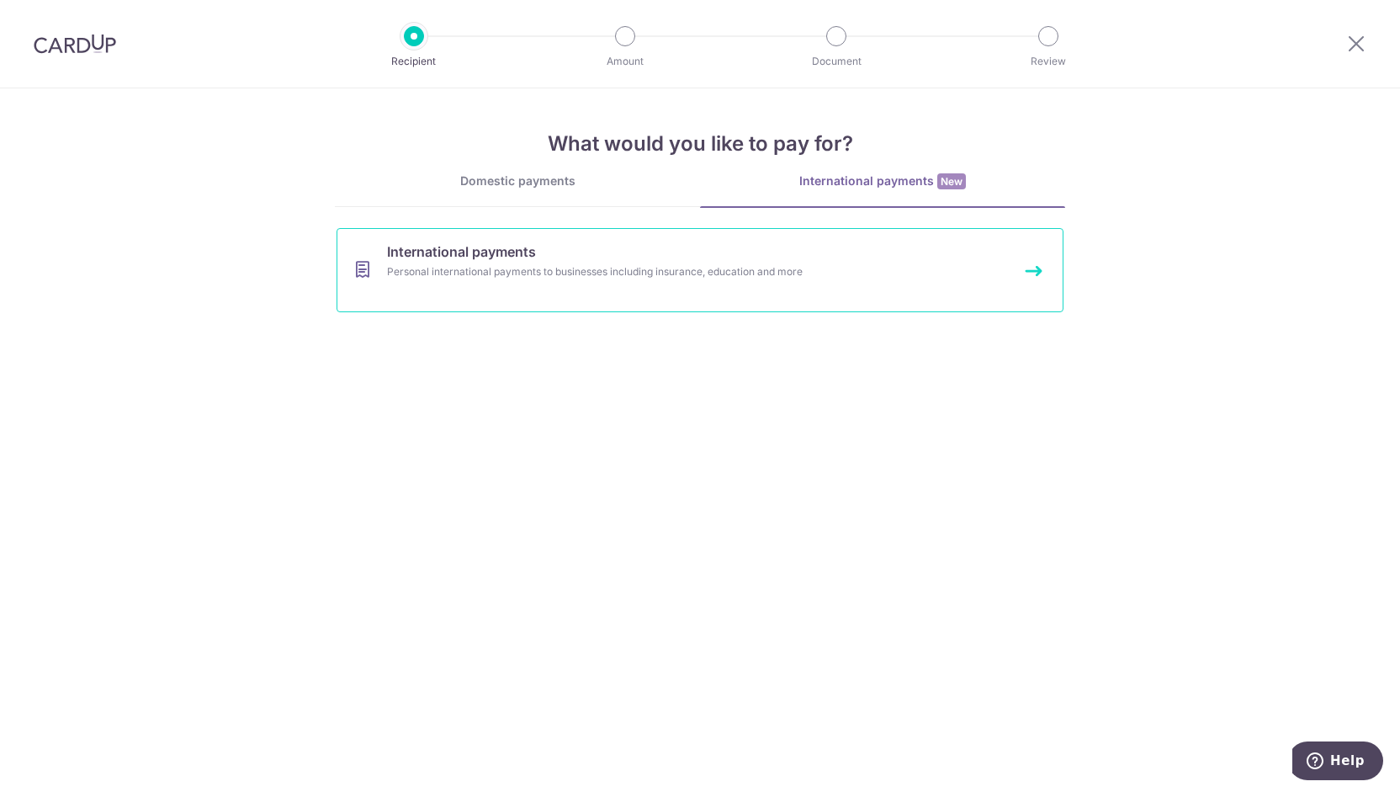
click at [722, 283] on link "International payments Personal international payments to businesses including …" at bounding box center [700, 270] width 727 height 84
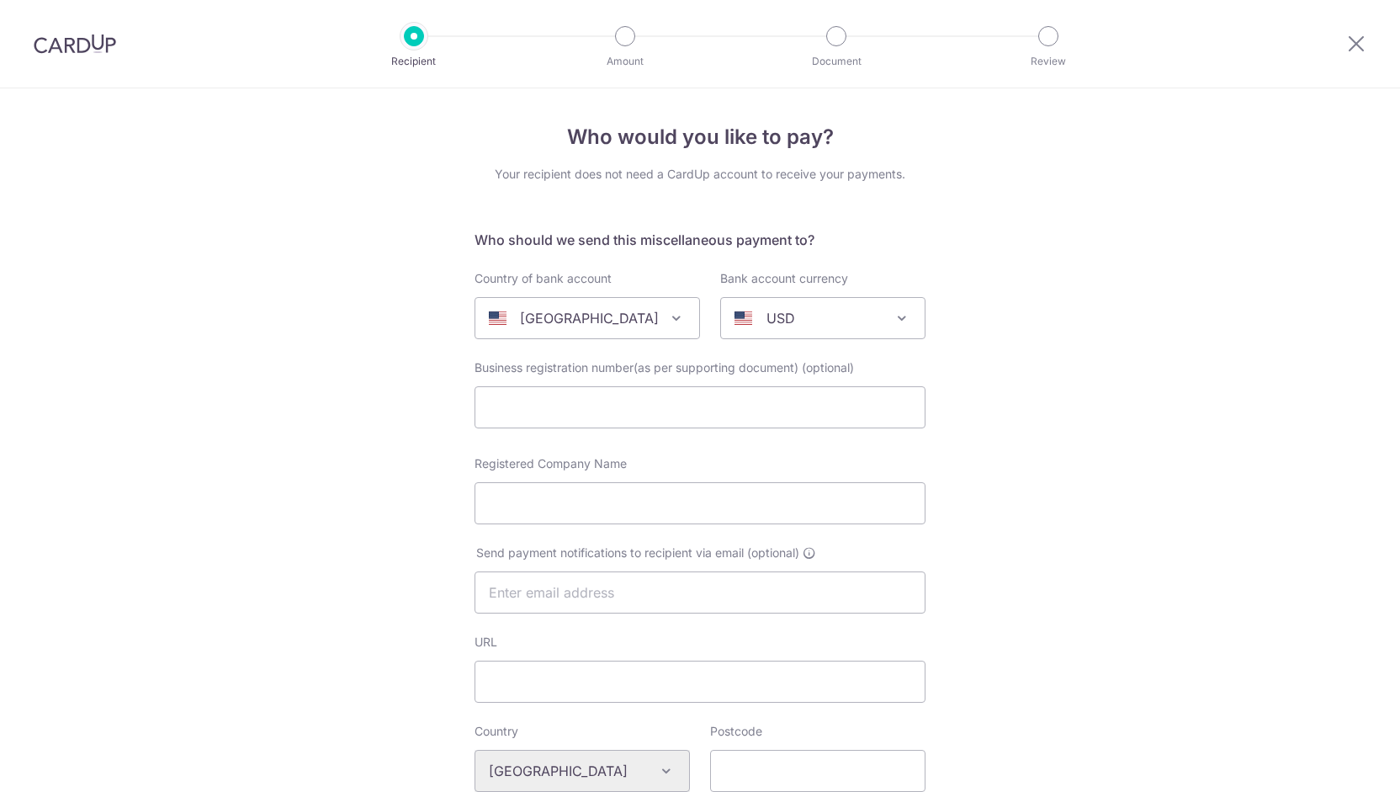
select select
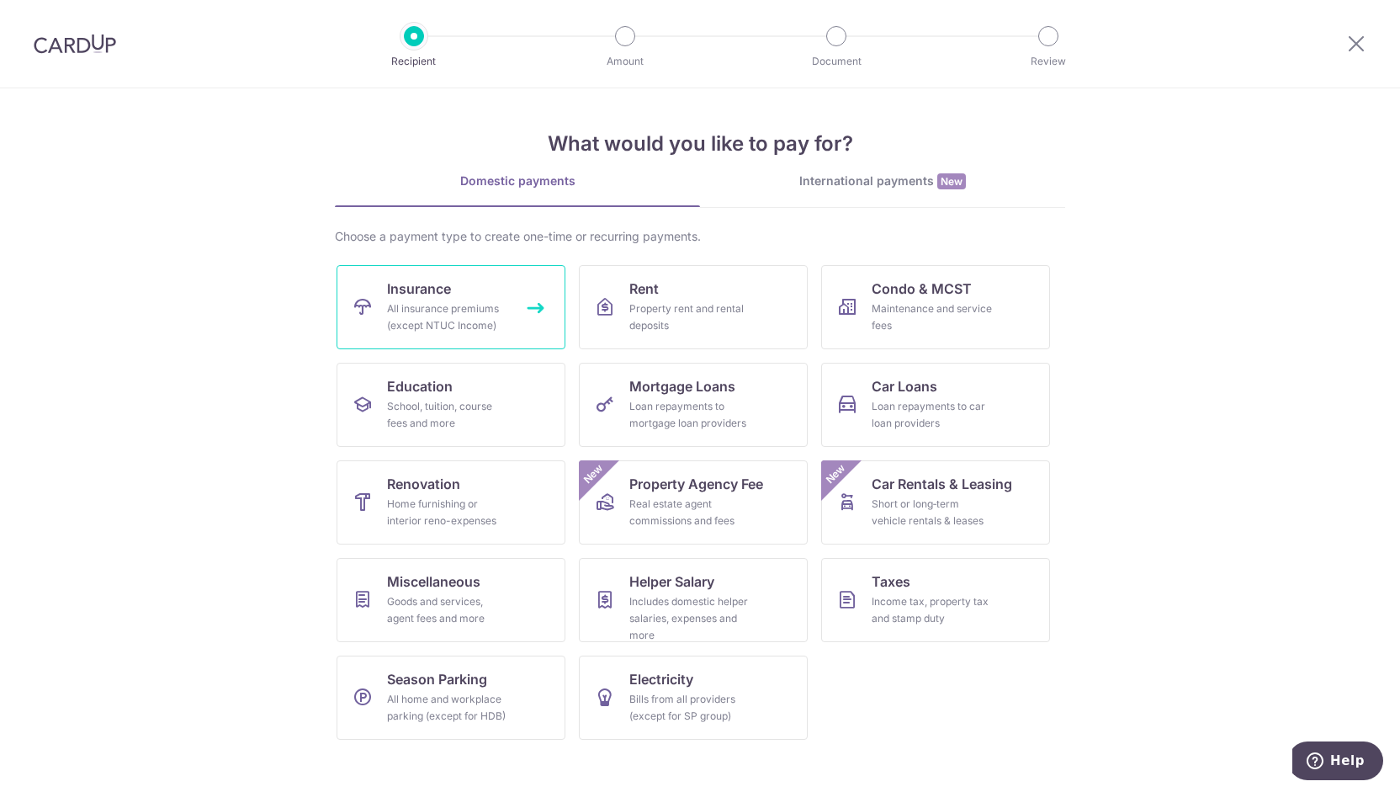
click at [488, 324] on div "All insurance premiums (except NTUC Income)" at bounding box center [447, 317] width 121 height 34
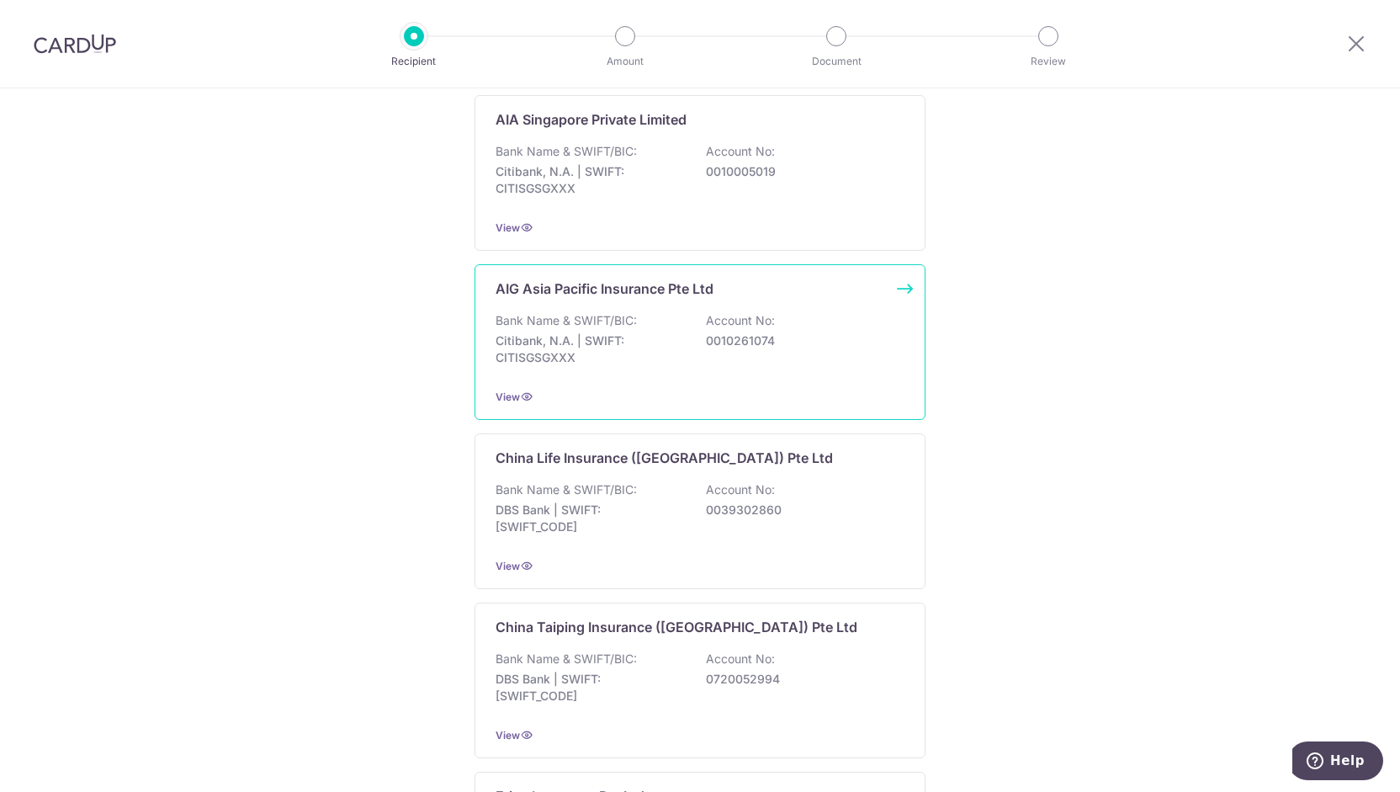
scroll to position [344, 0]
click at [634, 323] on div "Bank Name & SWIFT/BIC: Citibank, N.A. | SWIFT: CITISGSGXXX Account No: 00102610…" at bounding box center [700, 342] width 409 height 62
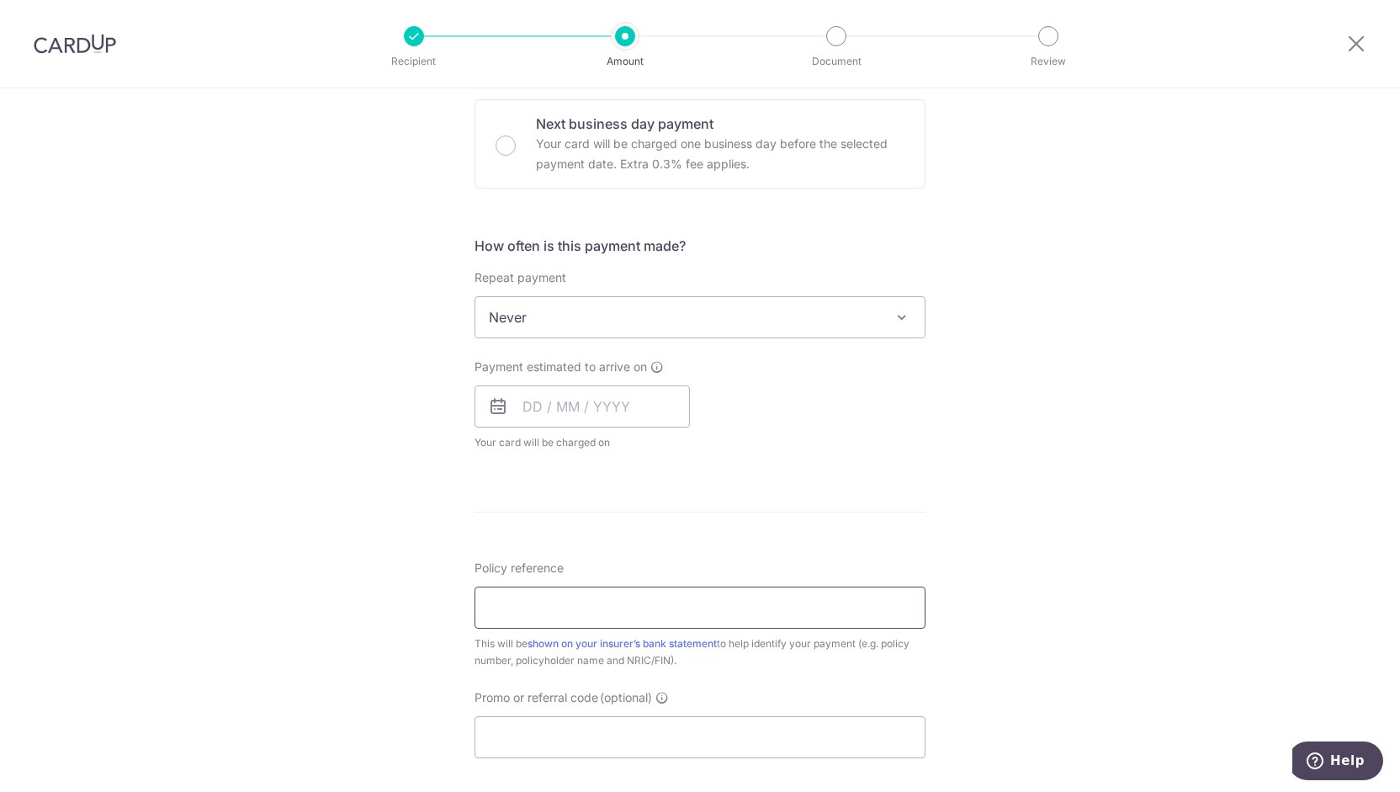
scroll to position [503, 0]
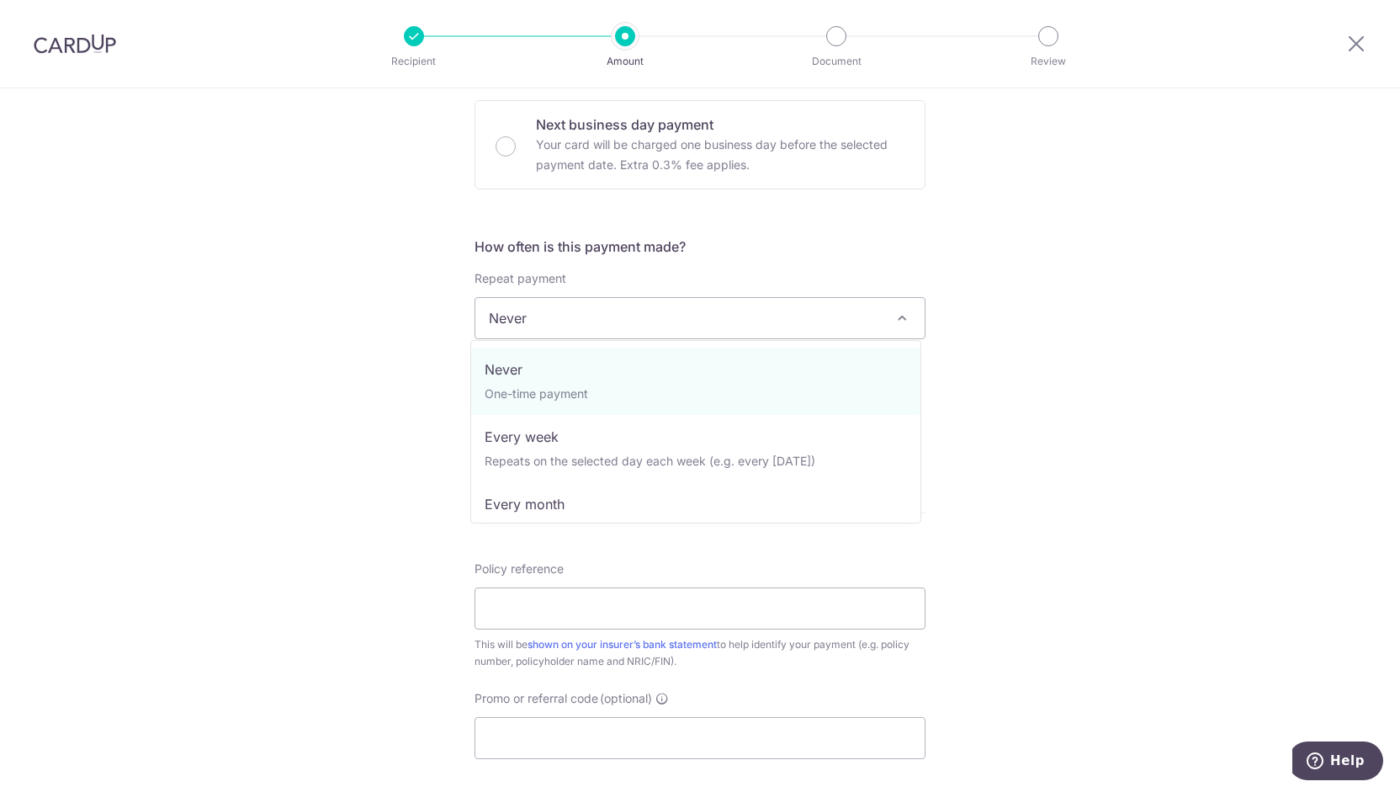
click at [587, 319] on span "Never" at bounding box center [699, 318] width 449 height 40
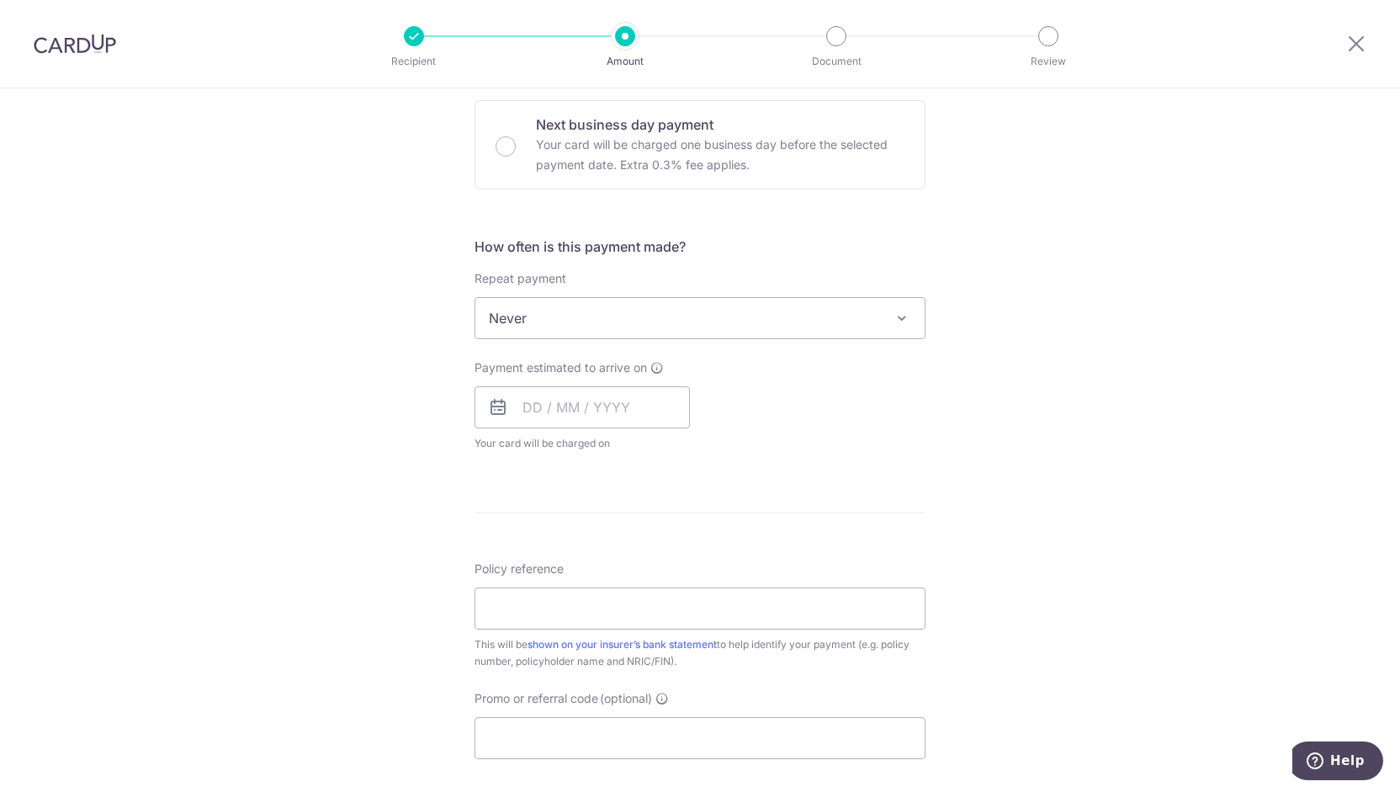
click at [587, 319] on span "Never" at bounding box center [699, 318] width 449 height 40
click at [314, 325] on div "Tell us more about your payment Enter payment amount SGD Select Card Select opt…" at bounding box center [700, 346] width 1400 height 1522
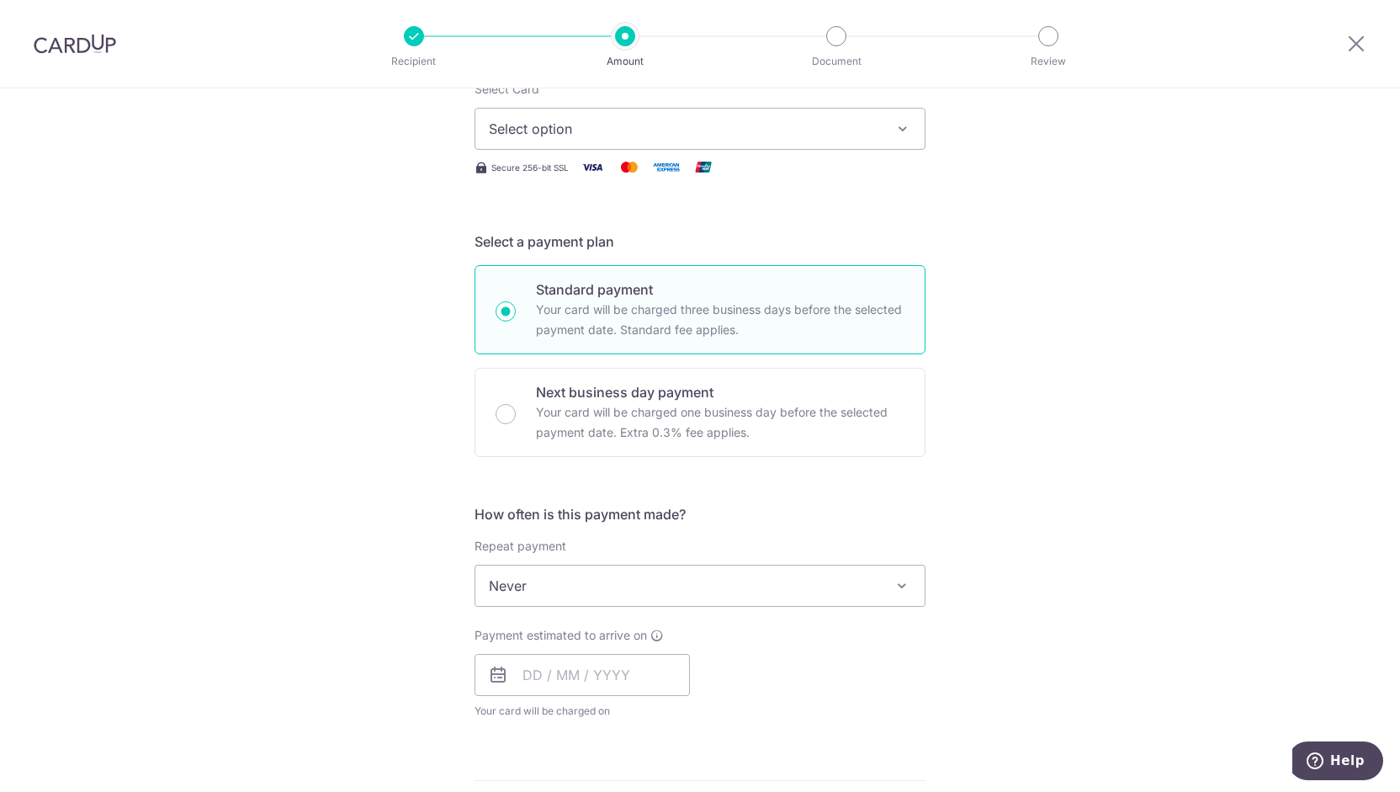
scroll to position [0, 0]
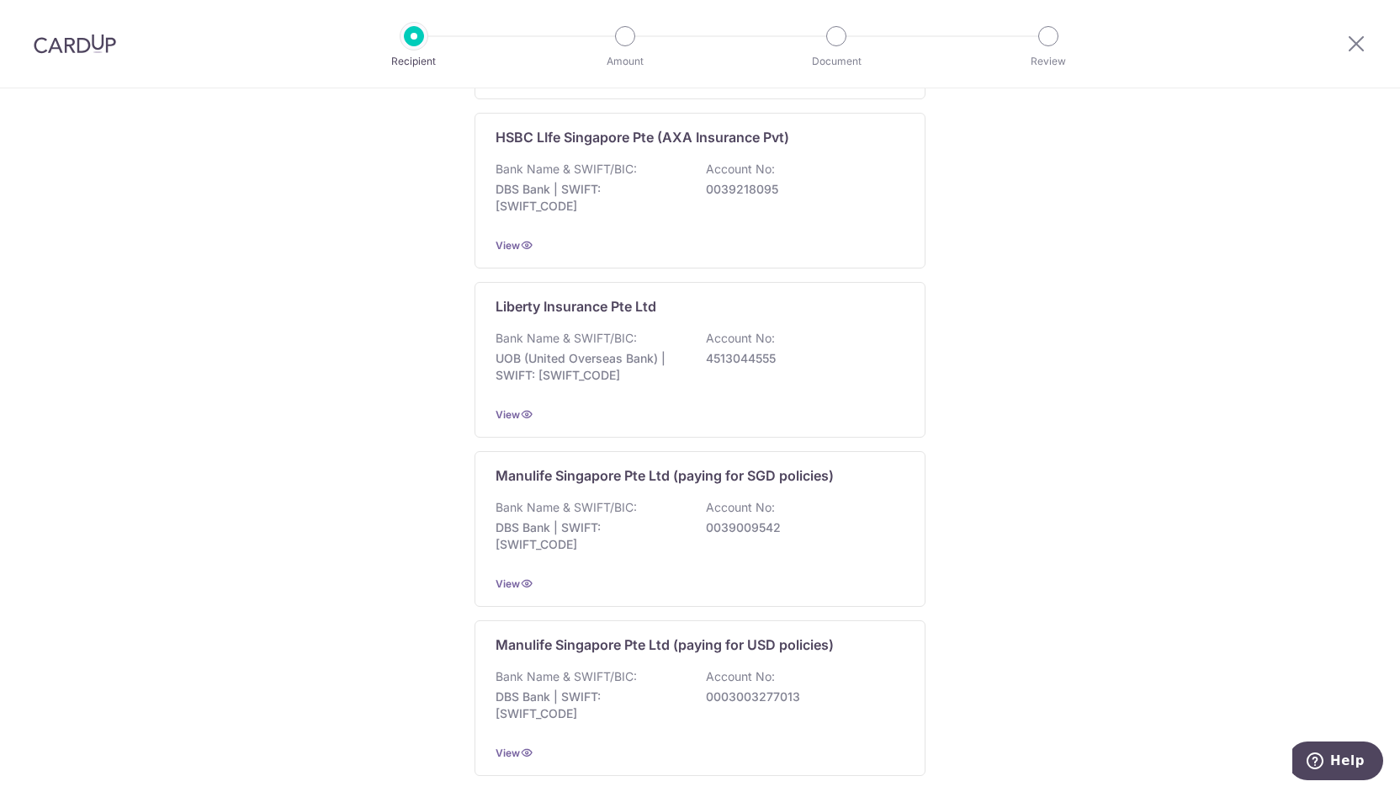
scroll to position [1496, 0]
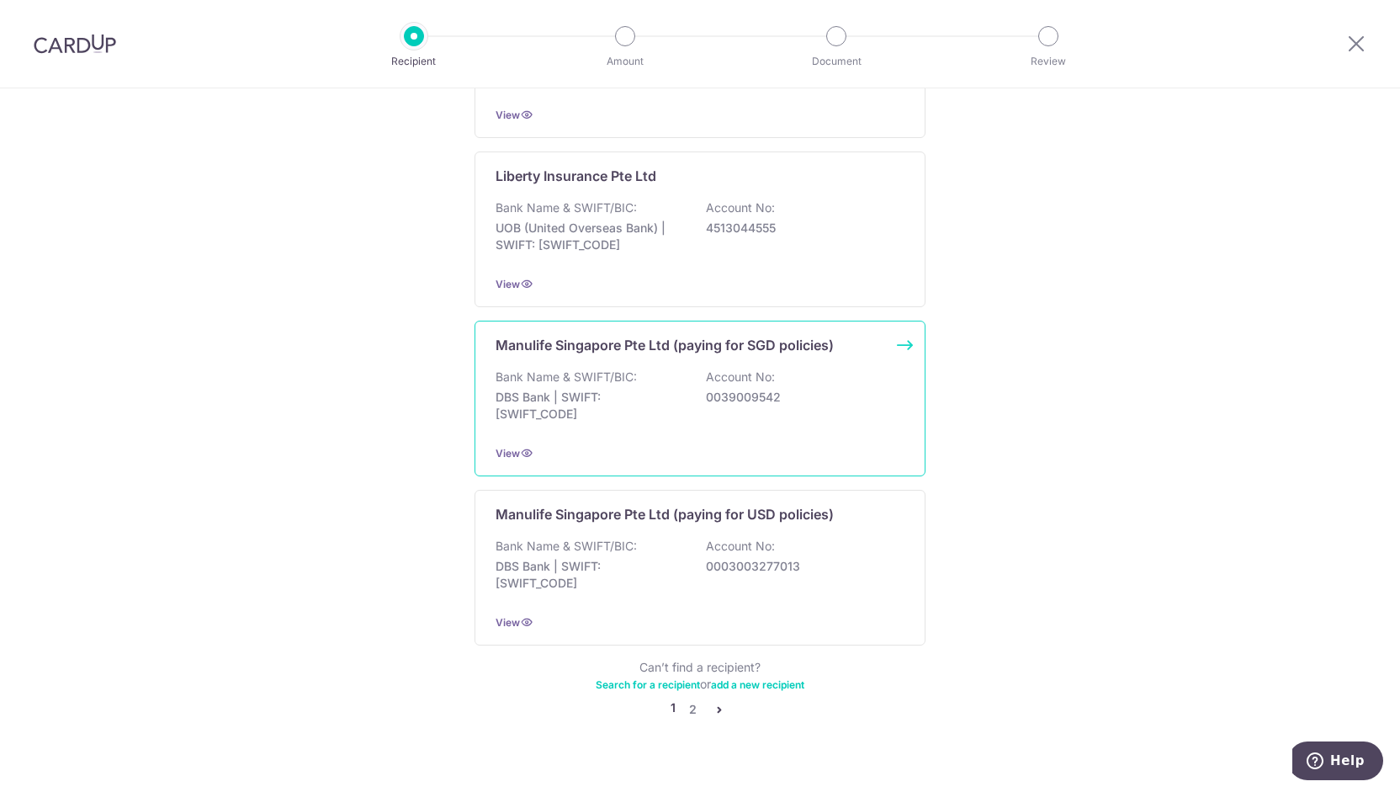
click at [616, 438] on div "Manulife Singapore Pte Ltd (paying for SGD policies) Bank Name & SWIFT/BIC: DBS…" at bounding box center [700, 399] width 451 height 156
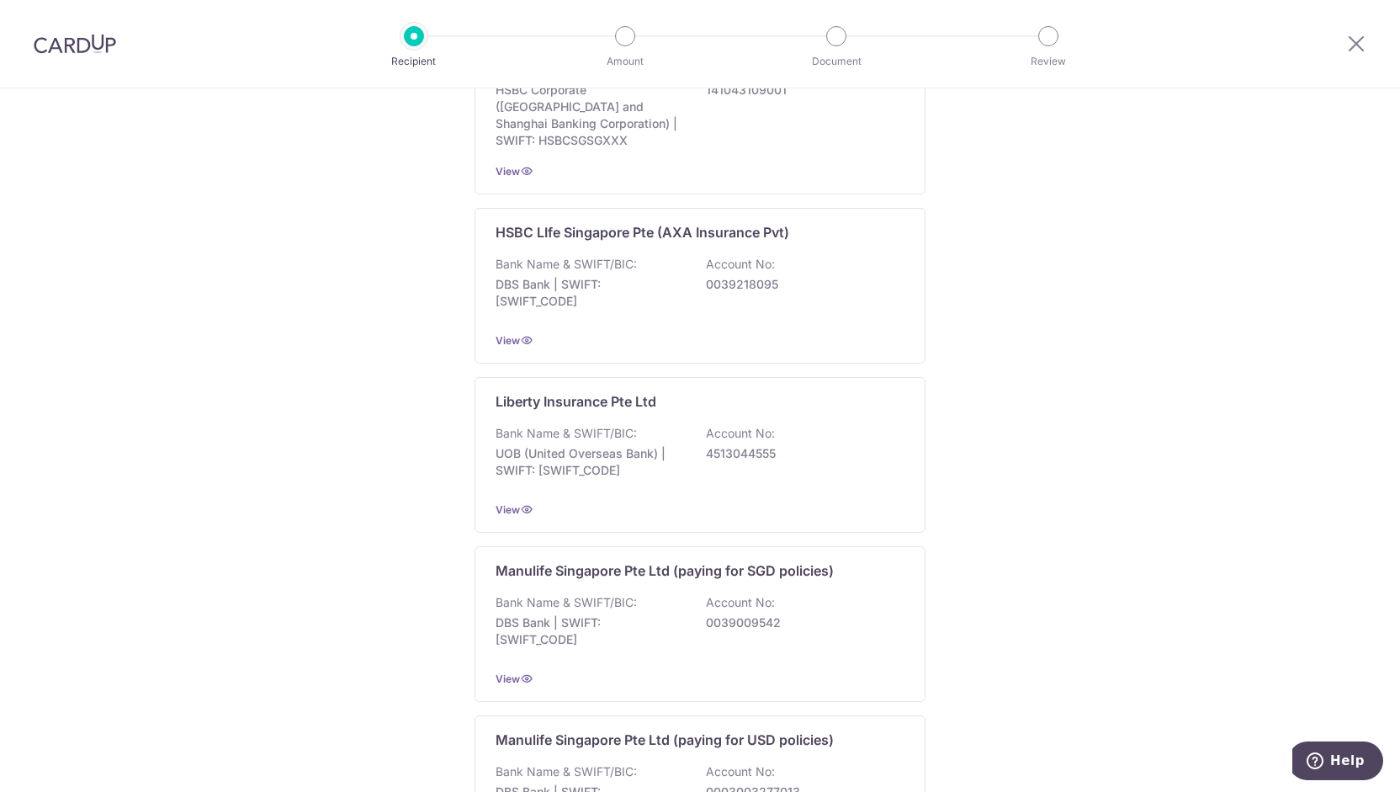
scroll to position [1496, 0]
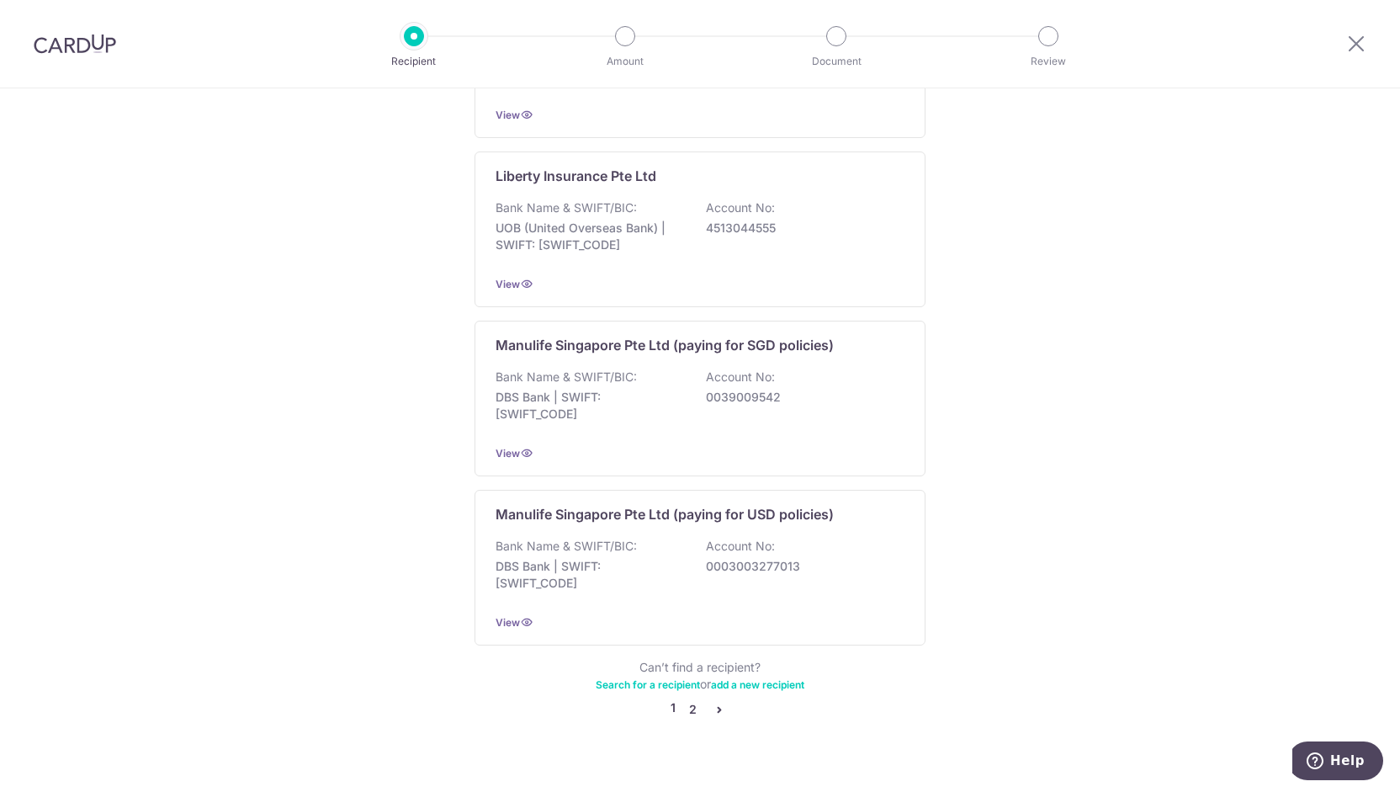
click at [690, 699] on link "2" at bounding box center [692, 709] width 20 height 20
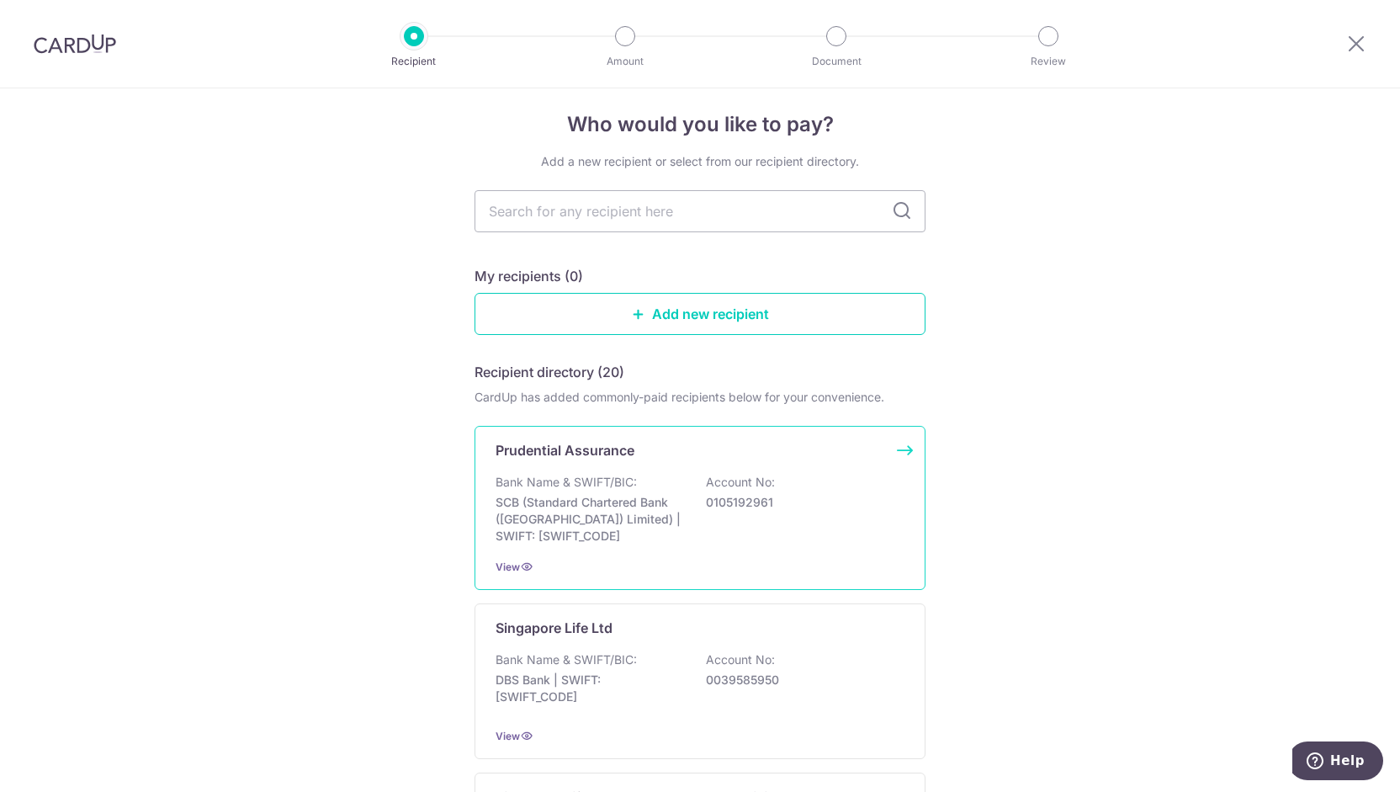
scroll to position [0, 0]
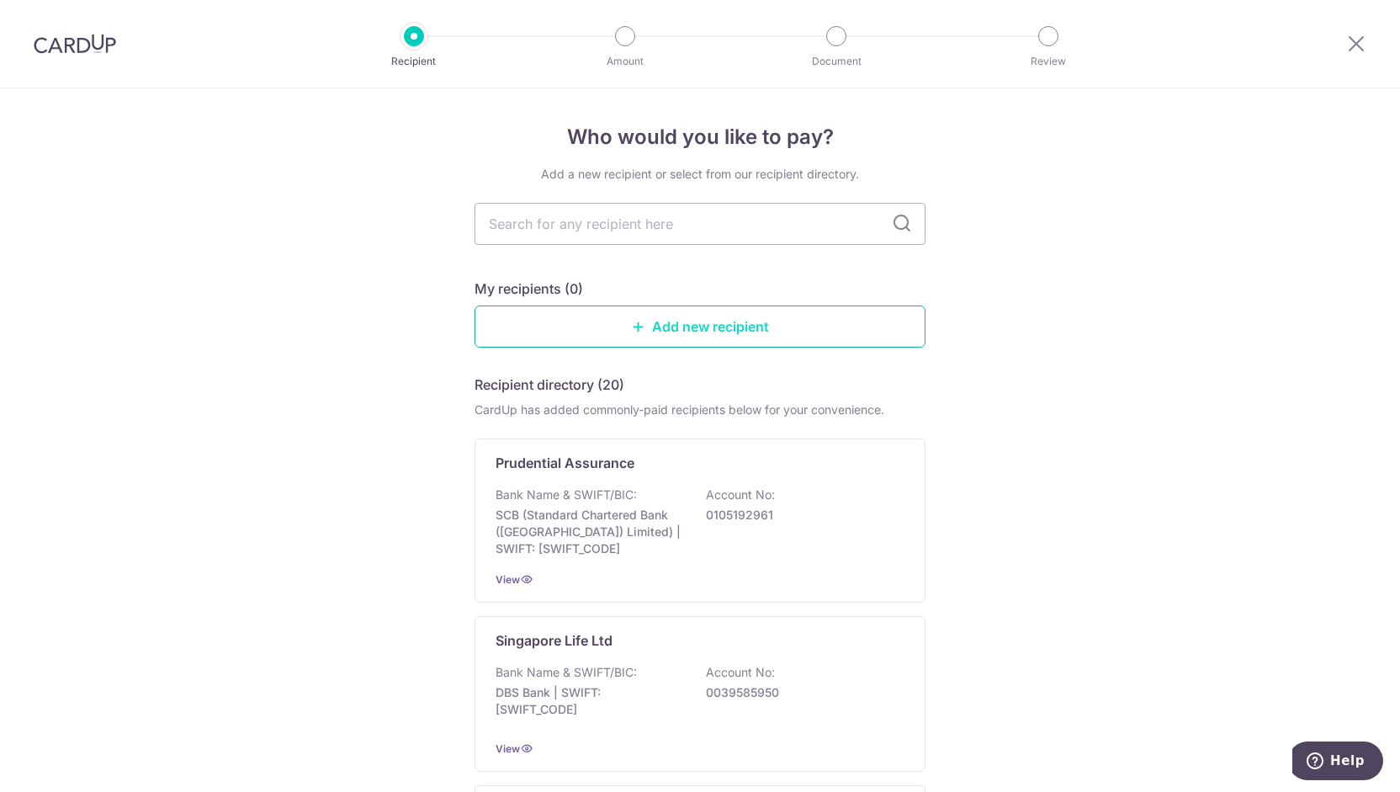
click at [703, 325] on link "Add new recipient" at bounding box center [700, 326] width 451 height 42
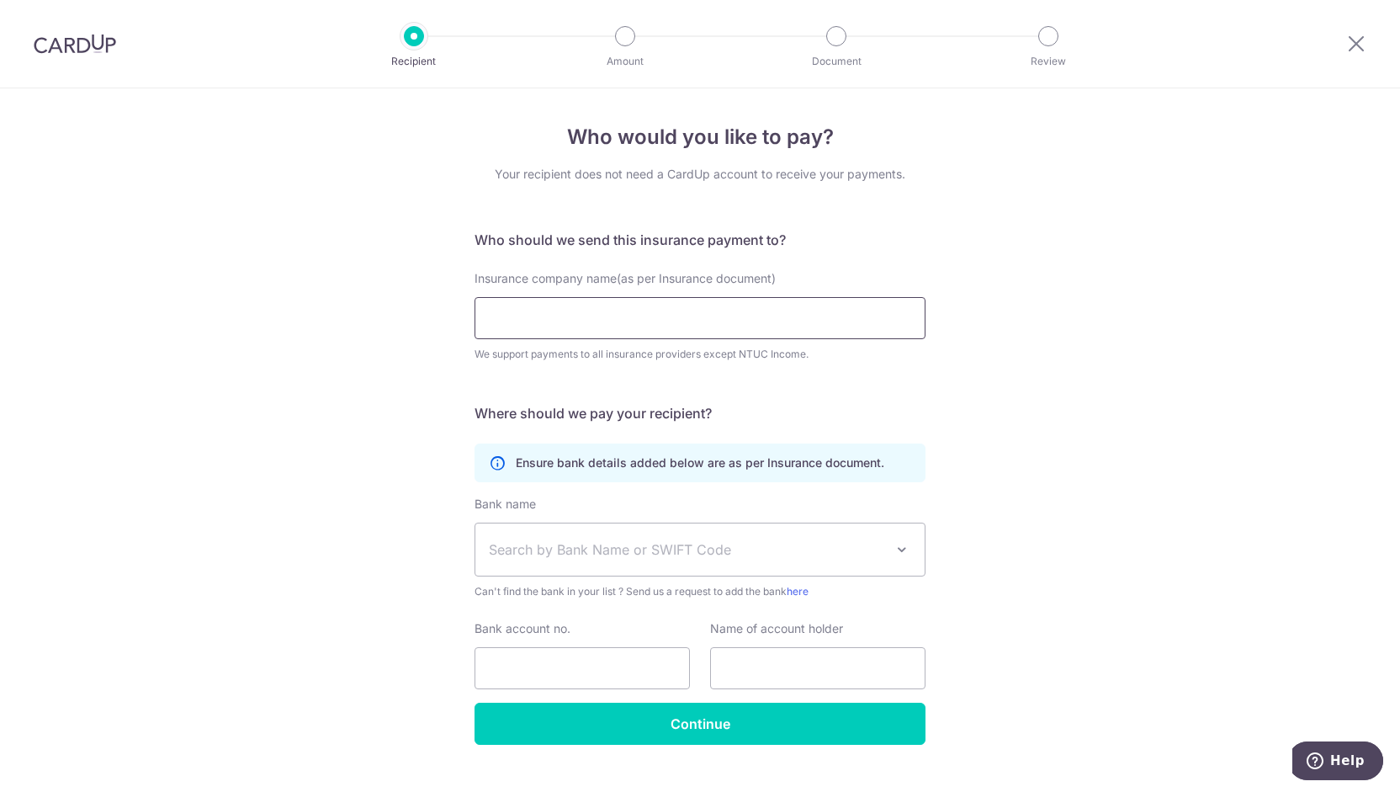
click at [656, 306] on input "Insurance company name(as per Insurance document)" at bounding box center [700, 318] width 451 height 42
type input "e"
type input "R"
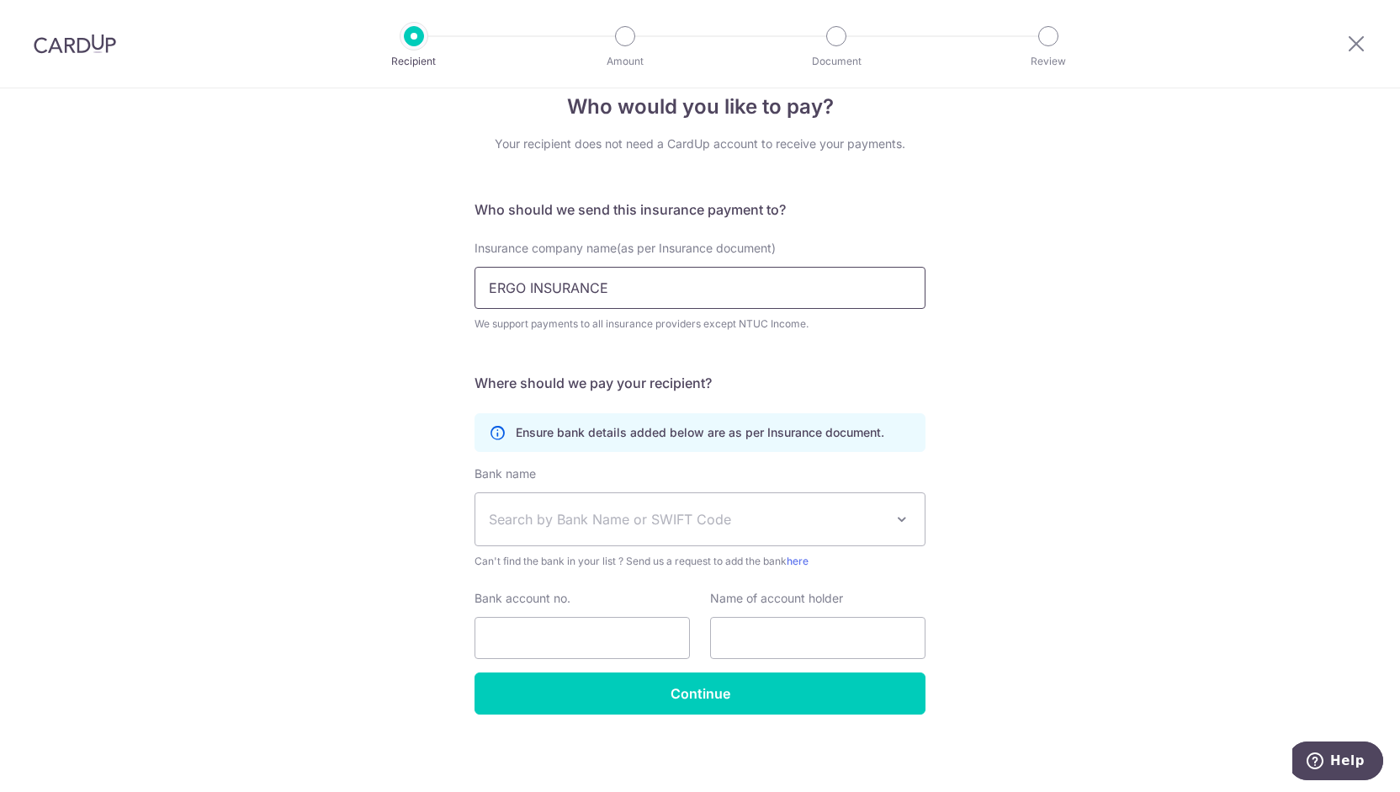
type input "ERGO INSURANCE"
click at [658, 523] on span "Search by Bank Name or SWIFT Code" at bounding box center [686, 519] width 395 height 20
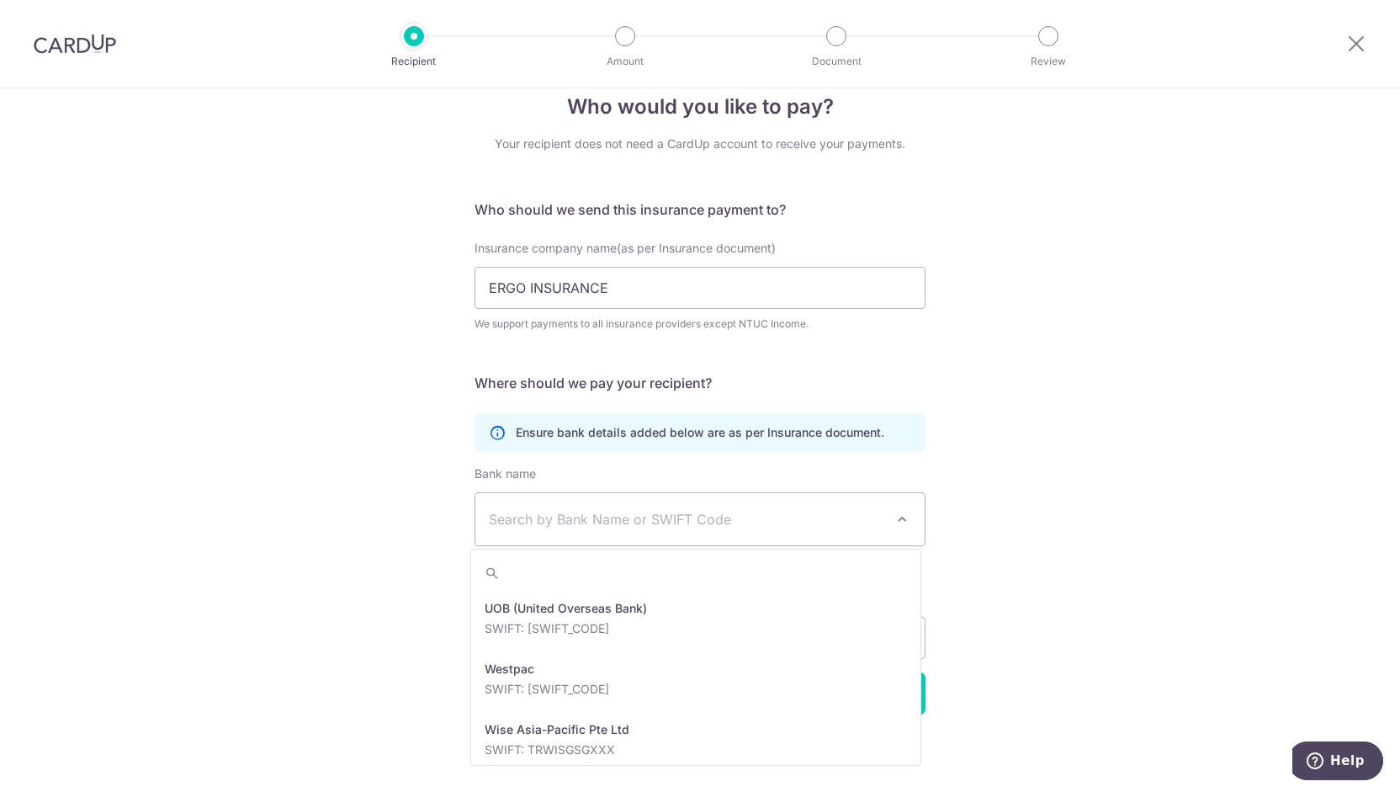
scroll to position [3830, 0]
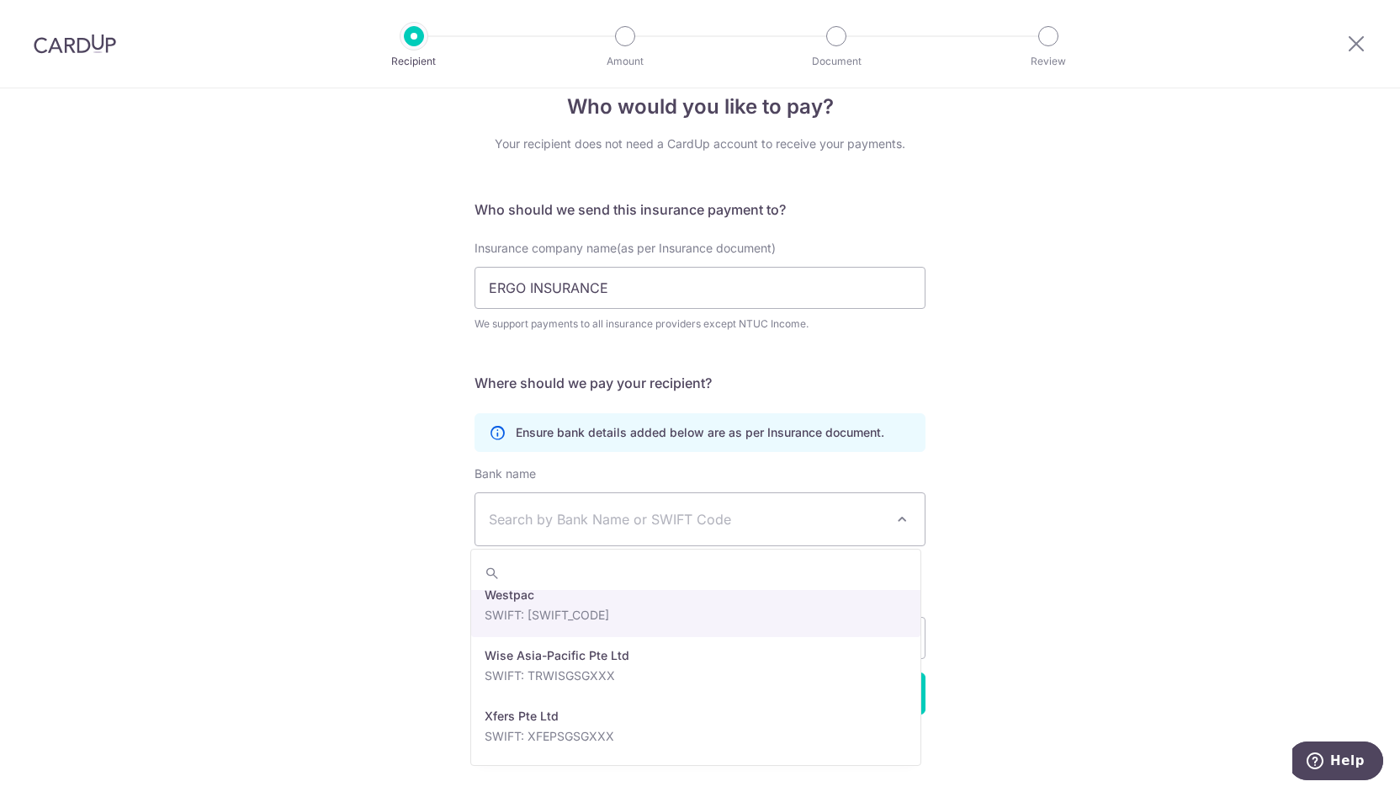
click at [1054, 344] on div "Who would you like to pay? Your recipient does not need a CardUp account to rec…" at bounding box center [700, 425] width 1400 height 735
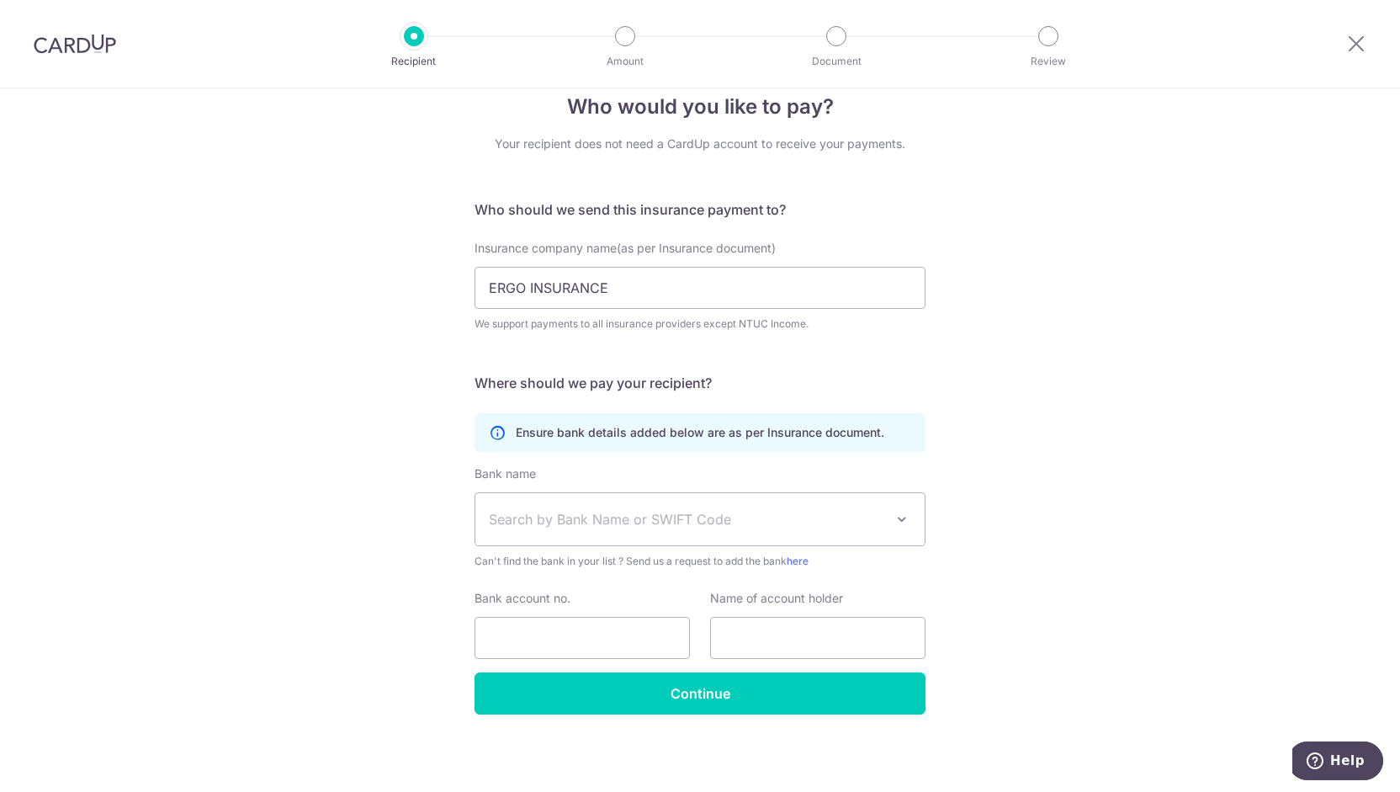
drag, startPoint x: 40, startPoint y: 18, endPoint x: 985, endPoint y: 590, distance: 1104.0
click at [985, 590] on div "Who would you like to pay? Your recipient does not need a CardUp account to rec…" at bounding box center [700, 425] width 1400 height 735
